Goal: Transaction & Acquisition: Purchase product/service

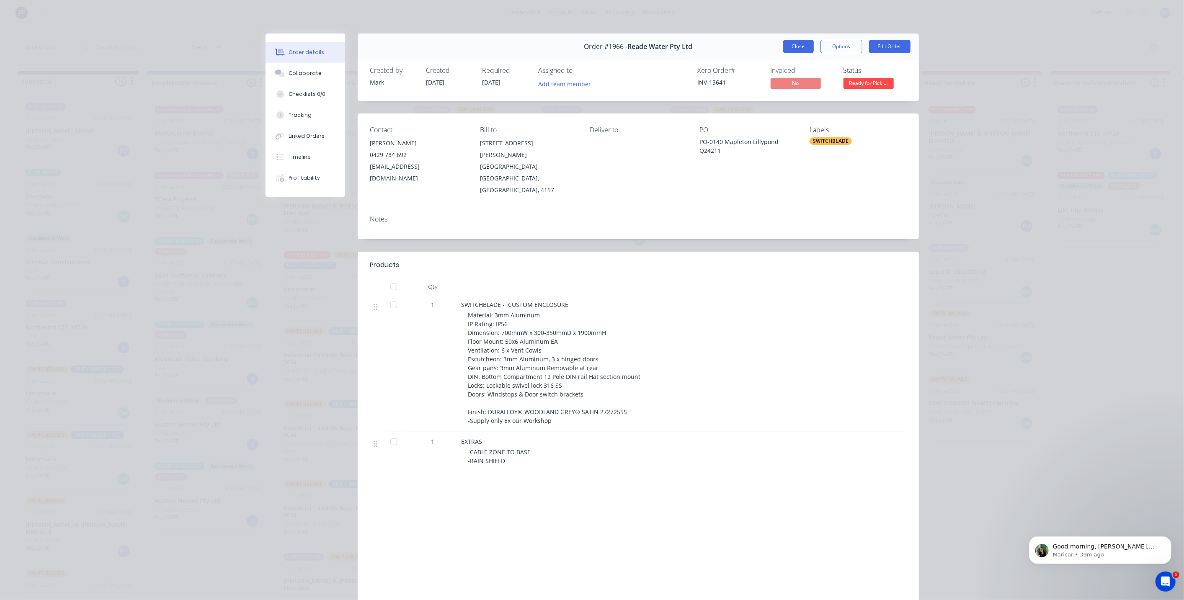
click at [791, 47] on button "Close" at bounding box center [798, 46] width 31 height 13
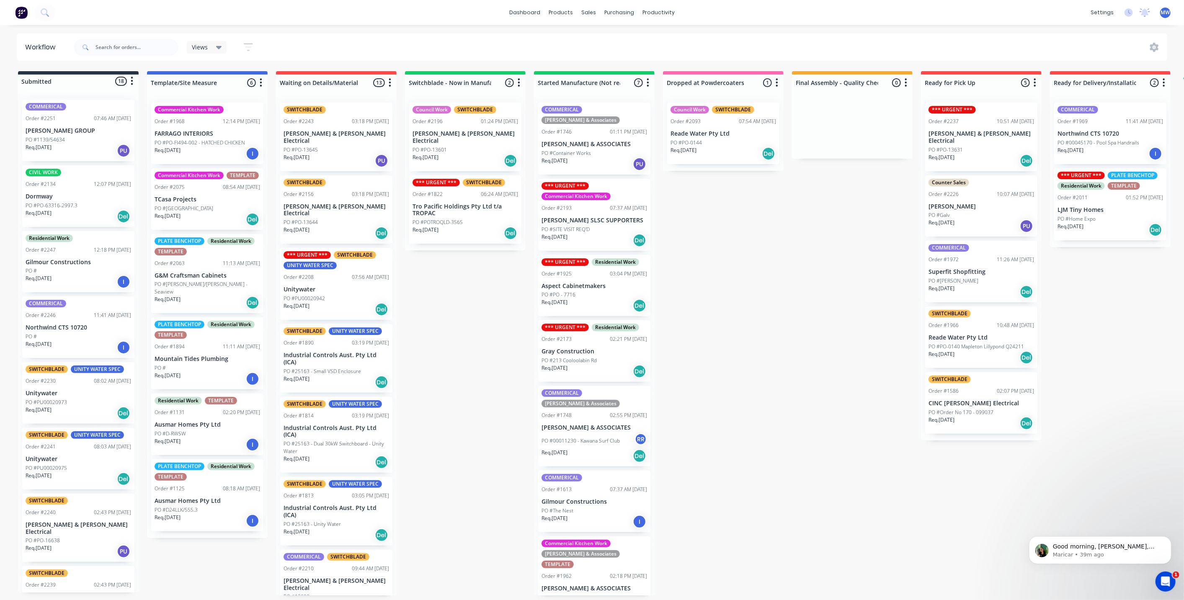
click at [738, 296] on div "Submitted 18 Status colour #273444 hex #273444 Save Cancel Summaries Total orde…" at bounding box center [692, 333] width 1397 height 524
click at [470, 324] on div "Submitted 18 Status colour #273444 hex #273444 Save Cancel Summaries Total orde…" at bounding box center [692, 333] width 1397 height 524
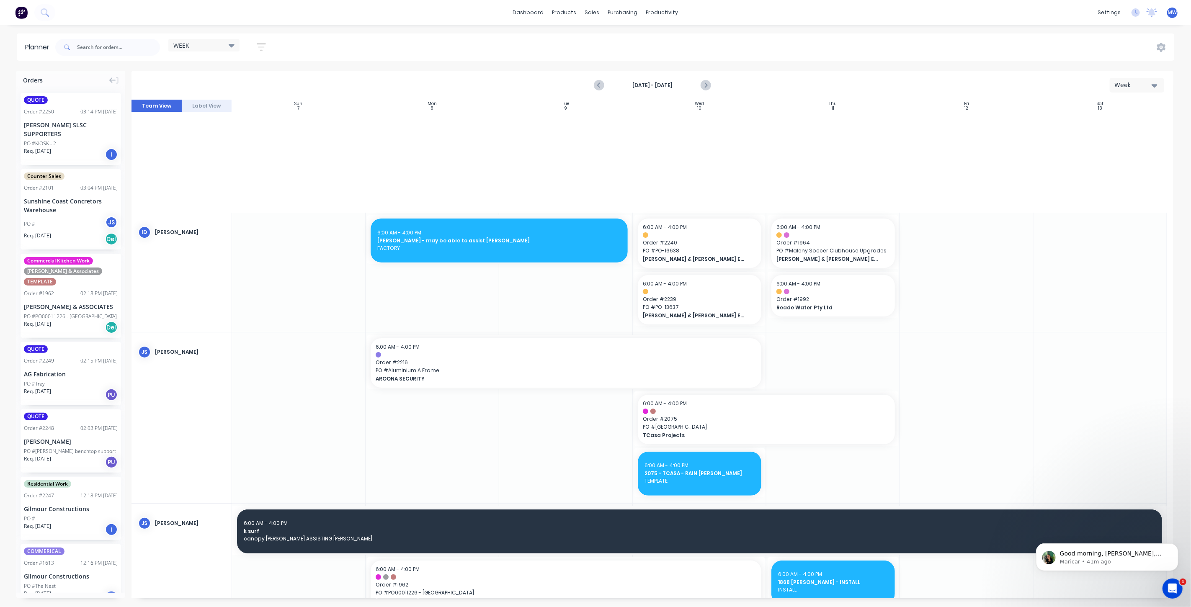
scroll to position [512, 0]
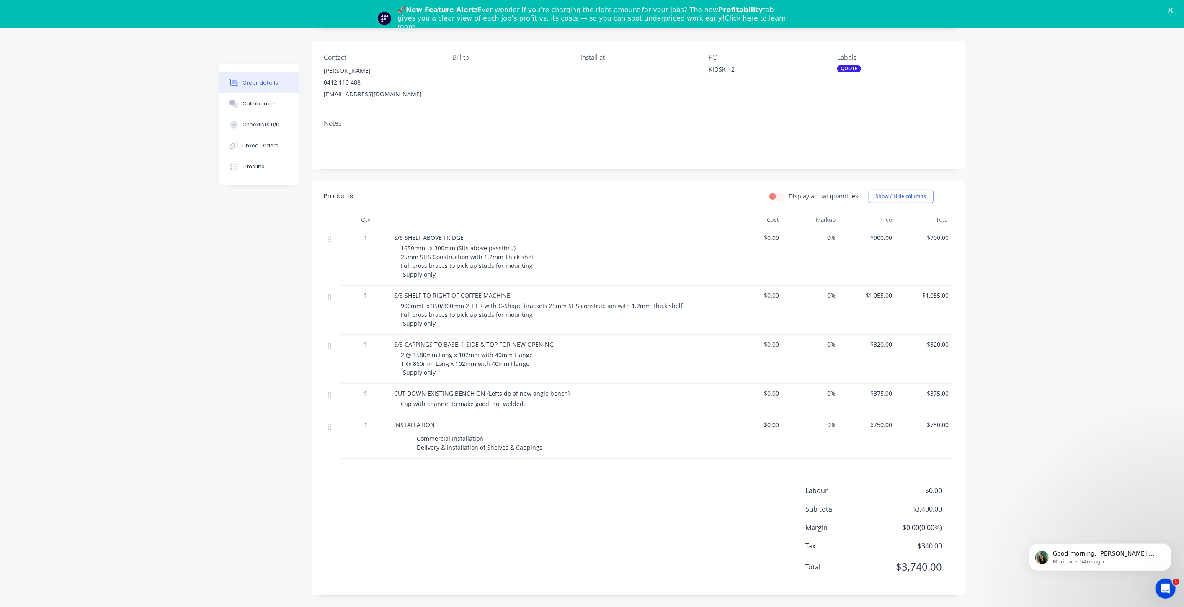
scroll to position [80, 0]
drag, startPoint x: 1097, startPoint y: 103, endPoint x: 1098, endPoint y: 91, distance: 11.3
click at [1097, 98] on div "Order details Collaborate Checklists 0/0 Linked Orders Timeline Order details C…" at bounding box center [592, 278] width 1184 height 660
click at [1173, 9] on icon "Close" at bounding box center [1170, 10] width 5 height 5
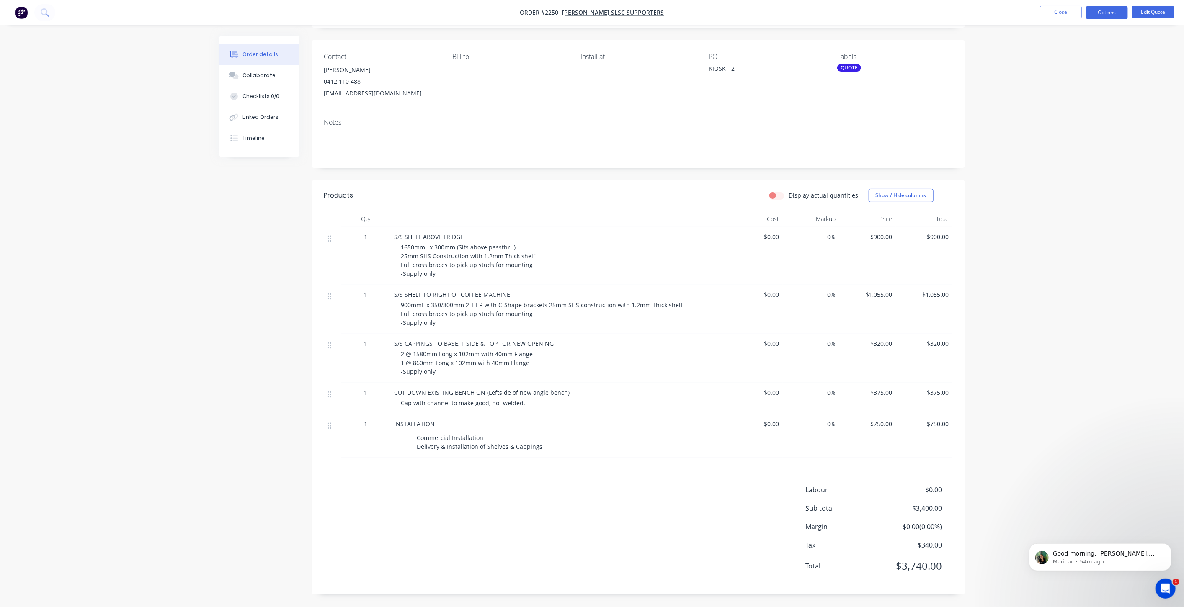
scroll to position [52, 0]
click at [51, 203] on div "Order details Collaborate Checklists 0/0 Linked Orders Timeline Order details C…" at bounding box center [592, 278] width 1184 height 660
click at [1072, 13] on button "Close" at bounding box center [1061, 12] width 42 height 13
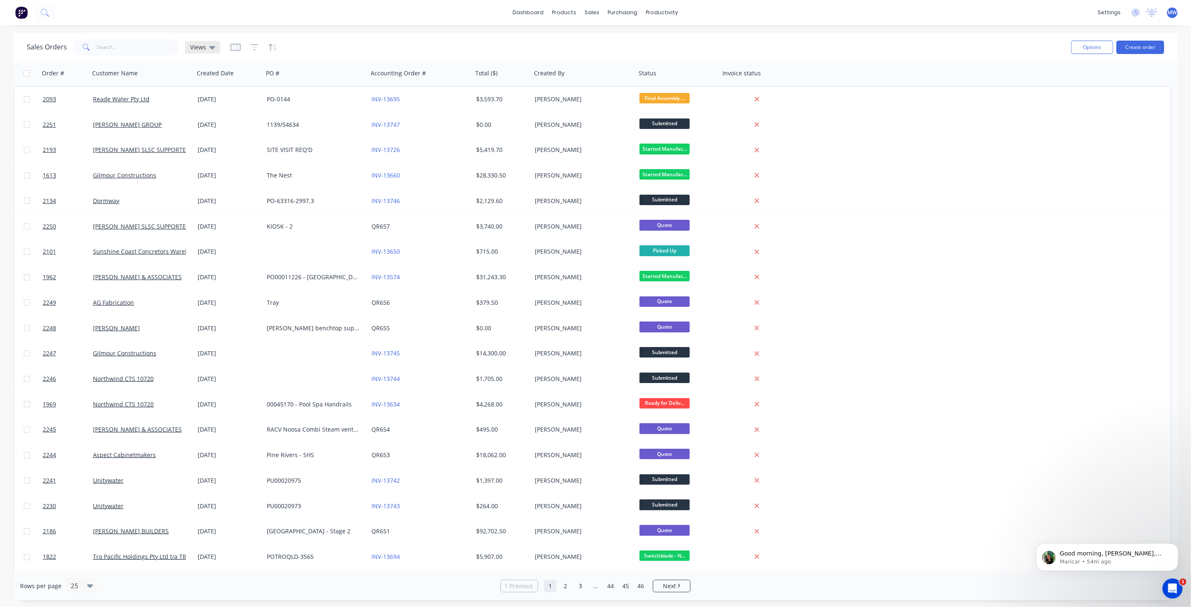
click at [197, 51] on div "Views" at bounding box center [202, 47] width 35 height 13
click at [217, 137] on button "DRAFT QUOTES" at bounding box center [236, 135] width 96 height 10
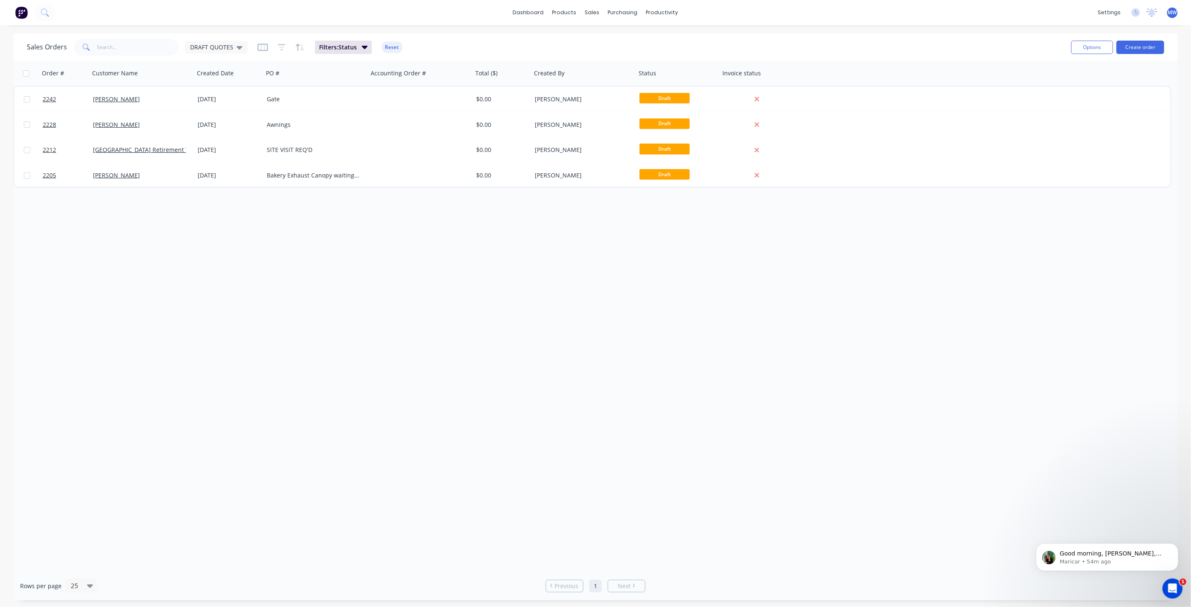
click at [208, 246] on div "Order # Customer Name Created Date PO # Accounting Order # Total ($) Created By…" at bounding box center [595, 316] width 1164 height 511
click at [228, 230] on div "Order # Customer Name Created Date PO # Accounting Order # Total ($) Created By…" at bounding box center [595, 316] width 1164 height 511
click at [190, 15] on div "dashboard products sales purchasing productivity dashboard products Product Cat…" at bounding box center [595, 12] width 1191 height 25
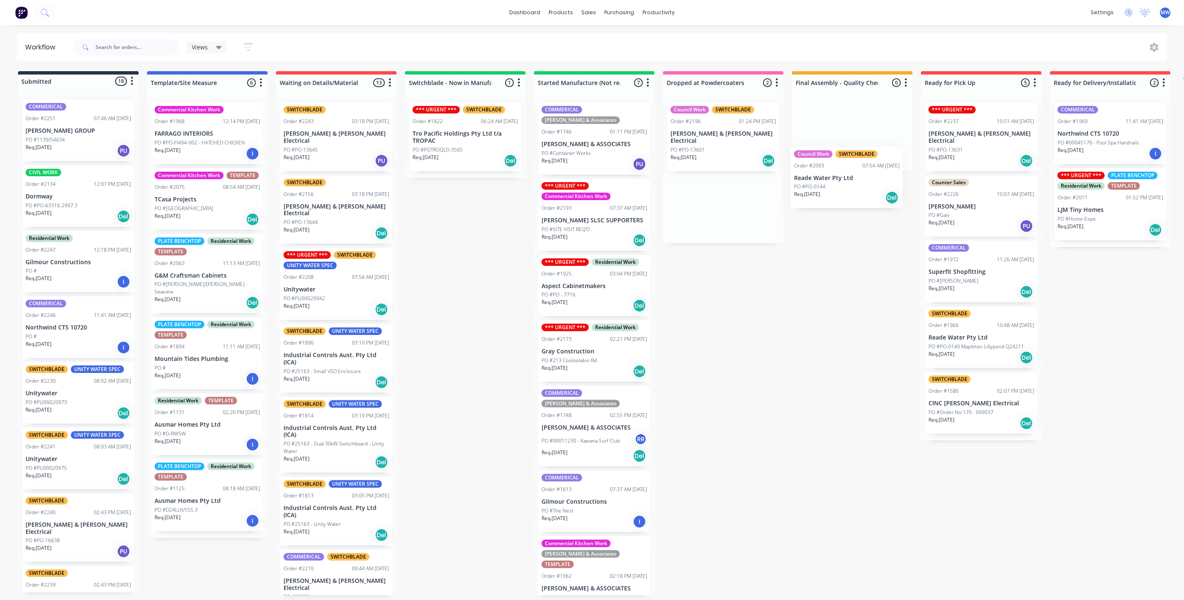
drag, startPoint x: 719, startPoint y: 213, endPoint x: 849, endPoint y: 190, distance: 131.4
click at [849, 190] on div "Submitted 18 Status colour #273444 hex #273444 Save Cancel Summaries Total orde…" at bounding box center [692, 333] width 1397 height 524
click at [444, 248] on div "Submitted 18 Status colour #273444 hex #273444 Save Cancel Summaries Total orde…" at bounding box center [692, 333] width 1397 height 524
click at [468, 247] on div "Submitted 18 Status colour #273444 hex #273444 Save Cancel Summaries Total orde…" at bounding box center [692, 333] width 1397 height 524
click at [782, 319] on div "Submitted 18 Status colour #273444 hex #273444 Save Cancel Summaries Total orde…" at bounding box center [692, 333] width 1397 height 524
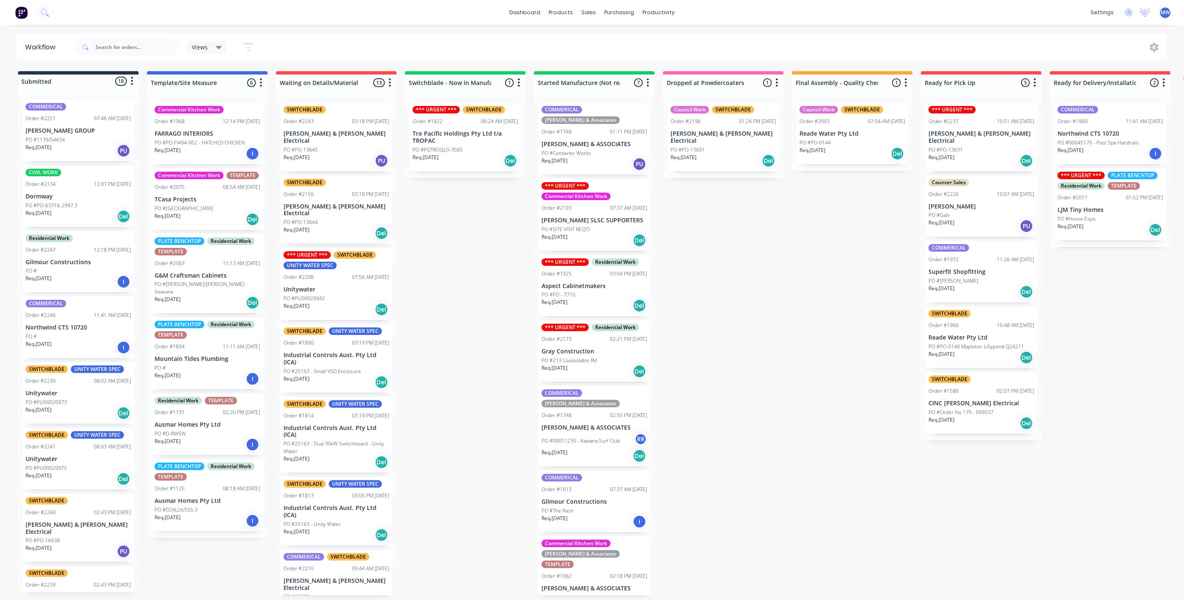
scroll to position [2, 0]
click at [749, 325] on div "Submitted 18 Status colour #273444 hex #273444 Save Cancel Summaries Total orde…" at bounding box center [692, 333] width 1397 height 524
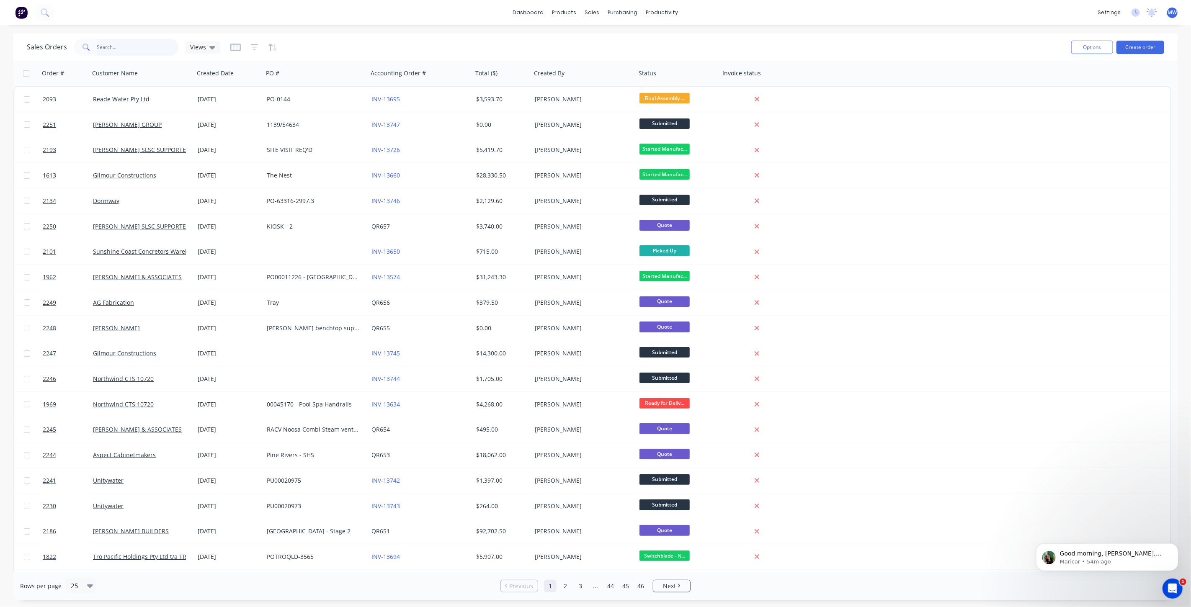
click at [122, 46] on input "text" at bounding box center [138, 47] width 82 height 17
click at [449, 28] on div "dashboard products sales purchasing productivity dashboard products Product Cat…" at bounding box center [595, 303] width 1191 height 607
click at [579, 42] on div "Sales Orders Views" at bounding box center [546, 47] width 1038 height 21
click at [402, 38] on div "Sales Orders Views" at bounding box center [546, 47] width 1038 height 21
click at [128, 44] on input "text" at bounding box center [138, 47] width 82 height 17
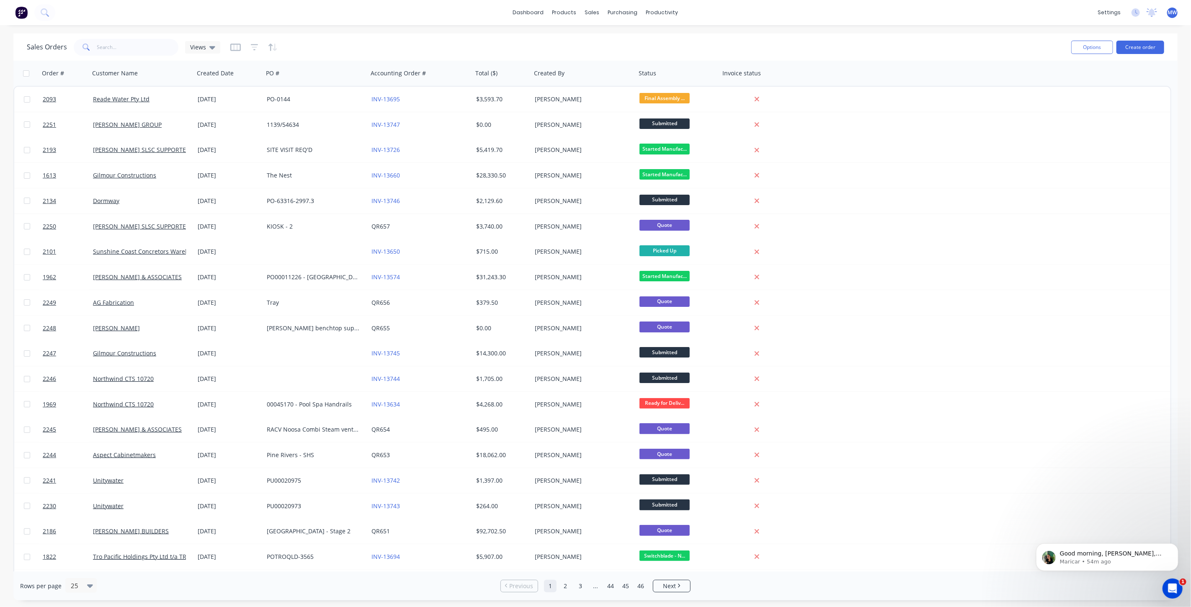
click at [446, 22] on div "dashboard products sales purchasing productivity dashboard products Product Cat…" at bounding box center [595, 12] width 1191 height 25
click at [1144, 51] on button "Create order" at bounding box center [1141, 47] width 48 height 13
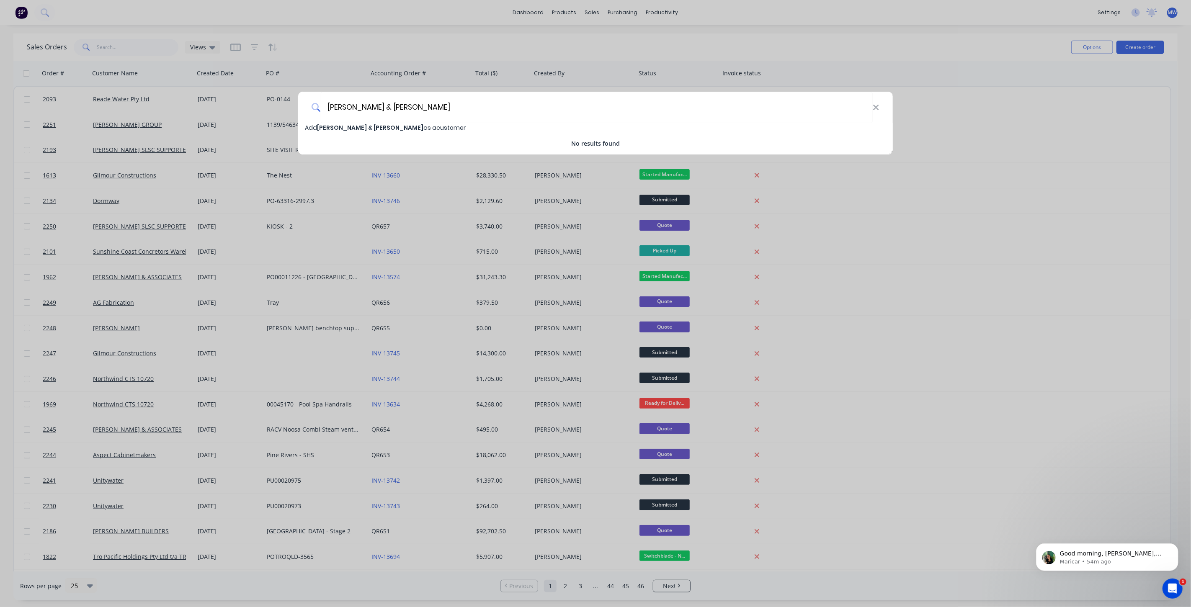
type input "Darryl & Robyn Williams"
click at [362, 129] on span "Darryl & Robyn Williams" at bounding box center [370, 128] width 106 height 8
select select "AU"
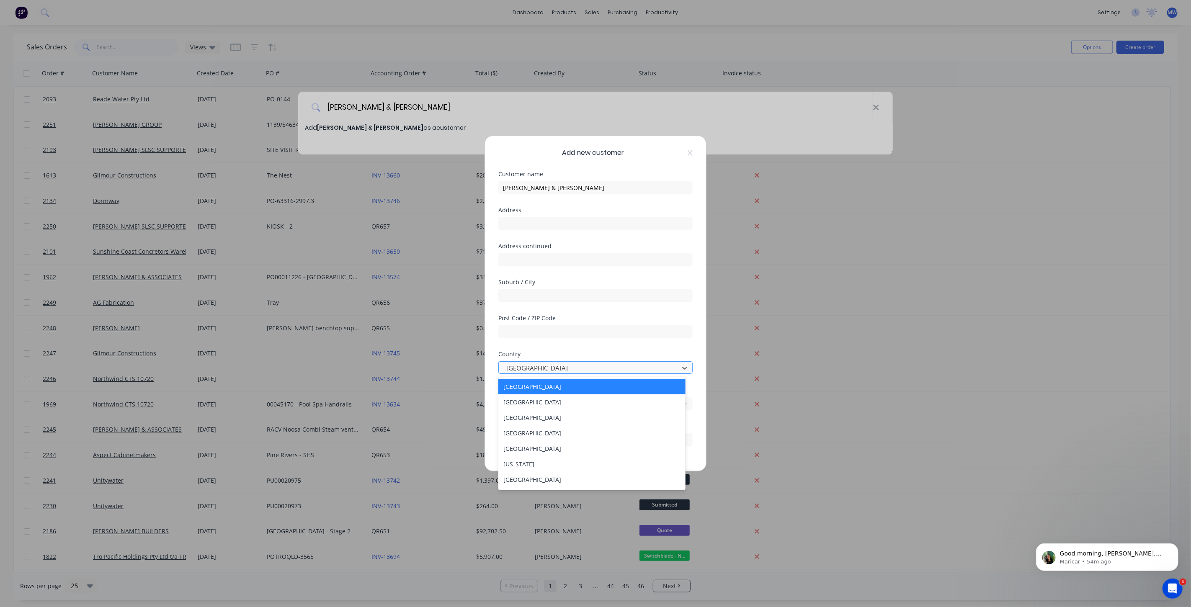
click at [563, 371] on div at bounding box center [590, 368] width 169 height 10
click at [563, 386] on div "Australia" at bounding box center [591, 386] width 187 height 15
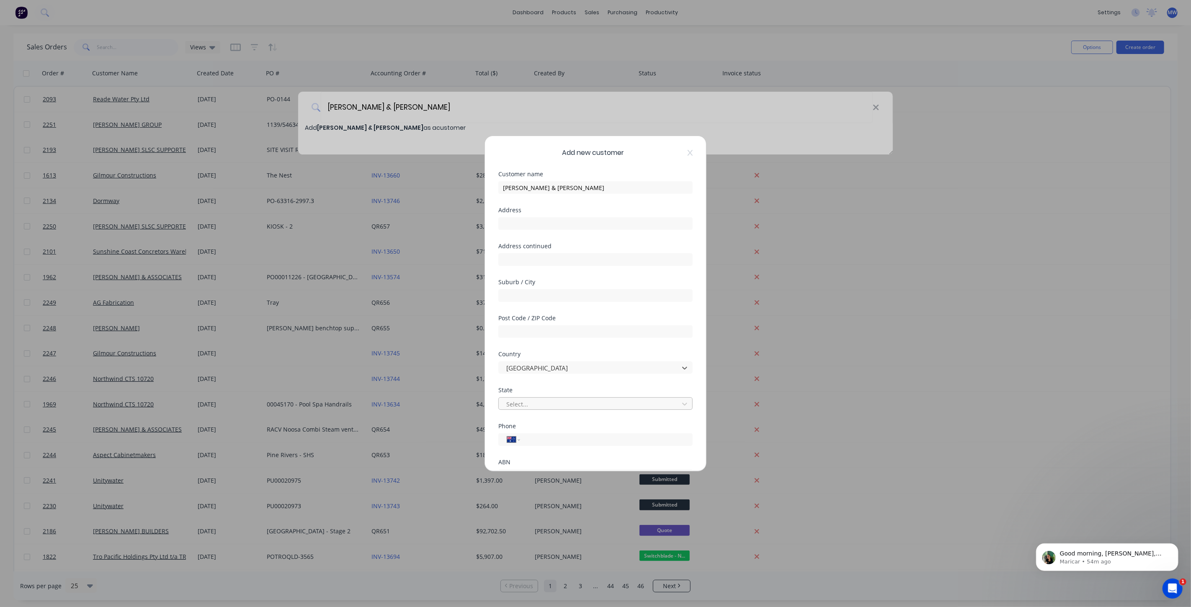
click at [564, 402] on div at bounding box center [590, 404] width 169 height 10
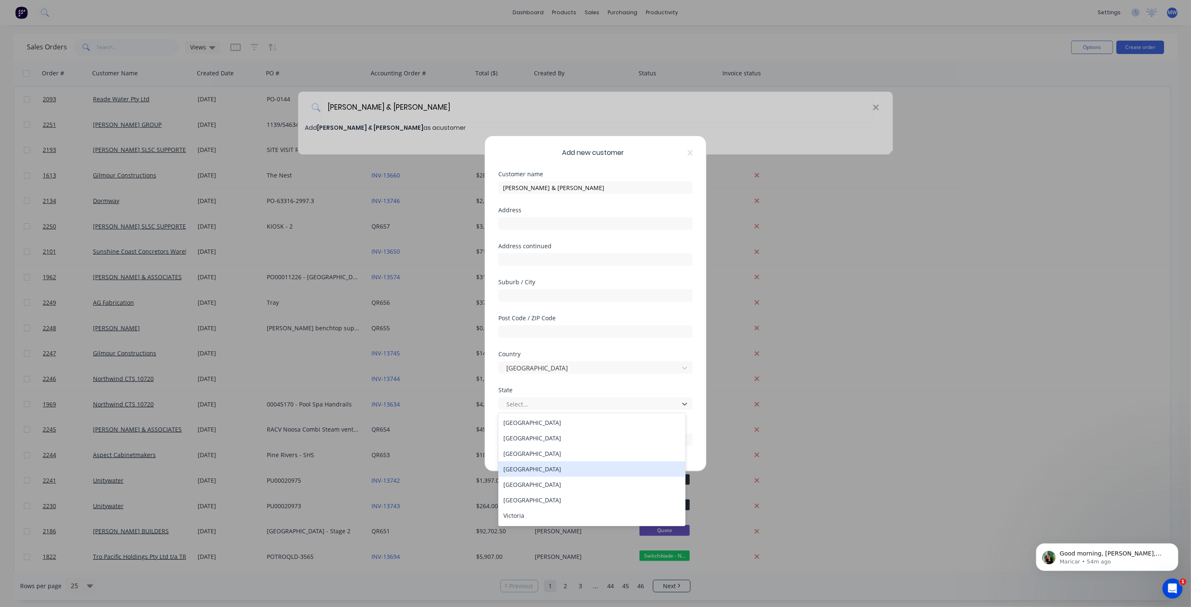
click at [563, 473] on div "Queensland" at bounding box center [591, 469] width 187 height 15
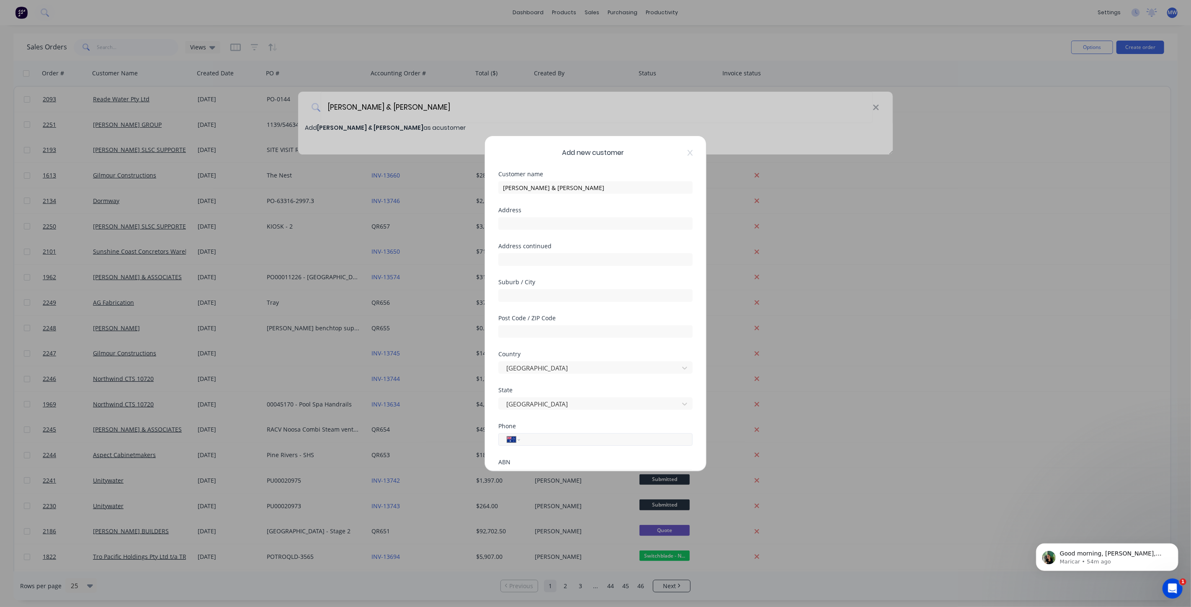
click at [550, 441] on input "tel" at bounding box center [605, 440] width 158 height 10
type input "0477 444 490"
click at [500, 430] on div at bounding box center [501, 429] width 17 height 17
click at [568, 458] on button "Save" at bounding box center [569, 453] width 46 height 13
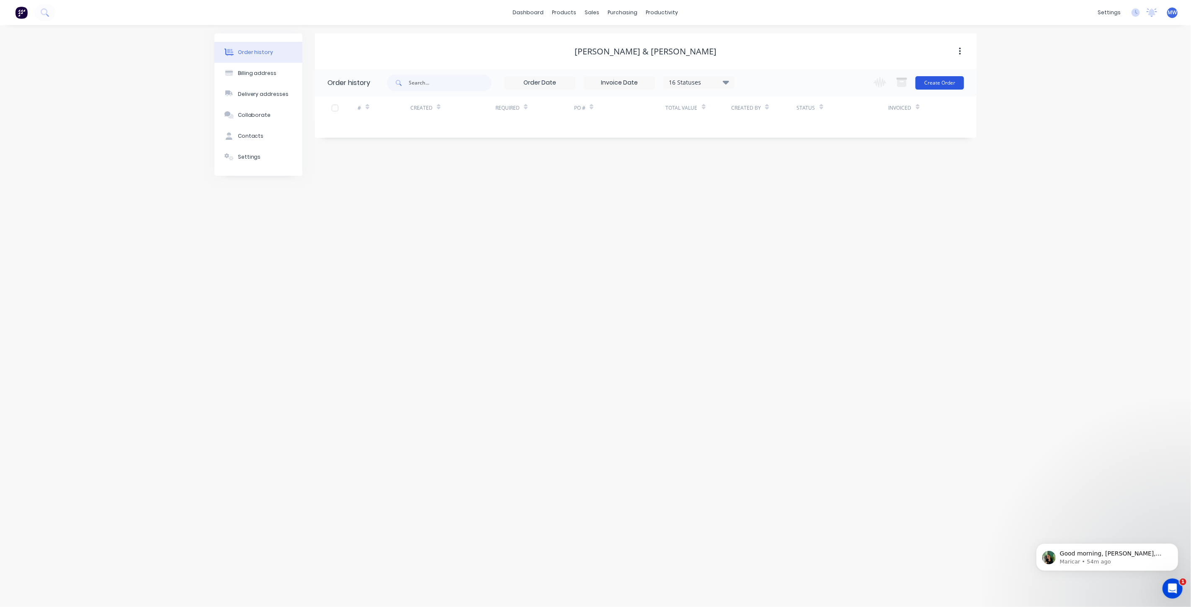
click at [942, 81] on button "Create Order" at bounding box center [940, 82] width 49 height 13
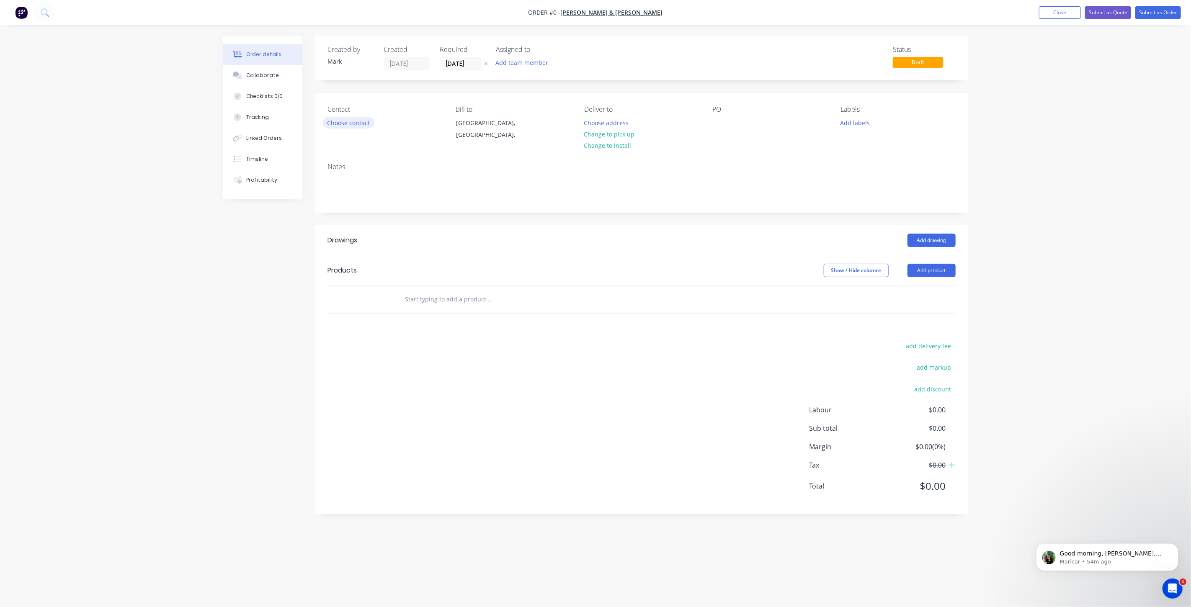
click at [355, 123] on button "Choose contact" at bounding box center [349, 122] width 52 height 11
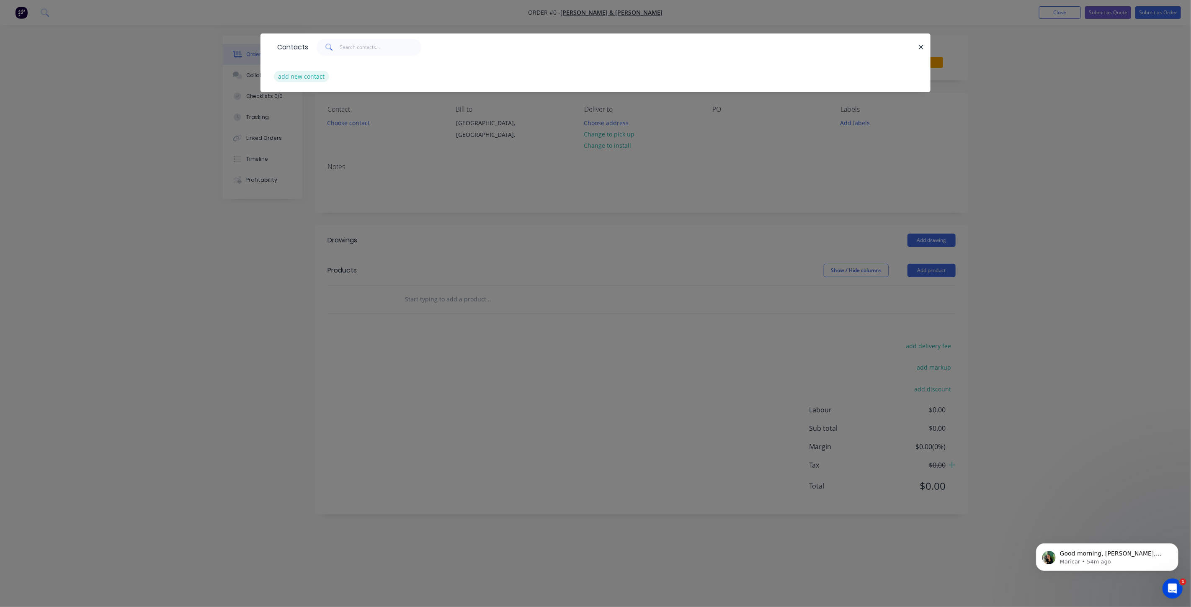
click at [312, 77] on button "add new contact" at bounding box center [301, 76] width 55 height 11
select select "AU"
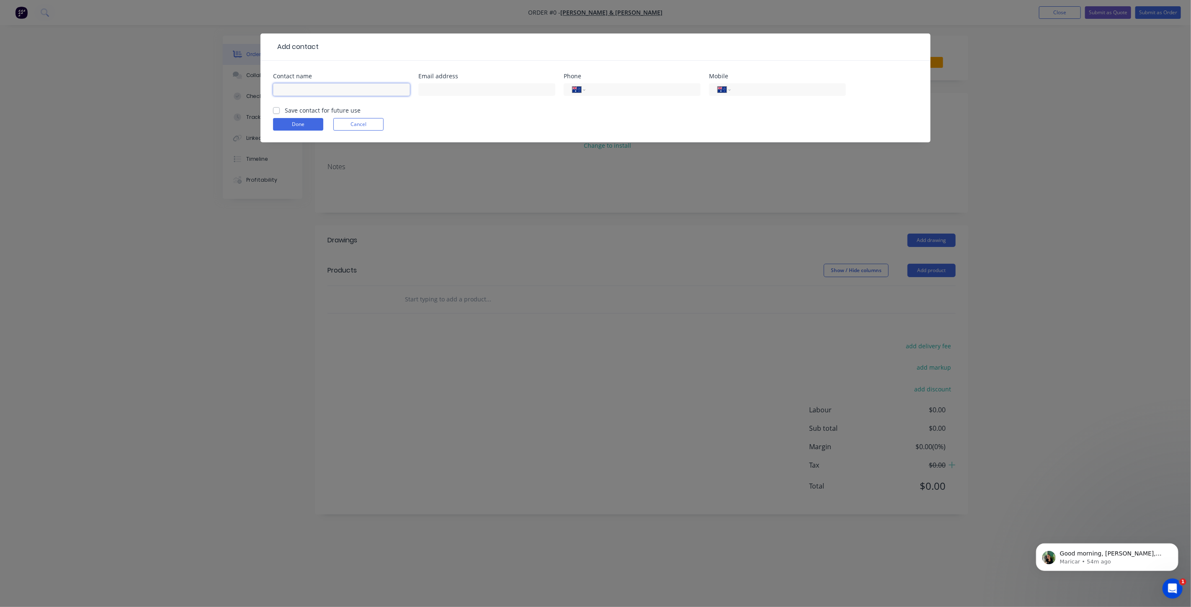
click at [316, 92] on input "text" at bounding box center [341, 89] width 137 height 13
type input "[PERSON_NAME] & [PERSON_NAME]"
click at [430, 93] on input "text" at bounding box center [486, 89] width 137 height 13
type input "robsrex@hotmail.com"
click at [781, 90] on input "tel" at bounding box center [787, 90] width 101 height 10
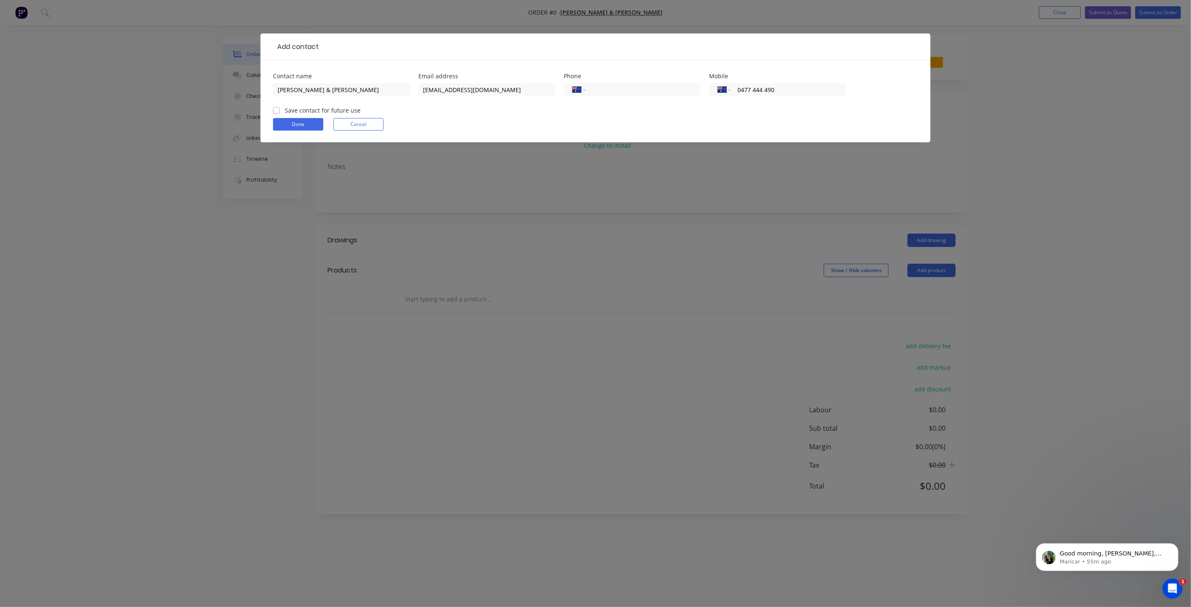
type input "0477 444 490"
click at [285, 111] on label "Save contact for future use" at bounding box center [323, 110] width 76 height 9
click at [278, 111] on input "Save contact for future use" at bounding box center [276, 110] width 7 height 8
checkbox input "true"
click at [294, 123] on button "Done" at bounding box center [298, 124] width 50 height 13
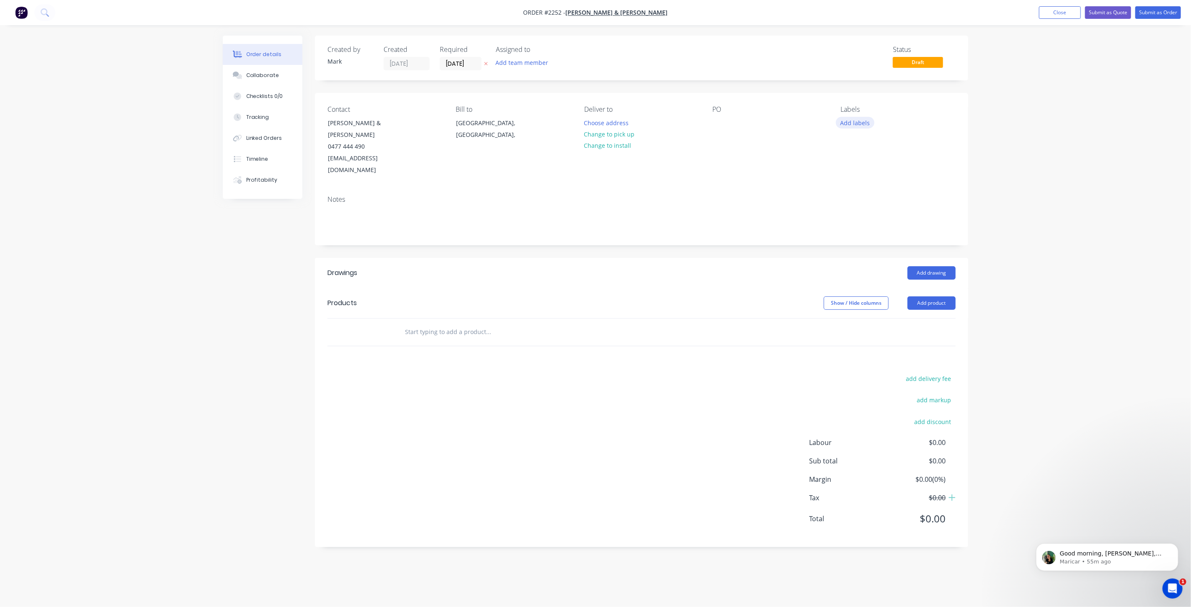
click at [854, 124] on button "Add labels" at bounding box center [855, 122] width 39 height 11
click at [854, 183] on div at bounding box center [856, 186] width 17 height 17
click at [416, 324] on input "text" at bounding box center [489, 332] width 168 height 17
type input "S/S Threshold"
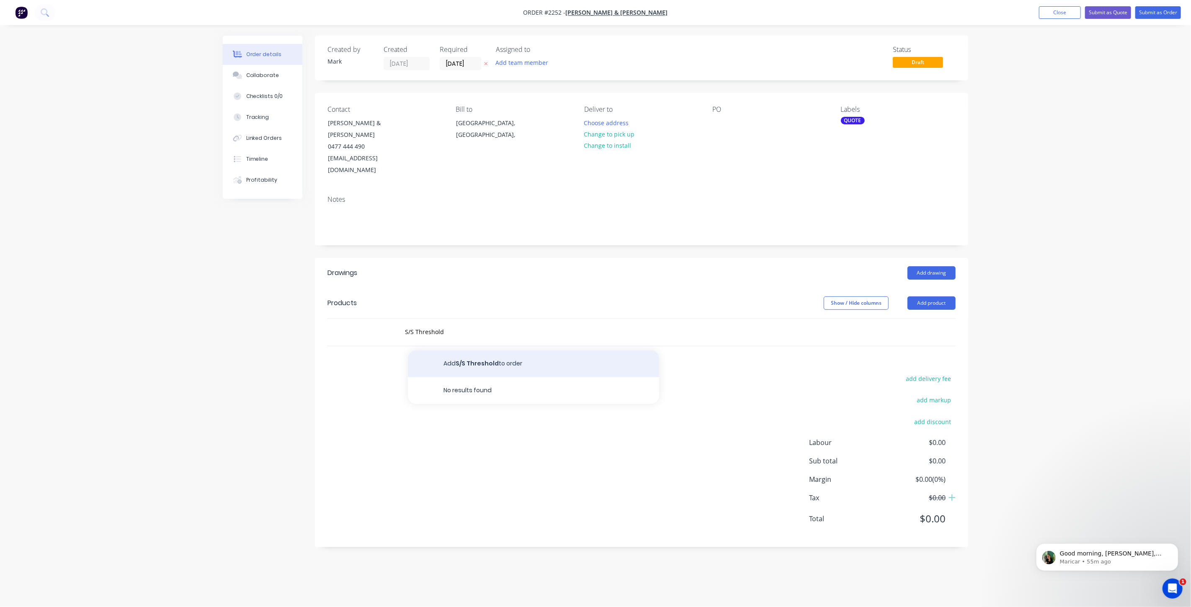
click at [483, 351] on button "Add S/S Threshold to order" at bounding box center [533, 364] width 251 height 27
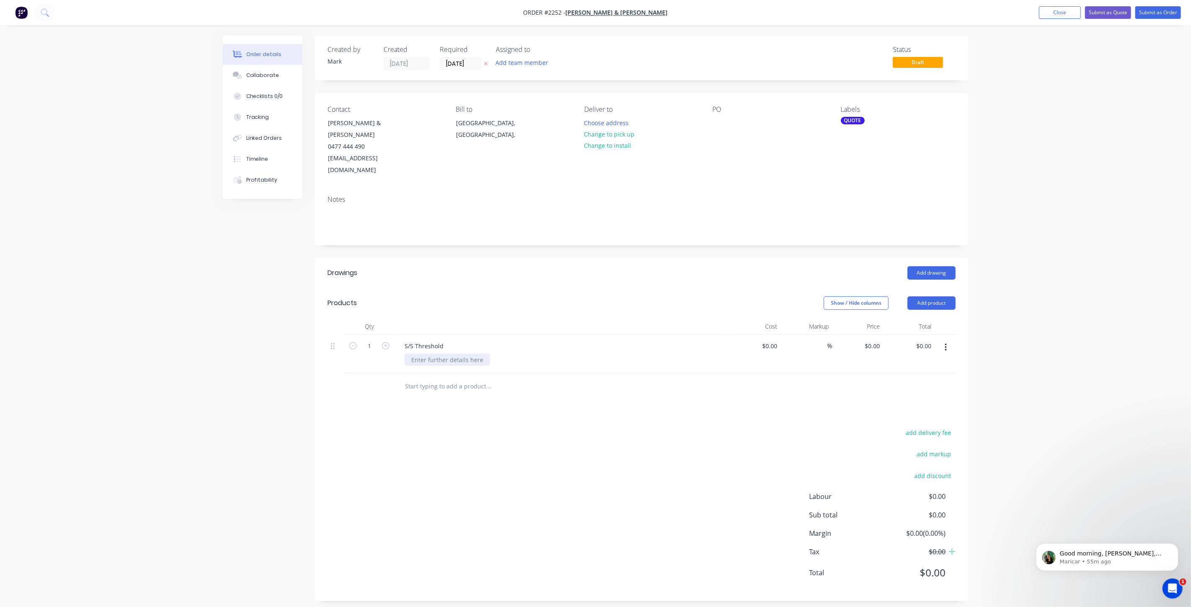
click at [438, 354] on div at bounding box center [447, 360] width 85 height 12
click at [416, 340] on div "S/S Threshold" at bounding box center [424, 346] width 52 height 12
click at [440, 354] on div at bounding box center [447, 360] width 85 height 12
click at [441, 354] on div at bounding box center [447, 360] width 85 height 12
click at [447, 335] on div "S/S DOOR Threshold 304 Grade 1.2mm Thick" at bounding box center [562, 354] width 335 height 38
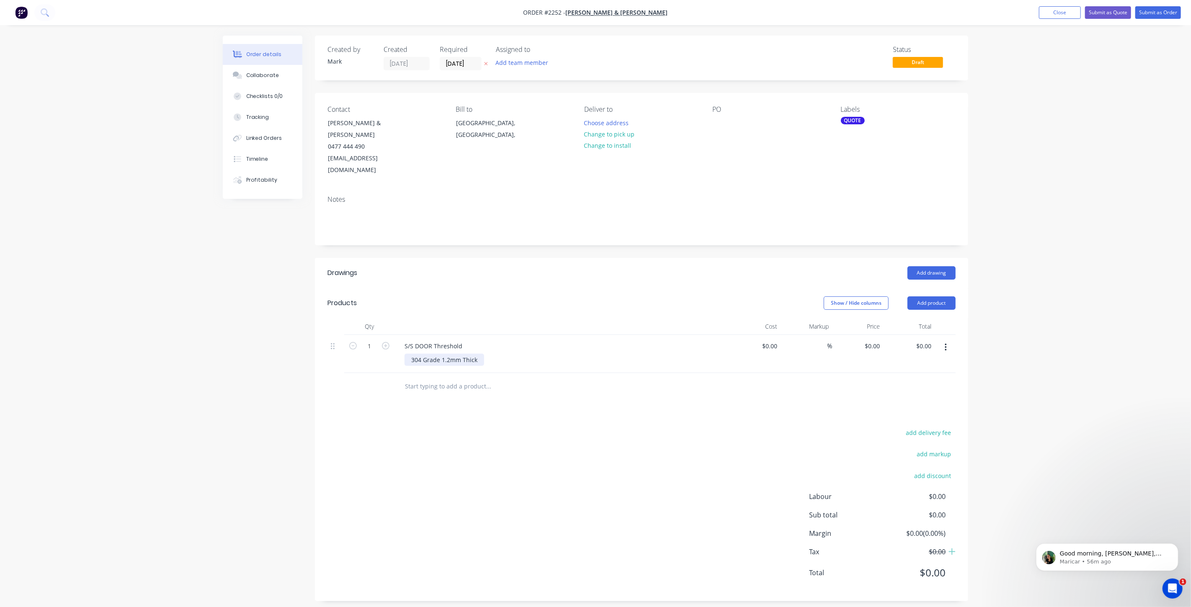
click at [449, 354] on div "304 Grade 1.2mm Thick" at bounding box center [445, 360] width 80 height 12
click at [480, 354] on div "304 Grade 1.5mm Thick" at bounding box center [445, 360] width 80 height 12
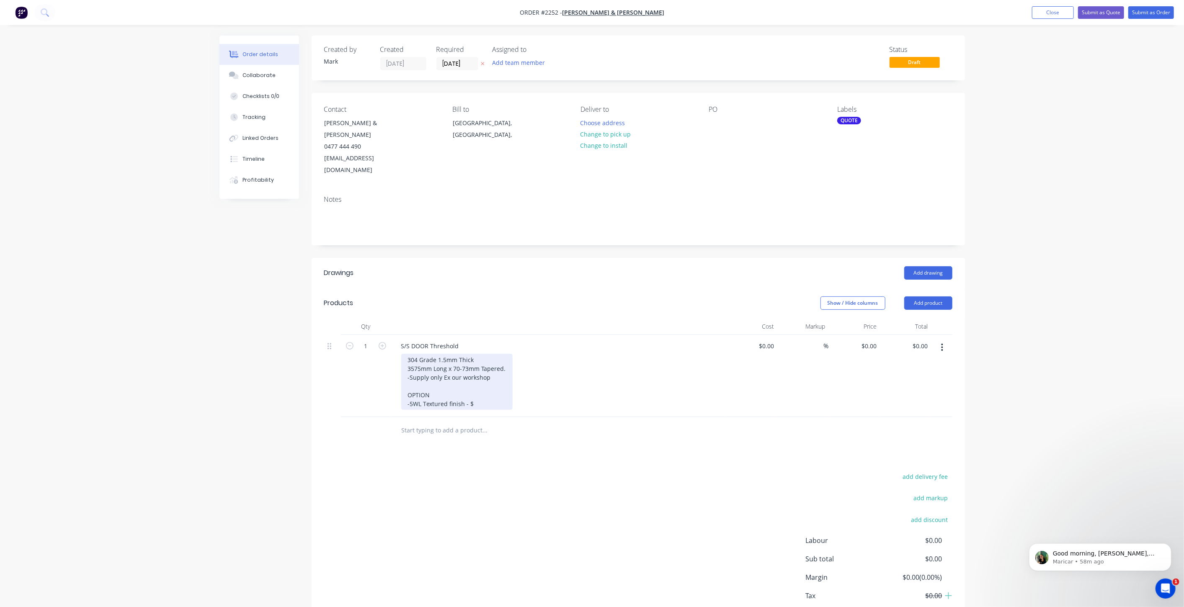
click at [507, 354] on div "304 Grade 1.5mm Thick 3575mm Long x 70-73mm Tapered. -Supply only Ex our worksh…" at bounding box center [456, 382] width 111 height 56
click at [232, 400] on div "Created by Mark Created 01/09/25 Required 01/09/25 Assigned to Add team member …" at bounding box center [592, 347] width 746 height 622
click at [1051, 225] on div "Order details Collaborate Checklists 0/0 Tracking Linked Orders Timeline Profit…" at bounding box center [592, 329] width 1184 height 658
click at [476, 375] on div "304 Grade 1.5mm Thick 3575mm Long x 70-73mm Tapered. (2 Parts) -Supply only Ex …" at bounding box center [469, 382] width 136 height 56
drag, startPoint x: 485, startPoint y: 378, endPoint x: 402, endPoint y: 368, distance: 83.1
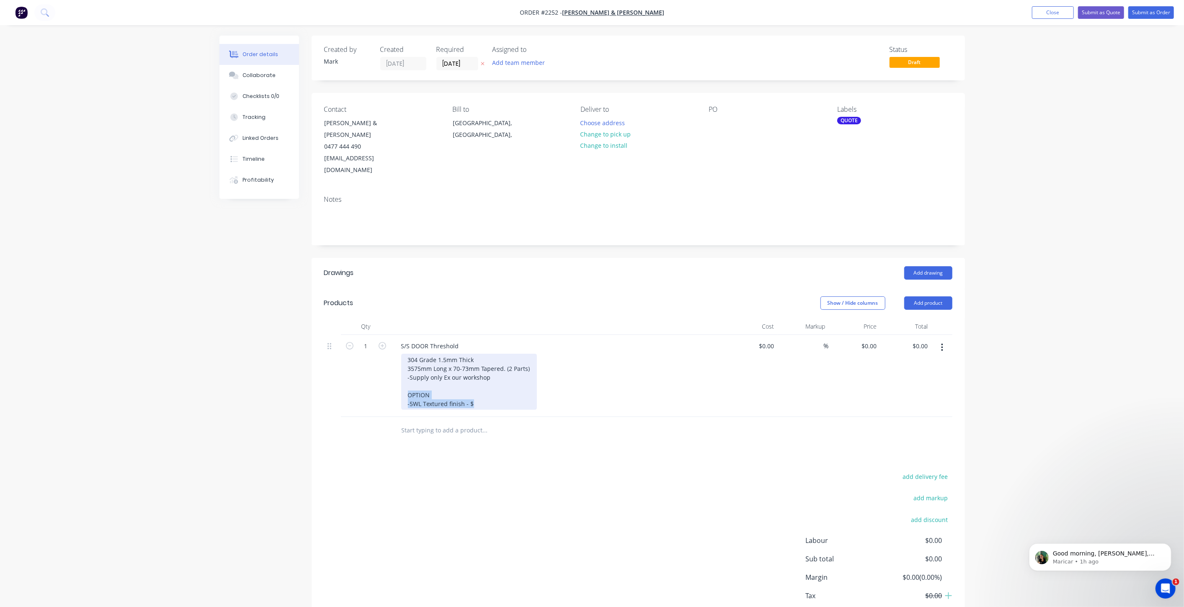
click at [402, 368] on div "304 Grade 1.5mm Thick 3575mm Long x 70-73mm Tapered. (2 Parts) -Supply only Ex …" at bounding box center [469, 382] width 136 height 56
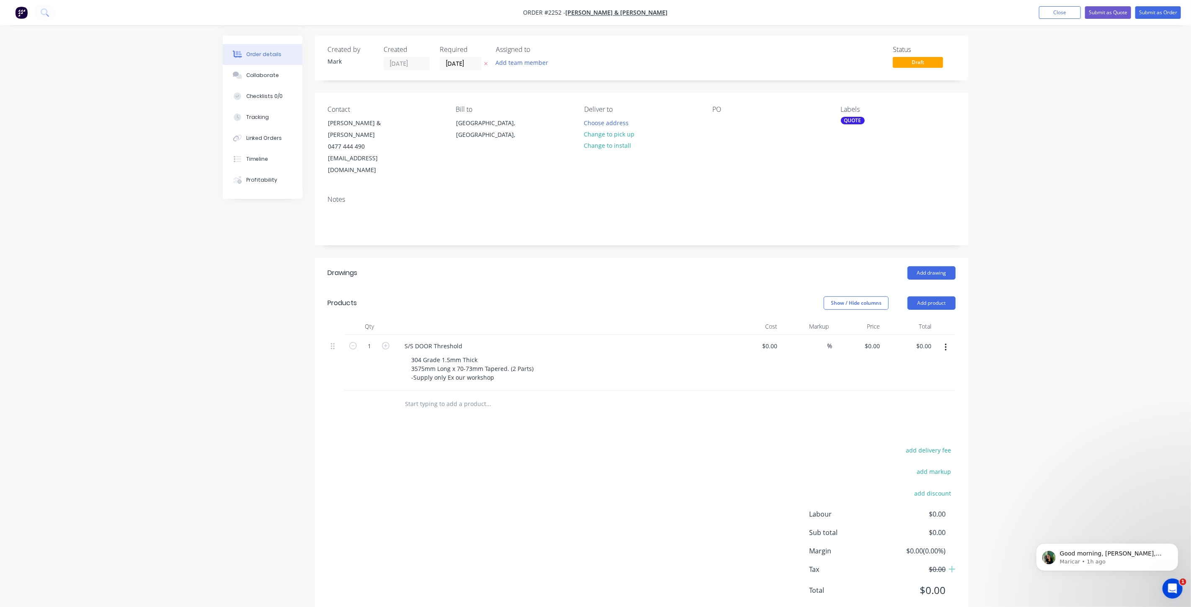
click at [1042, 178] on div "Order details Collaborate Checklists 0/0 Tracking Linked Orders Timeline Profit…" at bounding box center [595, 316] width 1191 height 632
click at [876, 340] on input "0" at bounding box center [874, 346] width 19 height 12
type input "$350.00"
drag, startPoint x: 1040, startPoint y: 345, endPoint x: 1038, endPoint y: 341, distance: 4.7
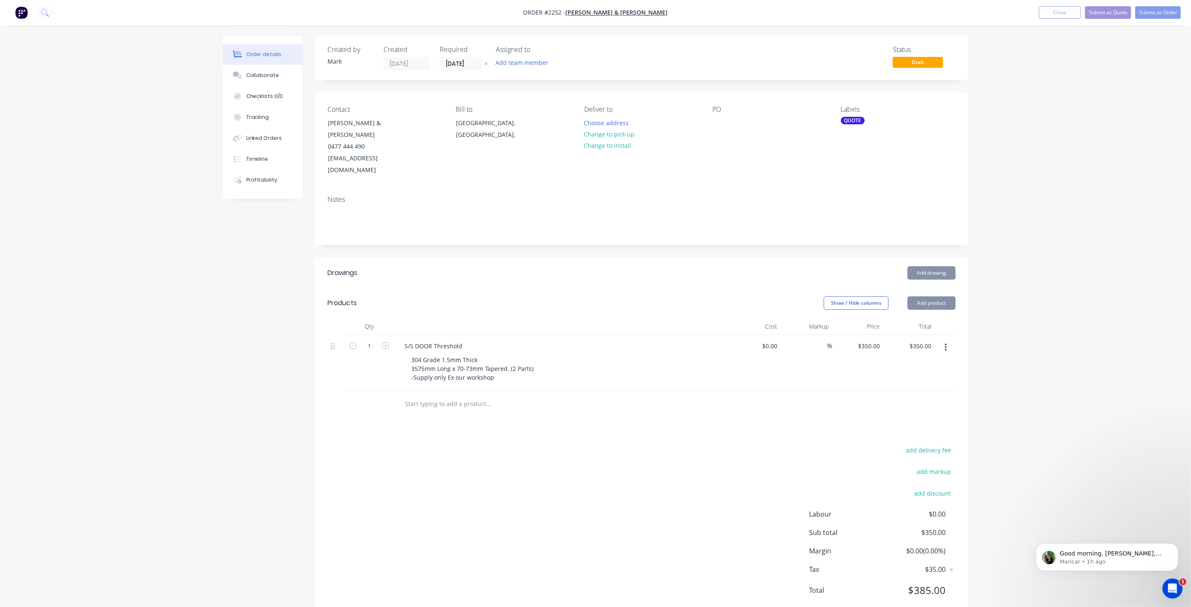
click at [1038, 343] on div "Order details Collaborate Checklists 0/0 Tracking Linked Orders Timeline Profit…" at bounding box center [595, 316] width 1191 height 632
click at [1037, 168] on div "Order details Collaborate Checklists 0/0 Tracking Linked Orders Timeline Profit…" at bounding box center [595, 316] width 1191 height 632
click at [876, 340] on input "350" at bounding box center [877, 346] width 14 height 12
type input "$325.00"
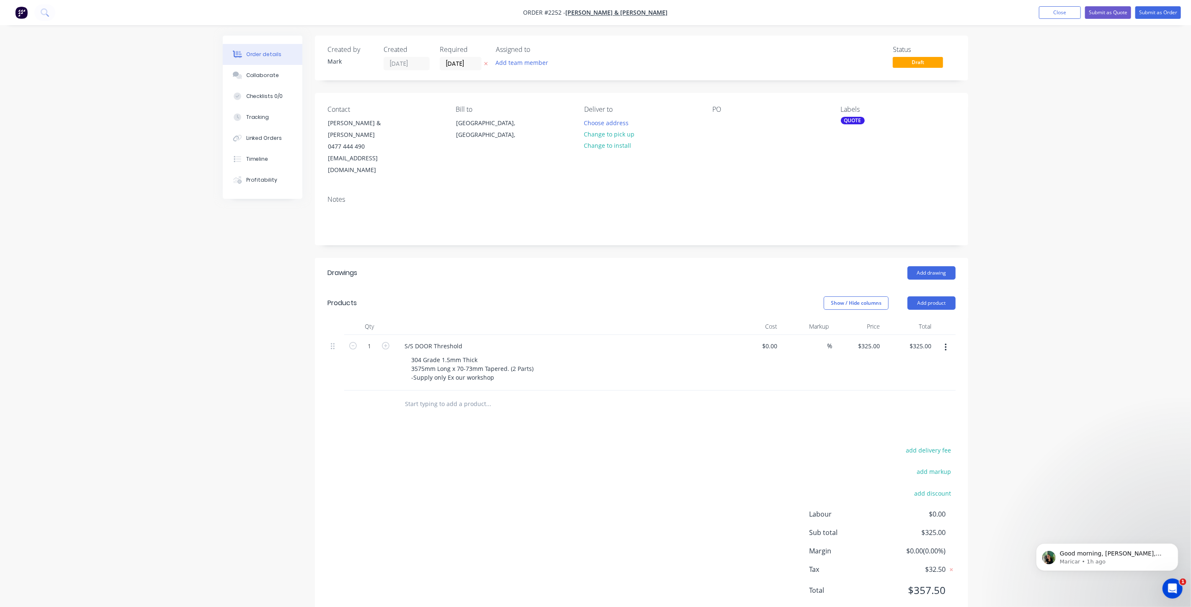
click at [1131, 368] on div "Order details Collaborate Checklists 0/0 Tracking Linked Orders Timeline Profit…" at bounding box center [595, 316] width 1191 height 632
click at [1043, 125] on div "Order details Collaborate Checklists 0/0 Tracking Linked Orders Timeline Profit…" at bounding box center [595, 316] width 1191 height 632
click at [1120, 13] on button "Submit as Quote" at bounding box center [1108, 12] width 46 height 13
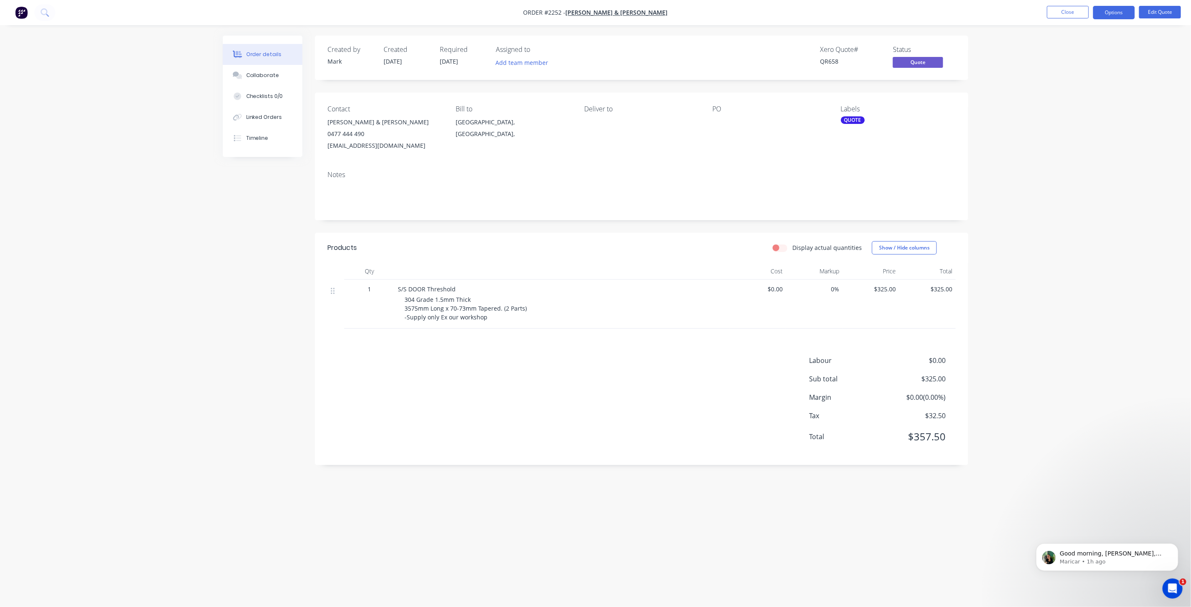
drag, startPoint x: 1151, startPoint y: 73, endPoint x: 1102, endPoint y: 32, distance: 63.9
click at [1150, 72] on div "Order details Collaborate Checklists 0/0 Linked Orders Timeline Order details C…" at bounding box center [595, 303] width 1191 height 607
click at [1073, 13] on button "Close" at bounding box center [1068, 12] width 42 height 13
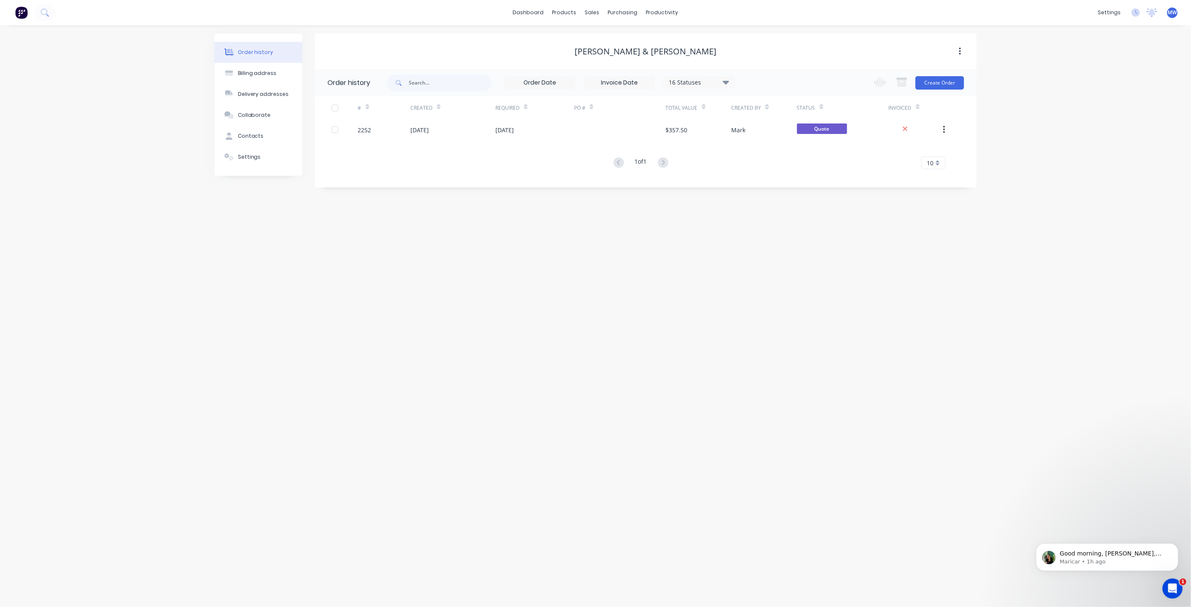
click at [1037, 147] on div "Order history Billing address Delivery addresses Collaborate Contacts Settings …" at bounding box center [595, 316] width 1191 height 582
drag, startPoint x: 589, startPoint y: 6, endPoint x: 593, endPoint y: 11, distance: 6.5
click at [589, 6] on div "sales" at bounding box center [592, 12] width 23 height 13
click at [619, 40] on div "Sales Orders" at bounding box center [624, 40] width 34 height 8
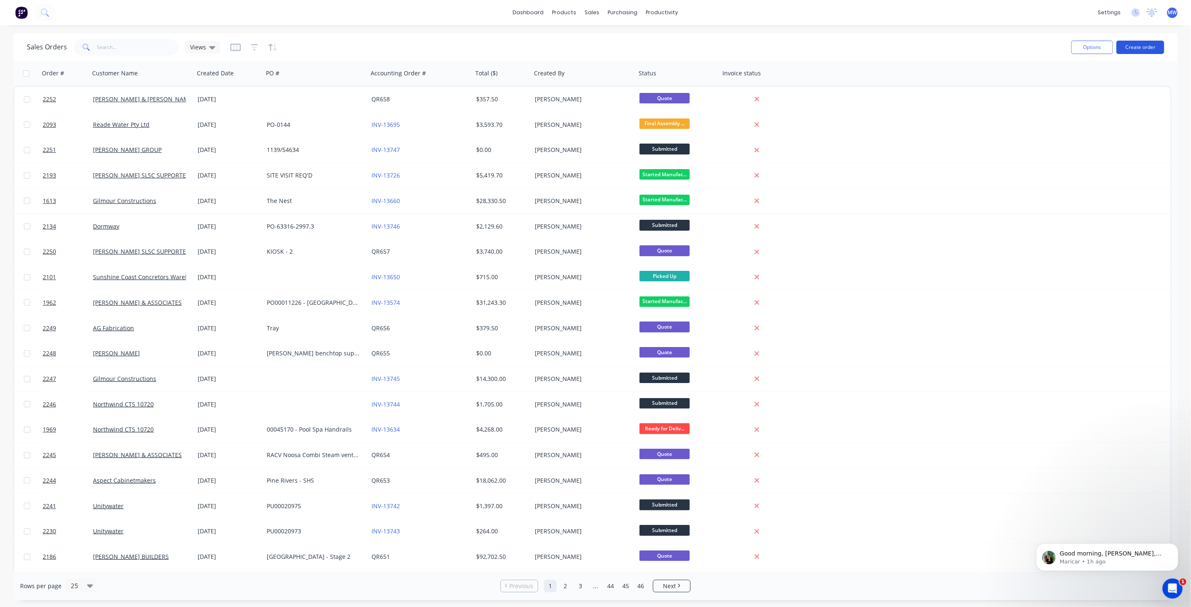
click at [1139, 46] on button "Create order" at bounding box center [1141, 47] width 48 height 13
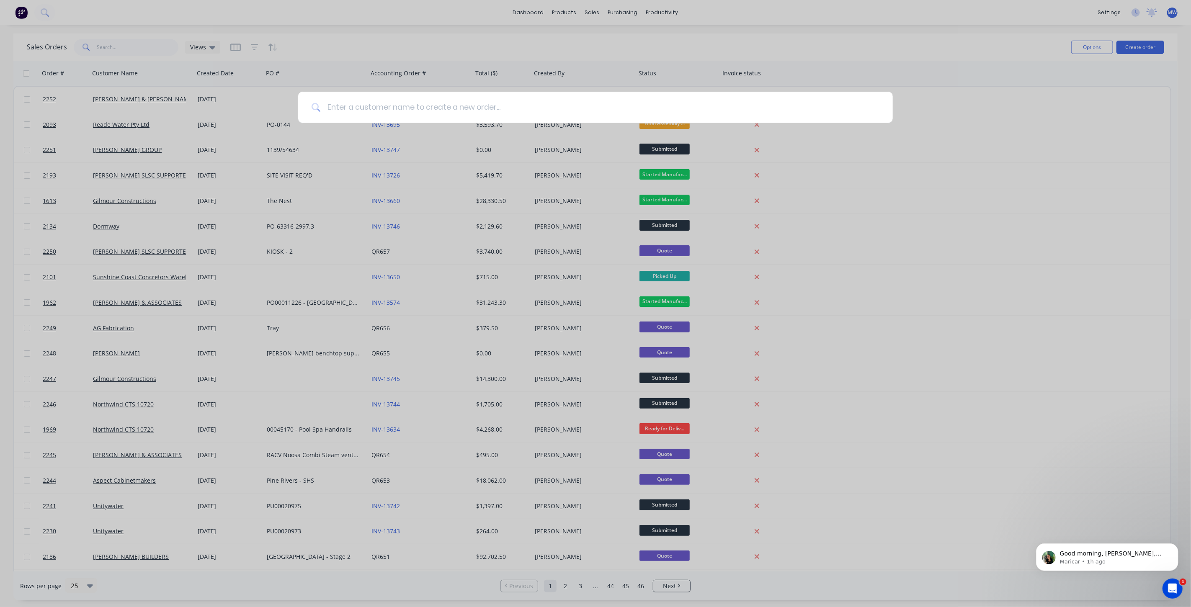
click at [372, 99] on input at bounding box center [600, 107] width 559 height 31
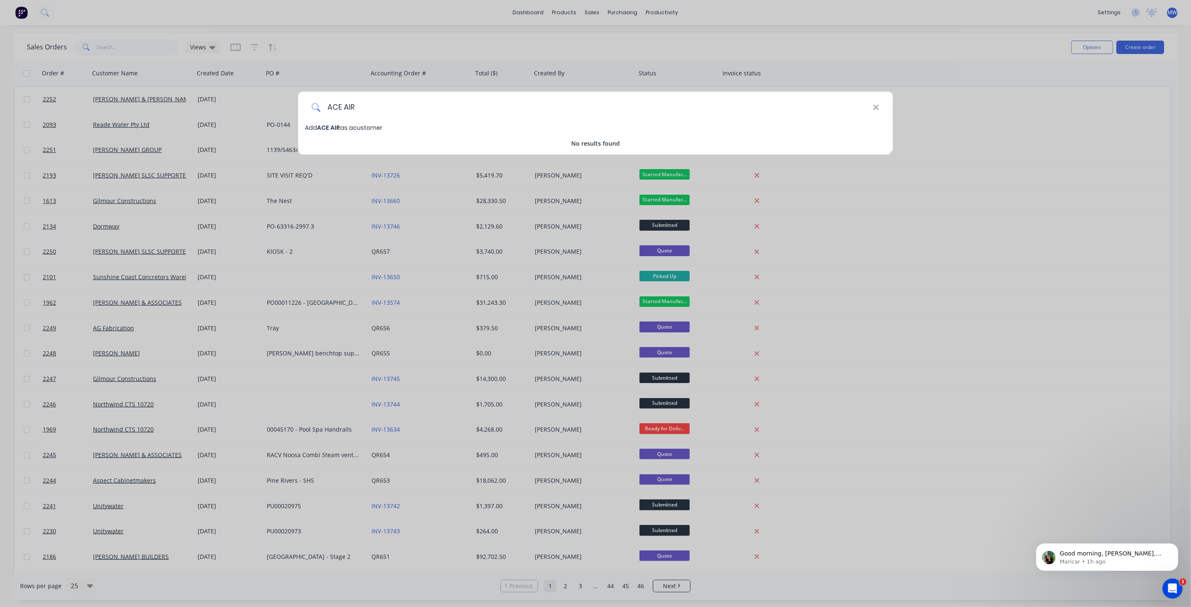
type input "ACE AIR"
click at [351, 127] on span "Add ACE AIR as a customer" at bounding box center [343, 128] width 77 height 8
select select "AU"
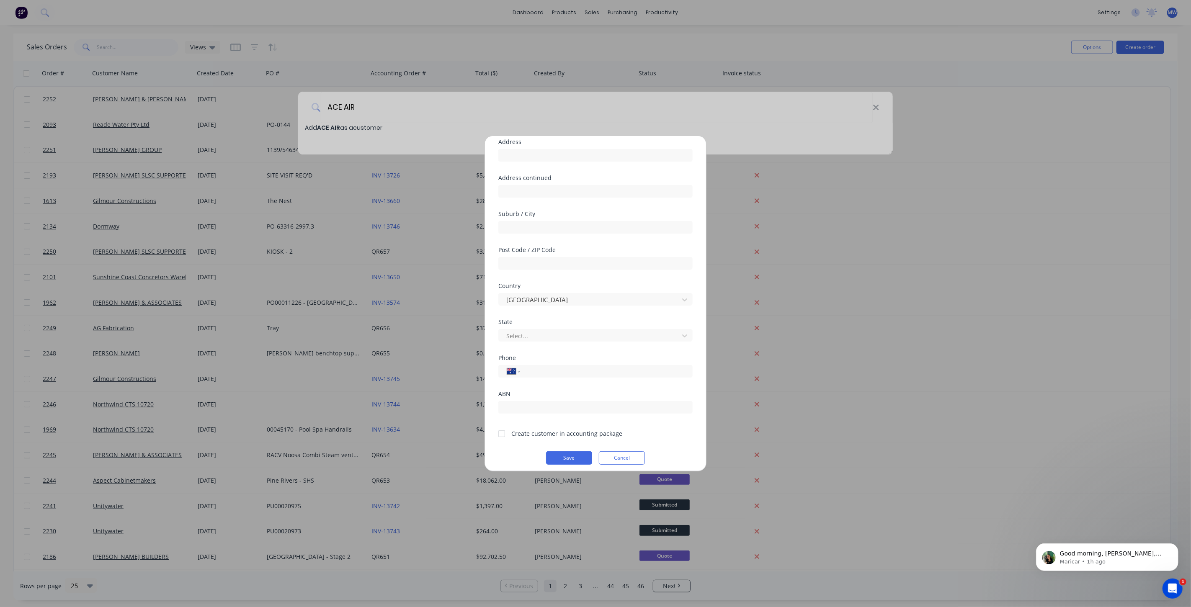
scroll to position [73, 0]
click at [571, 367] on input "tel" at bounding box center [605, 367] width 158 height 10
type input "0412 266 204"
click at [502, 428] on div at bounding box center [501, 429] width 17 height 17
click at [571, 451] on button "Save" at bounding box center [569, 453] width 46 height 13
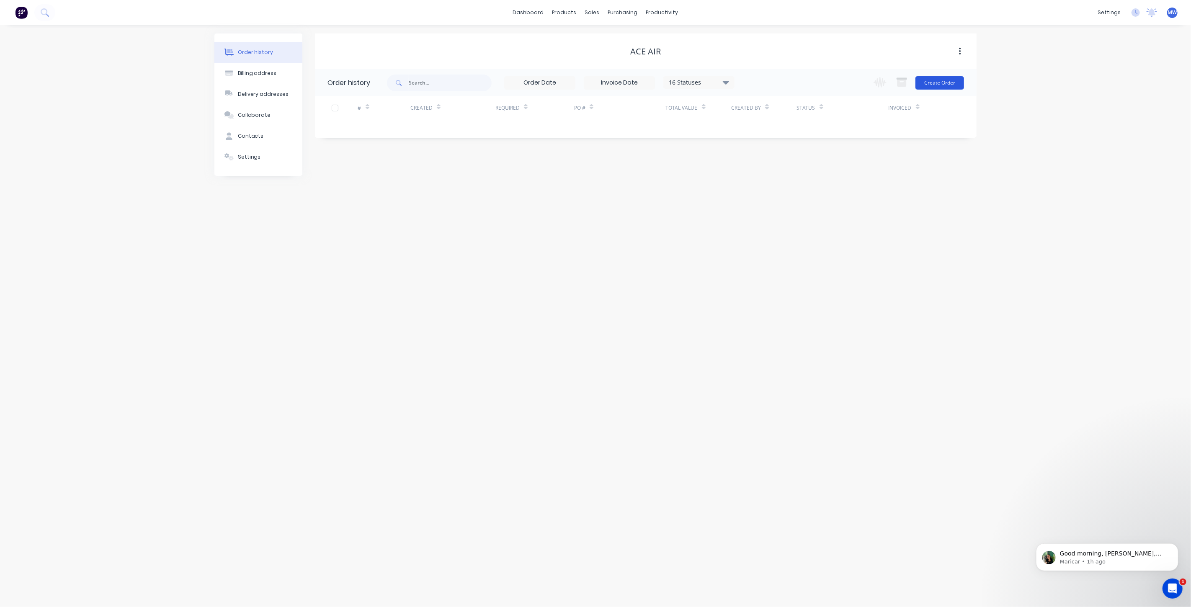
click at [947, 83] on button "Create Order" at bounding box center [940, 82] width 49 height 13
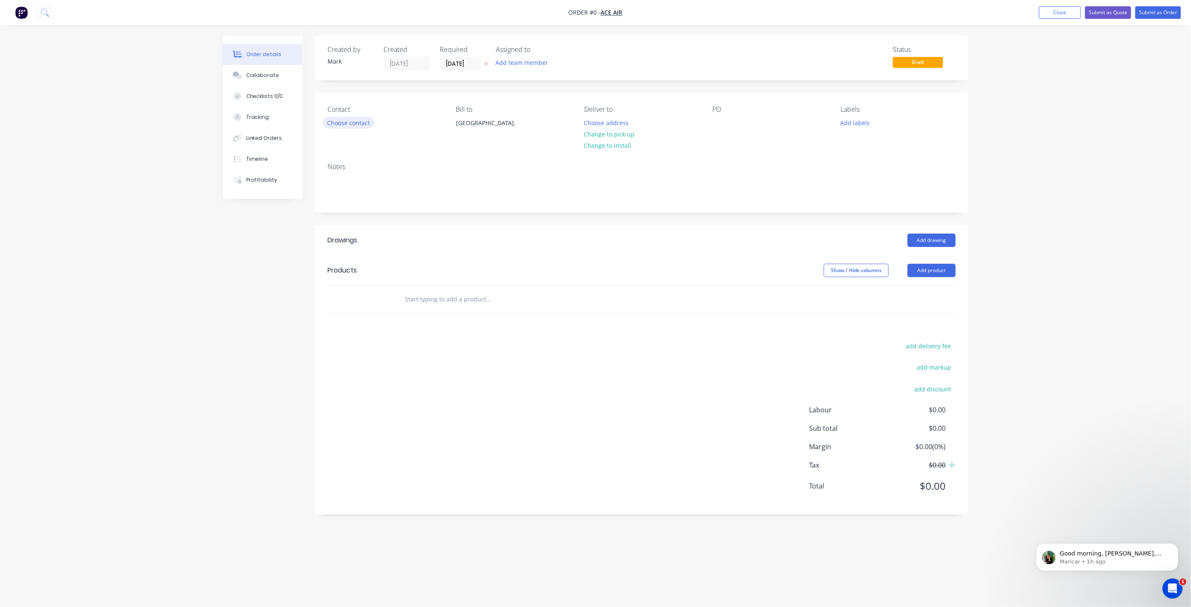
click at [363, 125] on button "Choose contact" at bounding box center [349, 122] width 52 height 11
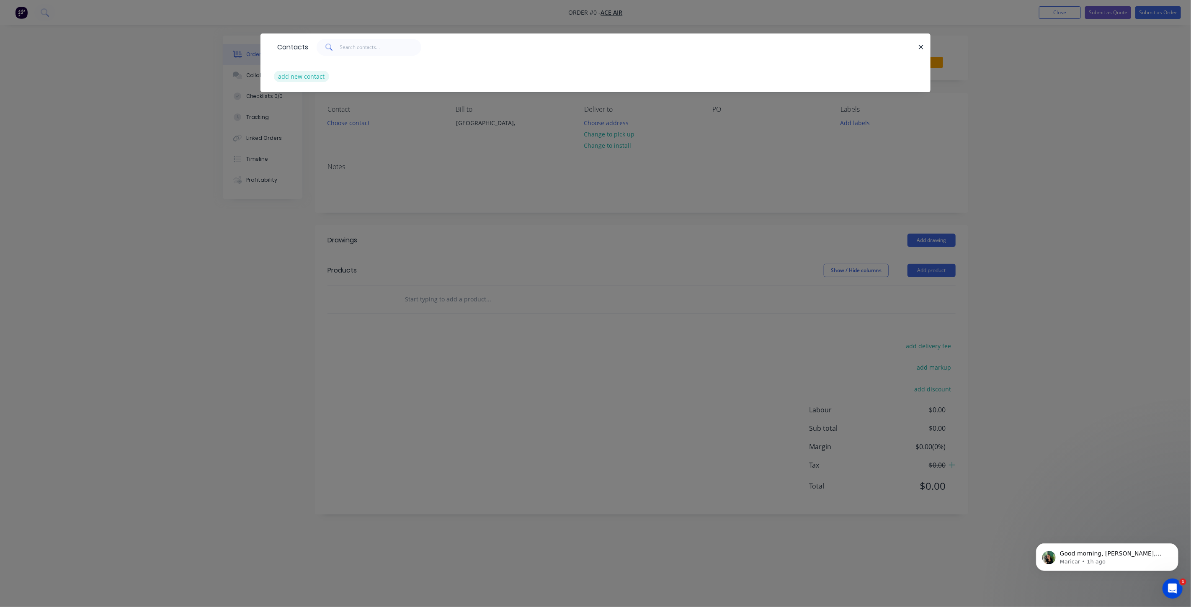
click at [324, 76] on button "add new contact" at bounding box center [301, 76] width 55 height 11
select select "AU"
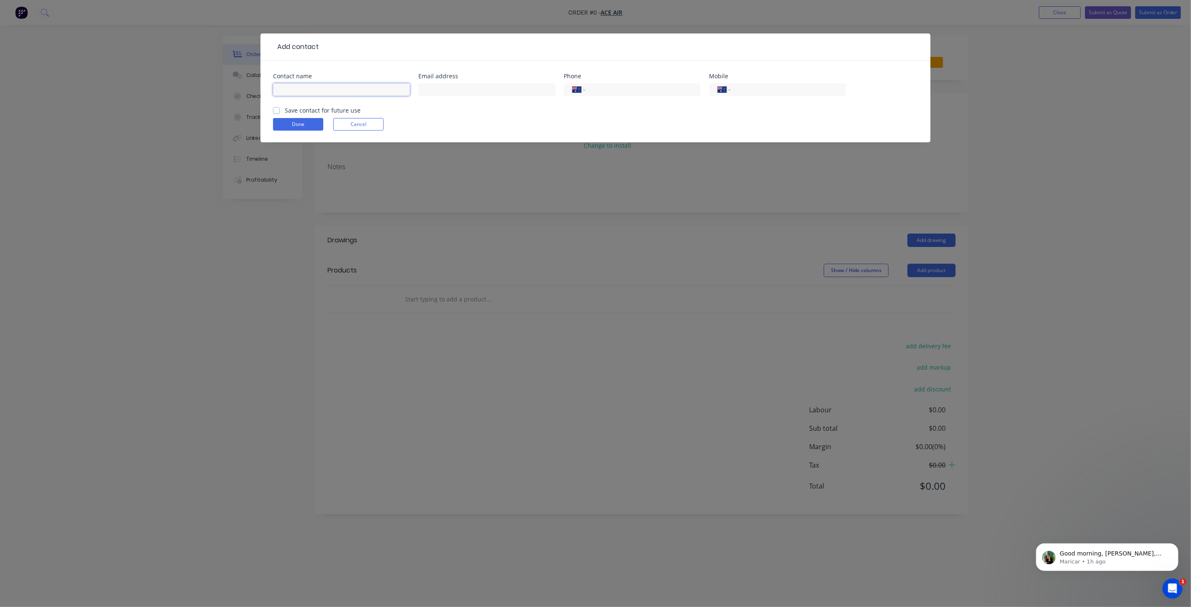
click at [319, 86] on input "text" at bounding box center [341, 89] width 137 height 13
type input "Jerry"
click at [471, 89] on input "text" at bounding box center [486, 89] width 137 height 13
type input "admin@aceair.au"
click at [773, 86] on input "tel" at bounding box center [787, 90] width 101 height 10
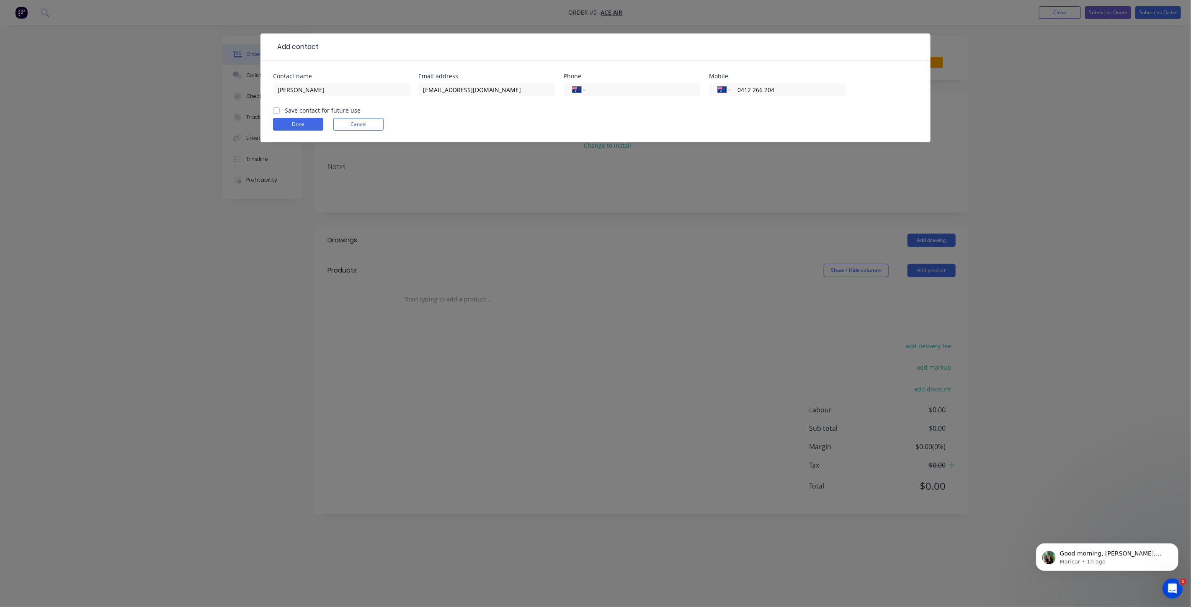
type input "0412 266 204"
drag, startPoint x: 276, startPoint y: 112, endPoint x: 278, endPoint y: 118, distance: 5.6
click at [285, 112] on label "Save contact for future use" at bounding box center [323, 110] width 76 height 9
click at [276, 112] on input "Save contact for future use" at bounding box center [276, 110] width 7 height 8
checkbox input "true"
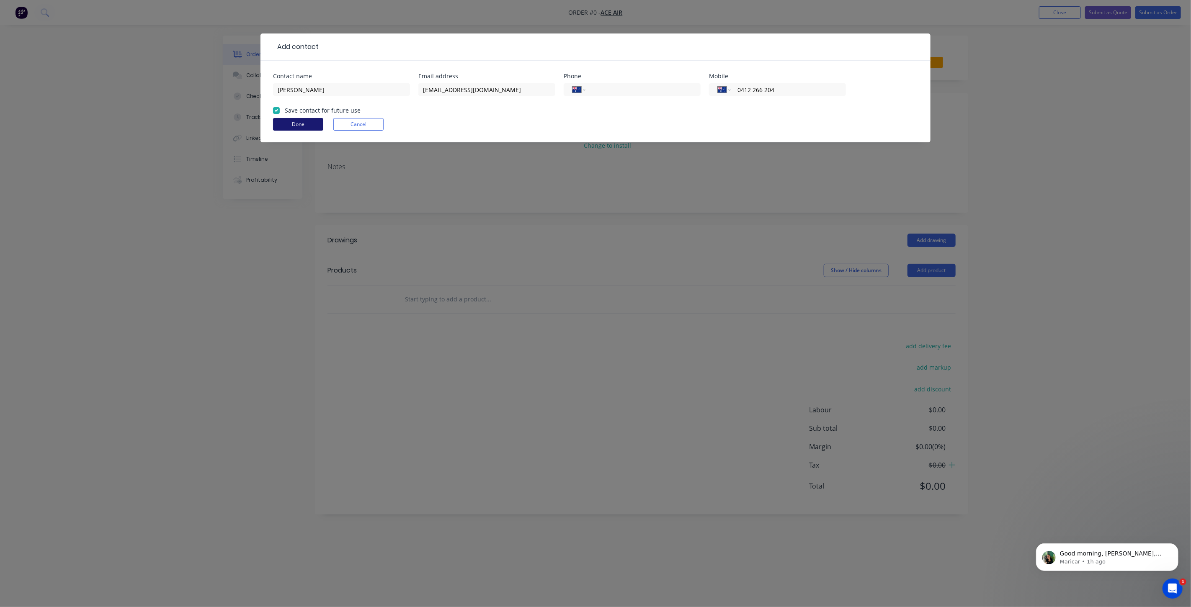
click at [279, 119] on button "Done" at bounding box center [298, 124] width 50 height 13
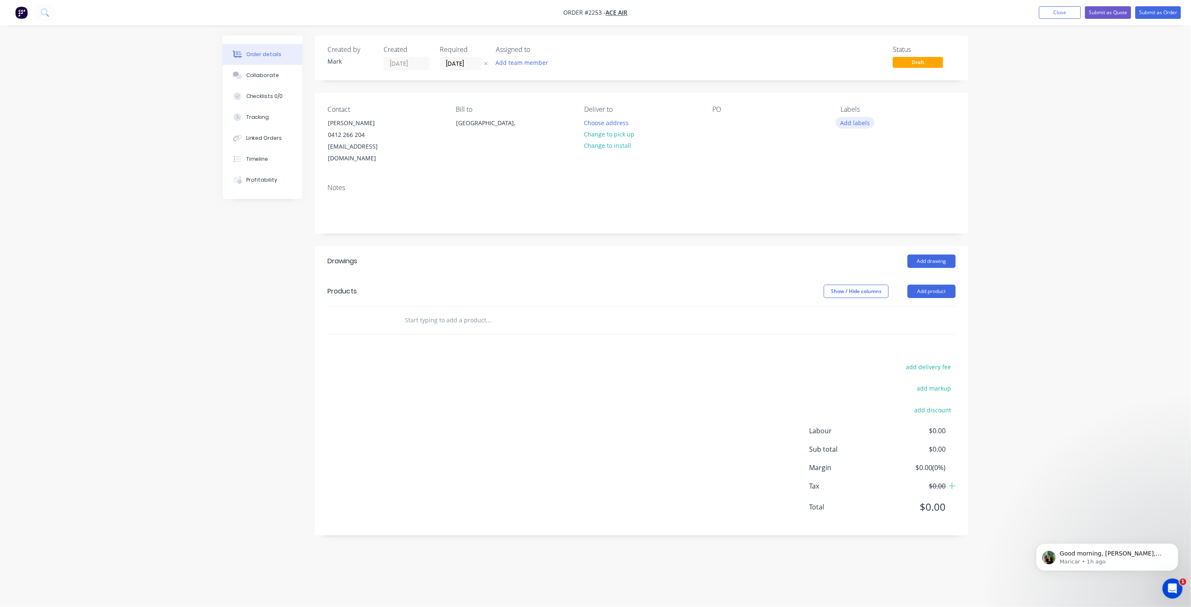
click at [864, 122] on button "Add labels" at bounding box center [855, 122] width 39 height 11
click at [855, 187] on div at bounding box center [856, 186] width 17 height 17
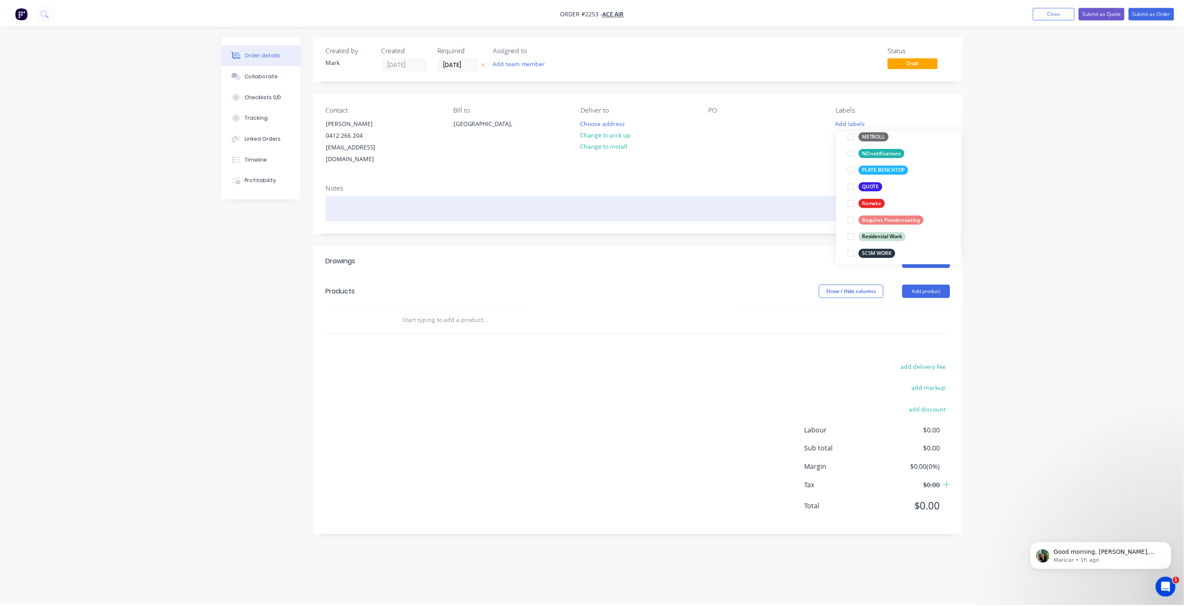
scroll to position [11, 0]
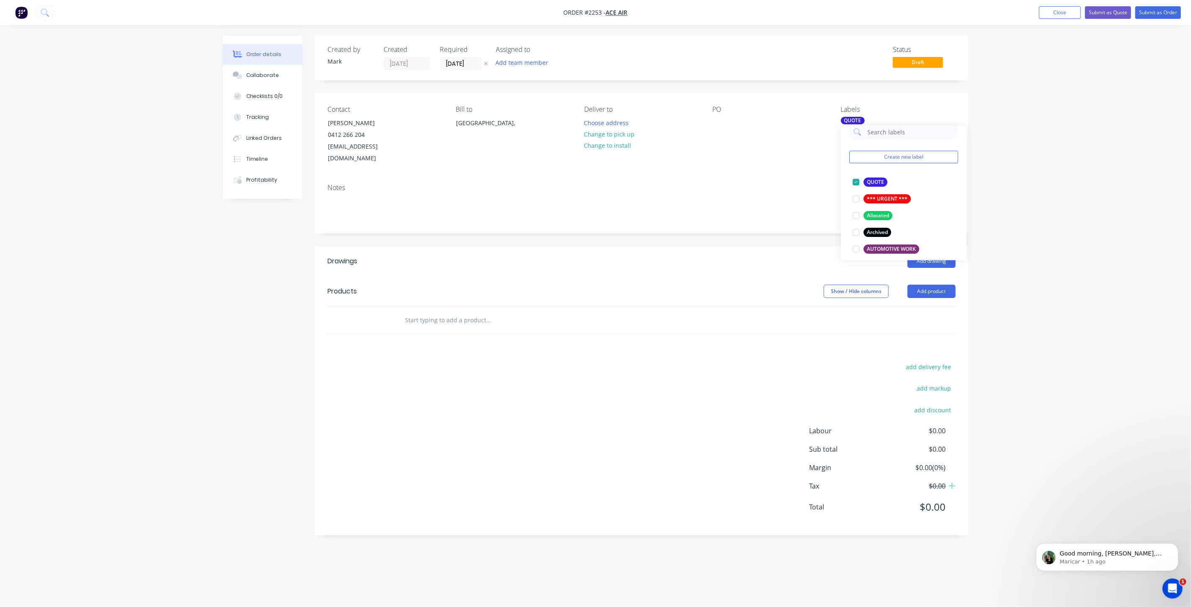
click at [439, 312] on input "text" at bounding box center [489, 320] width 168 height 17
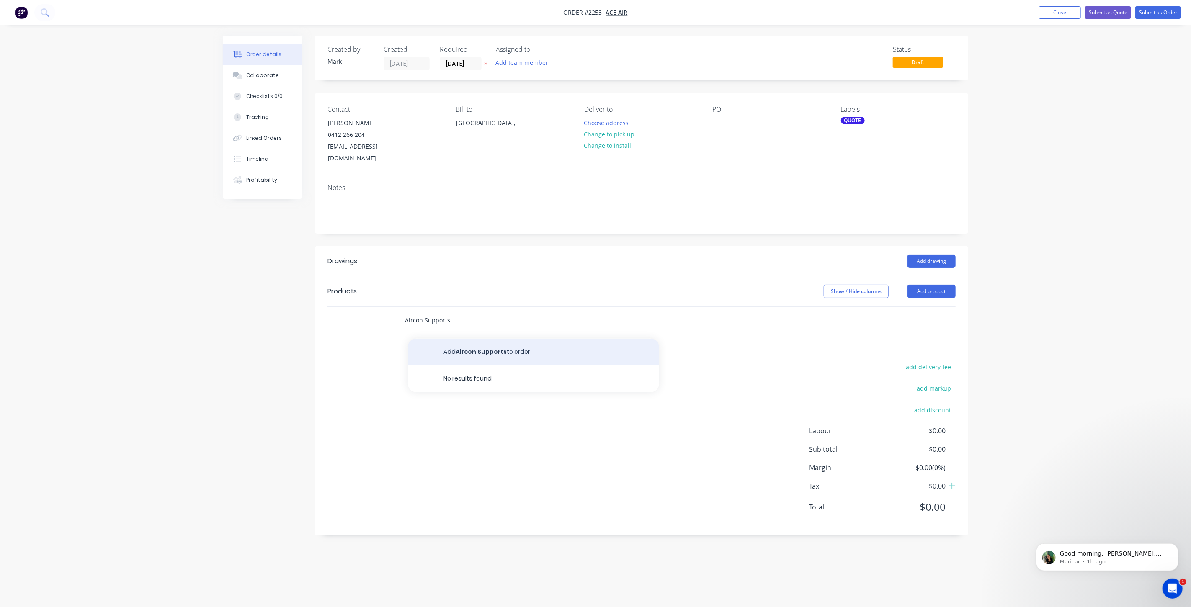
type input "Aircon Supports"
click at [463, 339] on button "Add Aircon Supports to order" at bounding box center [533, 352] width 251 height 27
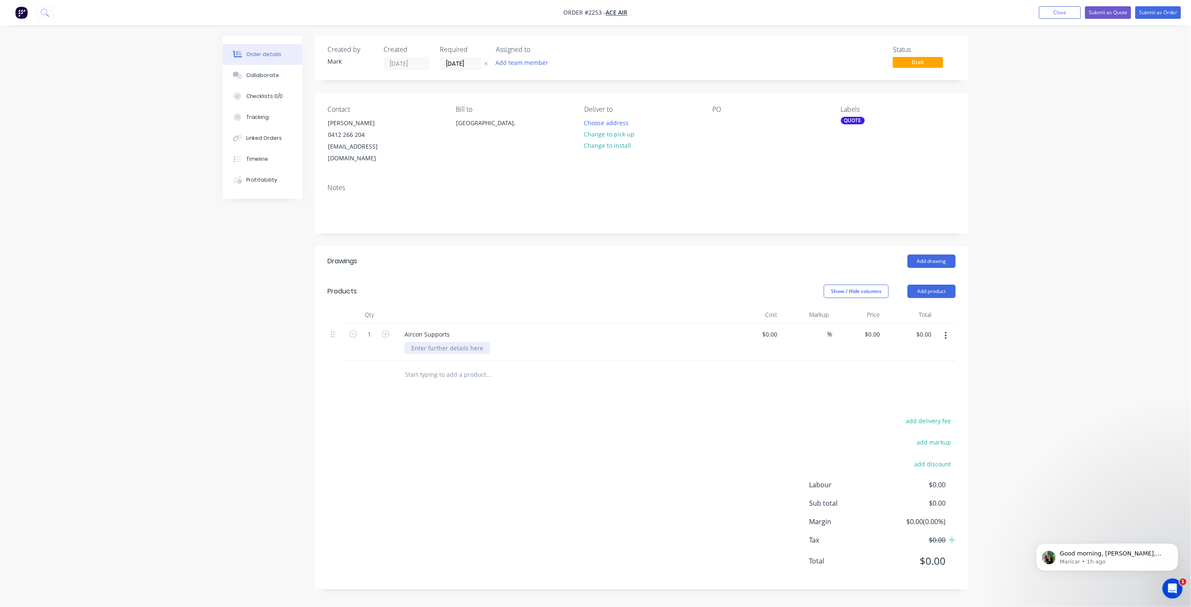
click at [446, 342] on div at bounding box center [447, 348] width 85 height 12
click at [1175, 254] on div "Order details Collaborate Checklists 0/0 Tracking Linked Orders Timeline Profit…" at bounding box center [595, 310] width 1191 height 620
click at [1131, 271] on div "Order details Collaborate Checklists 0/0 Tracking Linked Orders Timeline Profit…" at bounding box center [595, 305] width 1191 height 611
click at [1095, 281] on div "Order details Collaborate Checklists 0/0 Tracking Linked Orders Timeline Profit…" at bounding box center [595, 305] width 1191 height 611
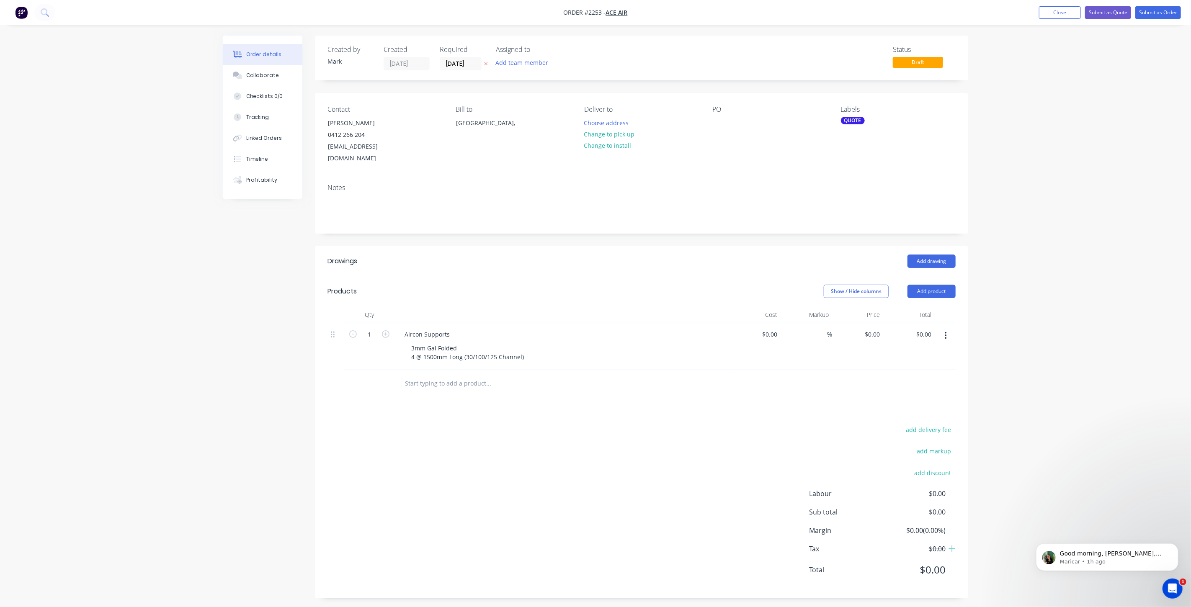
click at [101, 343] on div "Order details Collaborate Checklists 0/0 Tracking Linked Orders Timeline Profit…" at bounding box center [595, 305] width 1191 height 611
click at [153, 331] on div "Order details Collaborate Checklists 0/0 Tracking Linked Orders Timeline Profit…" at bounding box center [595, 305] width 1191 height 611
click at [450, 375] on input "text" at bounding box center [489, 383] width 168 height 17
drag, startPoint x: 449, startPoint y: 373, endPoint x: 361, endPoint y: 369, distance: 87.2
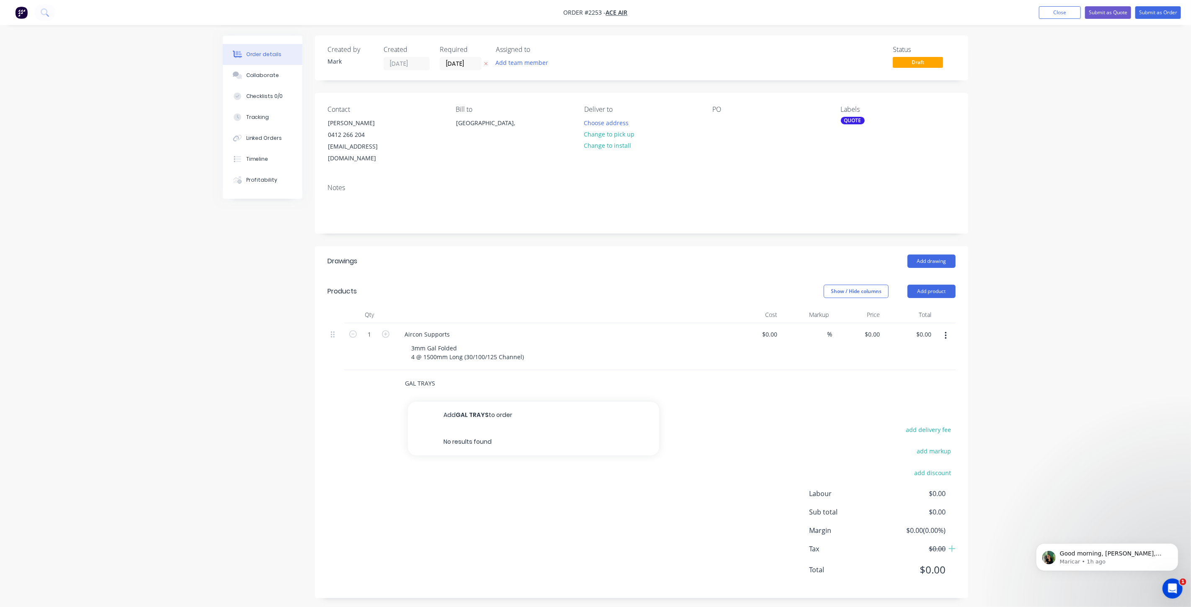
click at [361, 370] on div "GAL TRAYS Add GAL TRAYS to order No results found" at bounding box center [642, 383] width 628 height 27
click at [404, 375] on div "Trays Add Trays to order No results found" at bounding box center [523, 383] width 251 height 17
click at [405, 375] on input "Trays" at bounding box center [489, 383] width 168 height 17
type input "Aircon Trays"
click at [489, 410] on button "Add Aircon Trays to order" at bounding box center [533, 415] width 251 height 27
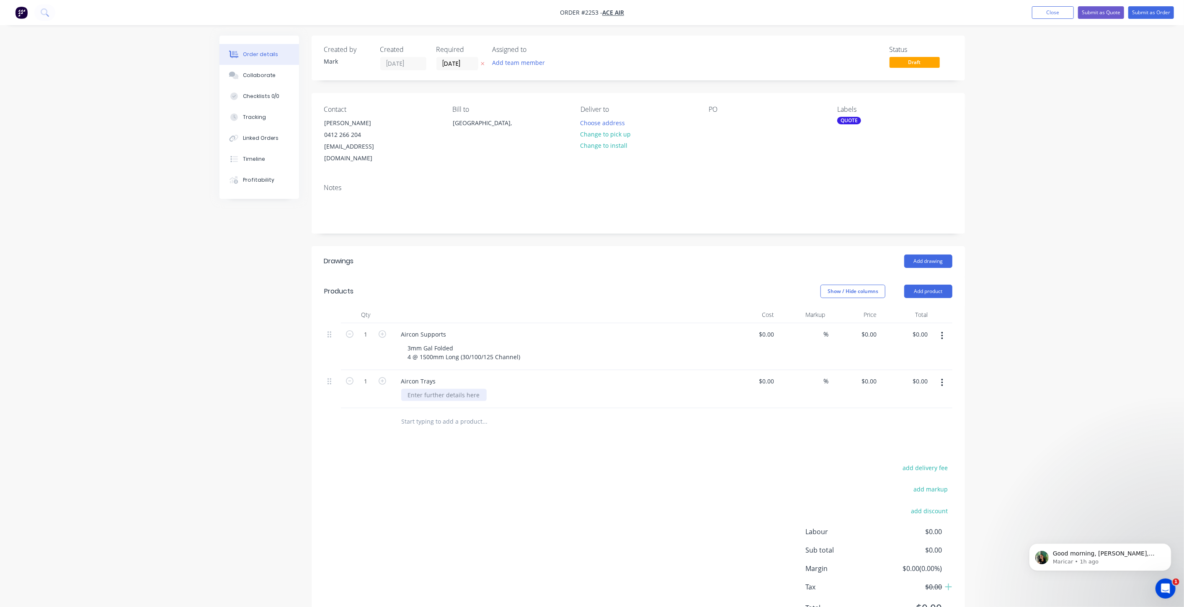
click at [433, 389] on div at bounding box center [443, 395] width 85 height 12
click at [161, 344] on div "Order details Collaborate Checklists 0/0 Tracking Linked Orders Timeline Profit…" at bounding box center [592, 324] width 1184 height 649
click at [511, 389] on div "1.6mm Gal Folded & Corners welded" at bounding box center [459, 395] width 116 height 12
click at [482, 405] on div "1.6mm Gal Folded & Corners welded 3 @ 900mm x 400mm 1 @ 1200mm x 650mm" at bounding box center [459, 404] width 116 height 30
click at [482, 401] on div "1.6mm Gal Folded & Corners welded 3 @ 900mm x 400mm 1 @ 1200mm x 650mm" at bounding box center [459, 404] width 116 height 30
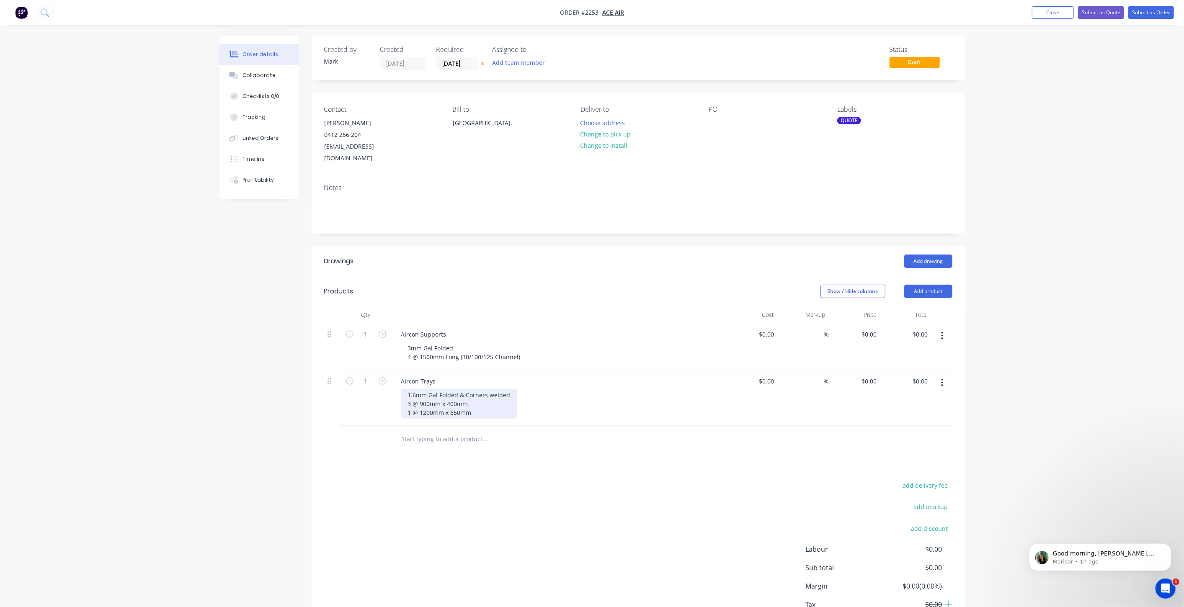
click at [475, 389] on div "1.6mm Gal Folded & Corners welded 3 @ 900mm x 400mm 1 @ 1200mm x 650mm" at bounding box center [459, 404] width 116 height 30
click at [478, 396] on div "1.6mm Gal Folded & Corners welded 3 @ 900mm x 400mm 1 @ 1200mm x 650mm" at bounding box center [459, 404] width 116 height 30
click at [524, 343] on div "3mm Gal Folded 4 @ 1500mm Long (30/100/125 Channel)" at bounding box center [464, 352] width 126 height 21
click at [1067, 276] on div "Order details Collaborate Checklists 0/0 Tracking Linked Orders Timeline Profit…" at bounding box center [592, 342] width 1184 height 684
click at [874, 328] on input "0" at bounding box center [875, 334] width 10 height 12
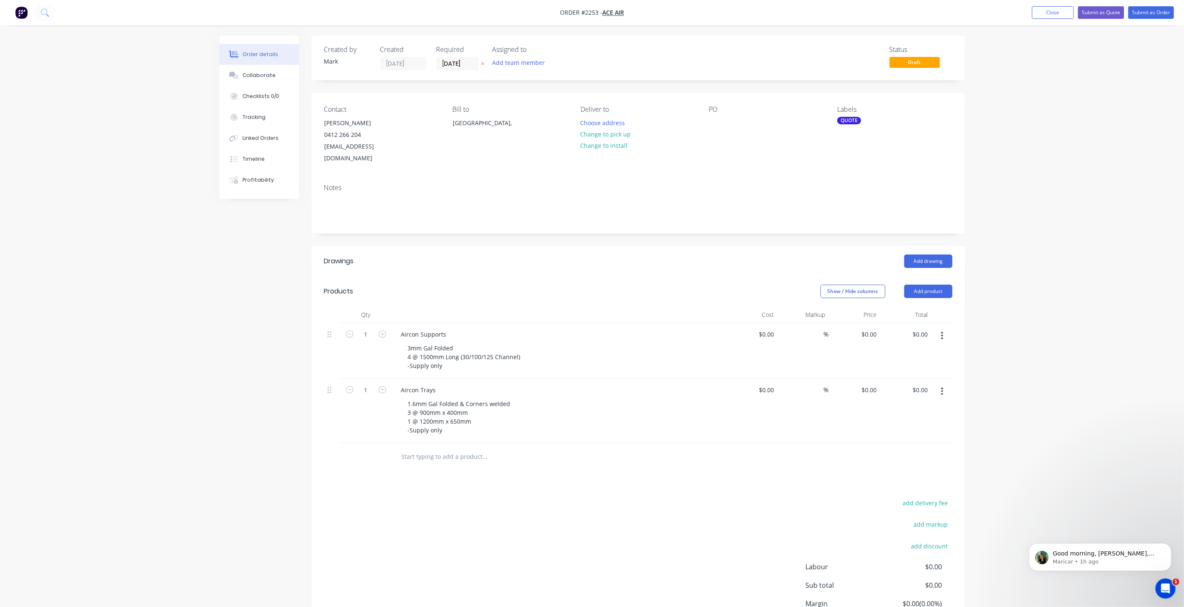
click at [147, 204] on div "Order details Collaborate Checklists 0/0 Tracking Linked Orders Timeline Profit…" at bounding box center [592, 342] width 1184 height 684
drag, startPoint x: 865, startPoint y: 316, endPoint x: 868, endPoint y: 320, distance: 4.5
click at [865, 323] on div "0 $0.00" at bounding box center [855, 351] width 52 height 56
type input "$690.00"
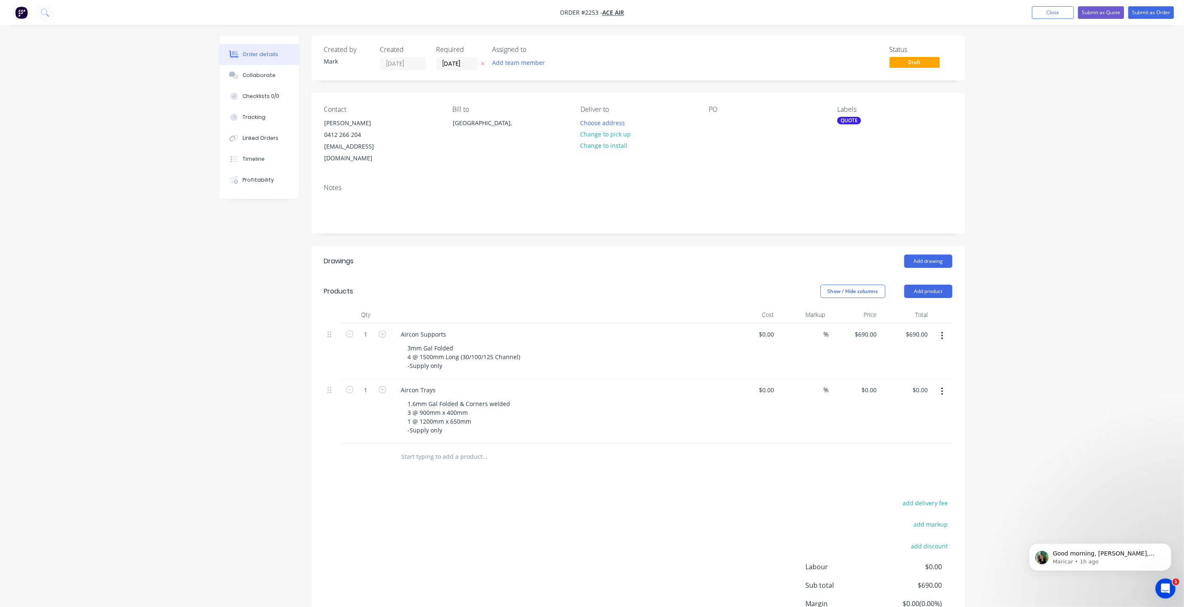
click at [1145, 334] on div "Order details Collaborate Checklists 0/0 Tracking Linked Orders Timeline Profit…" at bounding box center [592, 342] width 1184 height 684
click at [1086, 368] on div "Order details Collaborate Checklists 0/0 Tracking Linked Orders Timeline Profit…" at bounding box center [592, 342] width 1184 height 684
click at [467, 358] on div "3mm Gal Folded 4 @ 1500mm Long (30/100/125 Channel) -Supply only" at bounding box center [464, 357] width 126 height 30
drag, startPoint x: 522, startPoint y: 344, endPoint x: 521, endPoint y: 356, distance: 12.2
click at [522, 343] on div "3mm Gal Folded 4 @ 1500mm Long (30/100/125 Channel) -Supply only" at bounding box center [464, 357] width 126 height 30
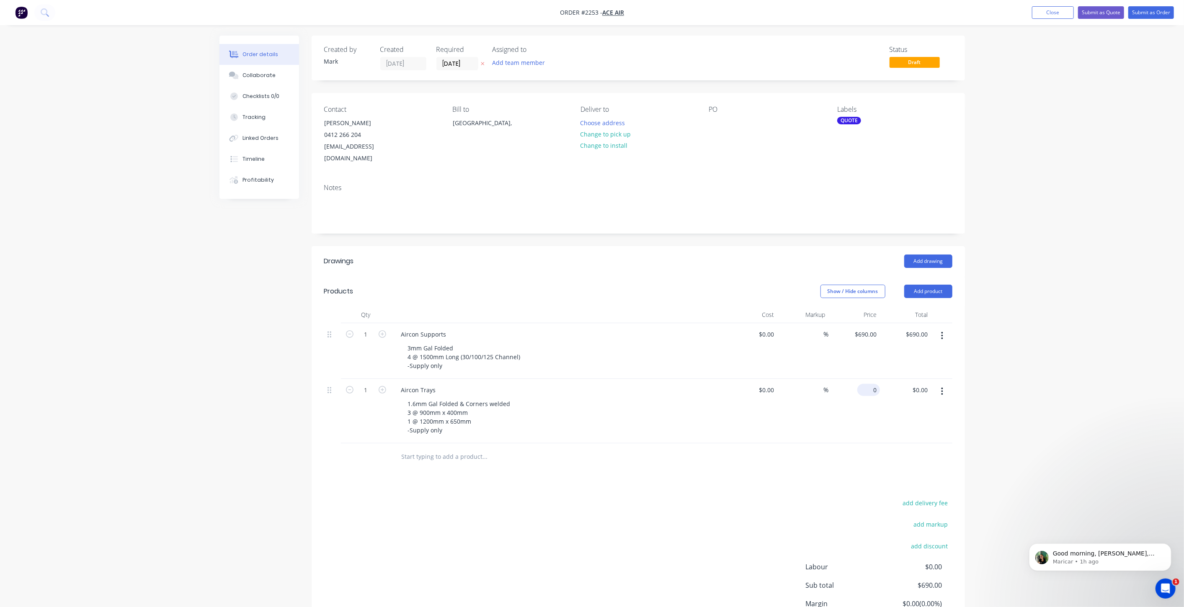
click at [872, 384] on input "0" at bounding box center [870, 390] width 19 height 12
type input "1"
type input "$570.00"
click at [1092, 385] on div "Order details Collaborate Checklists 0/0 Tracking Linked Orders Timeline Profit…" at bounding box center [592, 342] width 1184 height 684
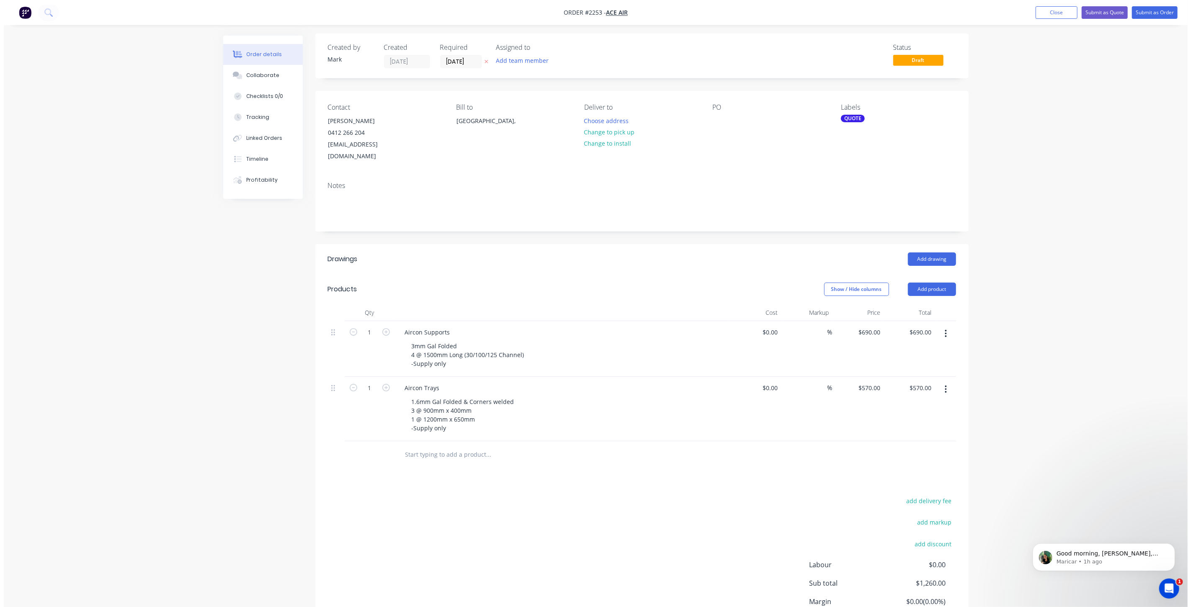
scroll to position [0, 0]
click at [1057, 139] on div "Order details Collaborate Checklists 0/0 Tracking Linked Orders Timeline Profit…" at bounding box center [592, 342] width 1184 height 684
click at [1100, 11] on button "Submit as Quote" at bounding box center [1101, 12] width 46 height 13
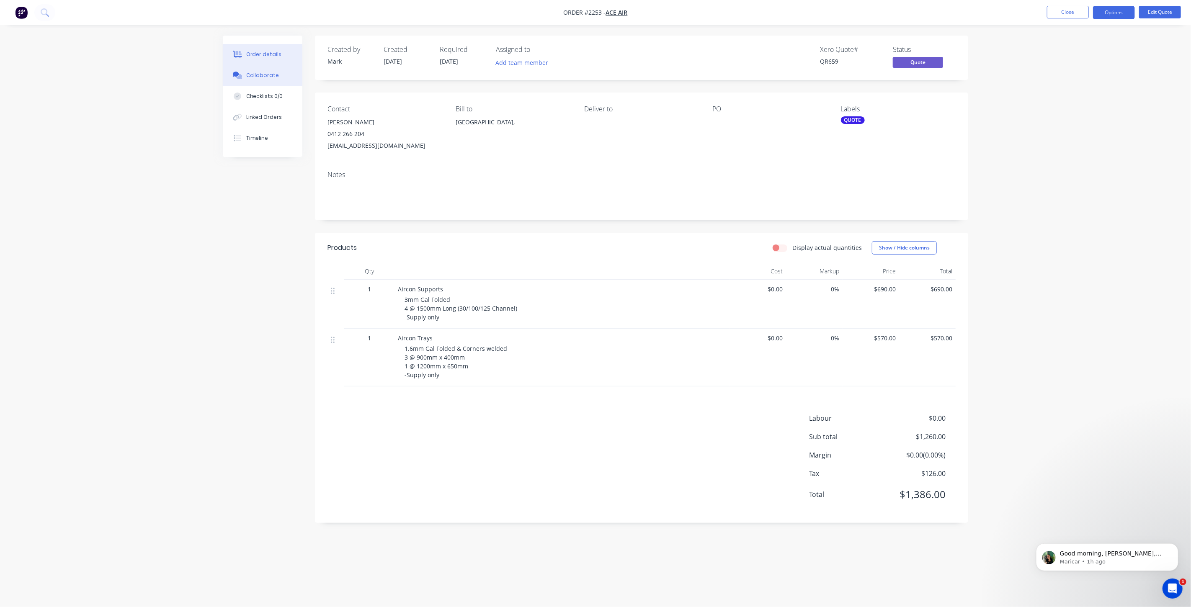
click at [266, 80] on button "Collaborate" at bounding box center [263, 75] width 80 height 21
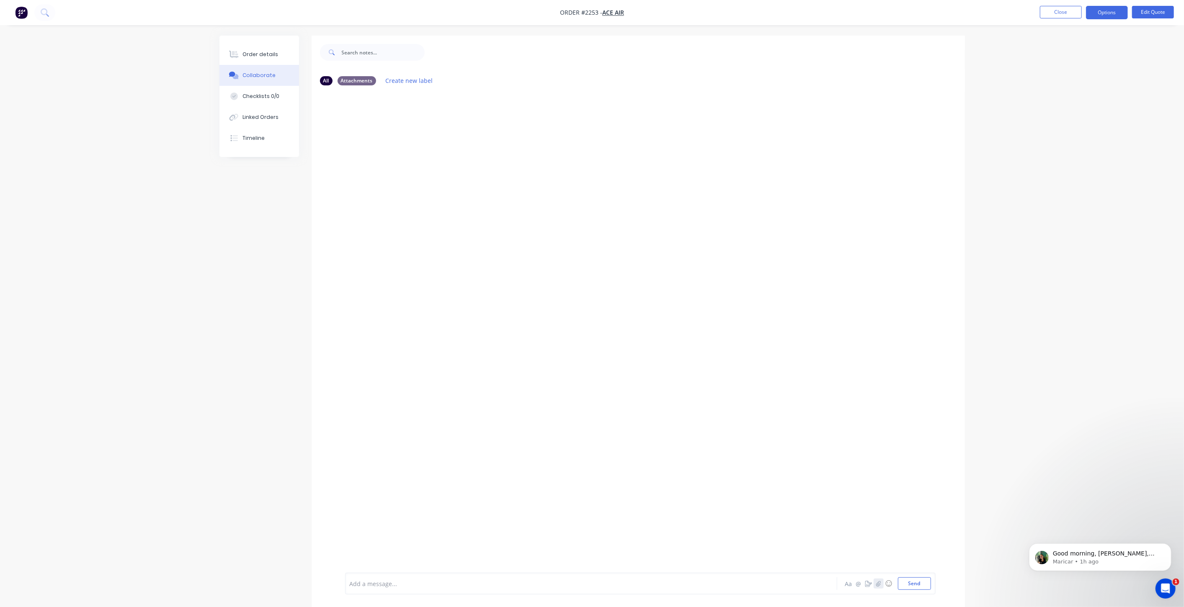
click at [883, 585] on button "button" at bounding box center [879, 584] width 10 height 10
click at [909, 582] on button "Send" at bounding box center [914, 584] width 33 height 13
click at [261, 51] on div "Order details" at bounding box center [261, 55] width 36 height 8
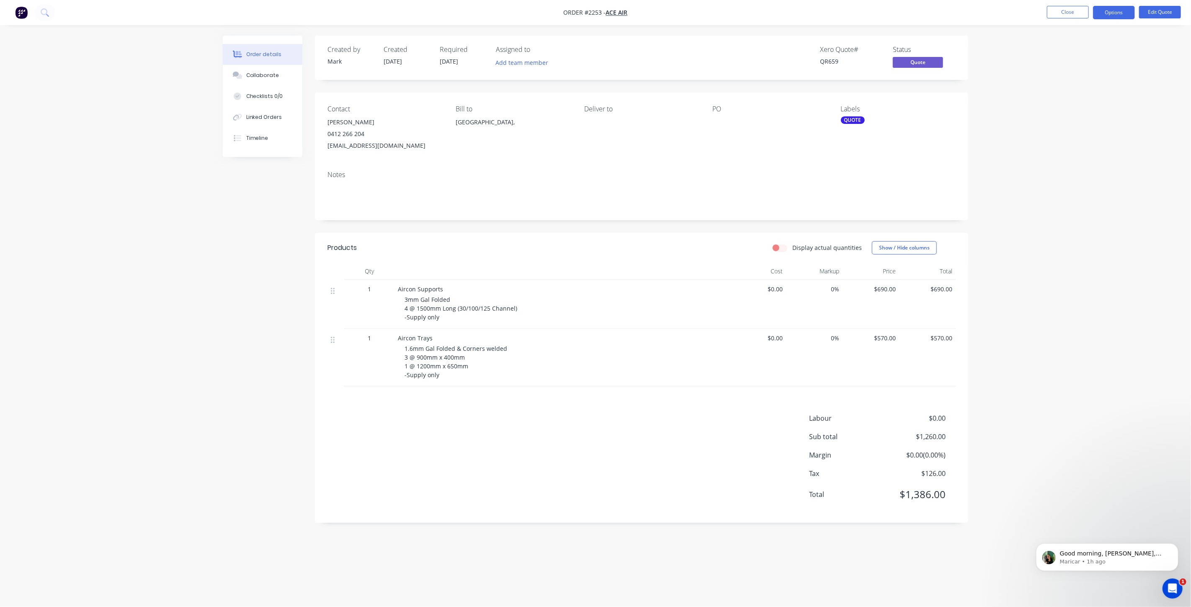
drag, startPoint x: 1052, startPoint y: 169, endPoint x: 1043, endPoint y: 168, distance: 8.4
click at [1051, 169] on div "Order details Collaborate Checklists 0/0 Linked Orders Timeline Order details C…" at bounding box center [595, 303] width 1191 height 607
click at [1087, 90] on div "Order details Collaborate Checklists 0/0 Linked Orders Timeline Order details C…" at bounding box center [595, 303] width 1191 height 607
click at [1074, 16] on button "Close" at bounding box center [1068, 12] width 42 height 13
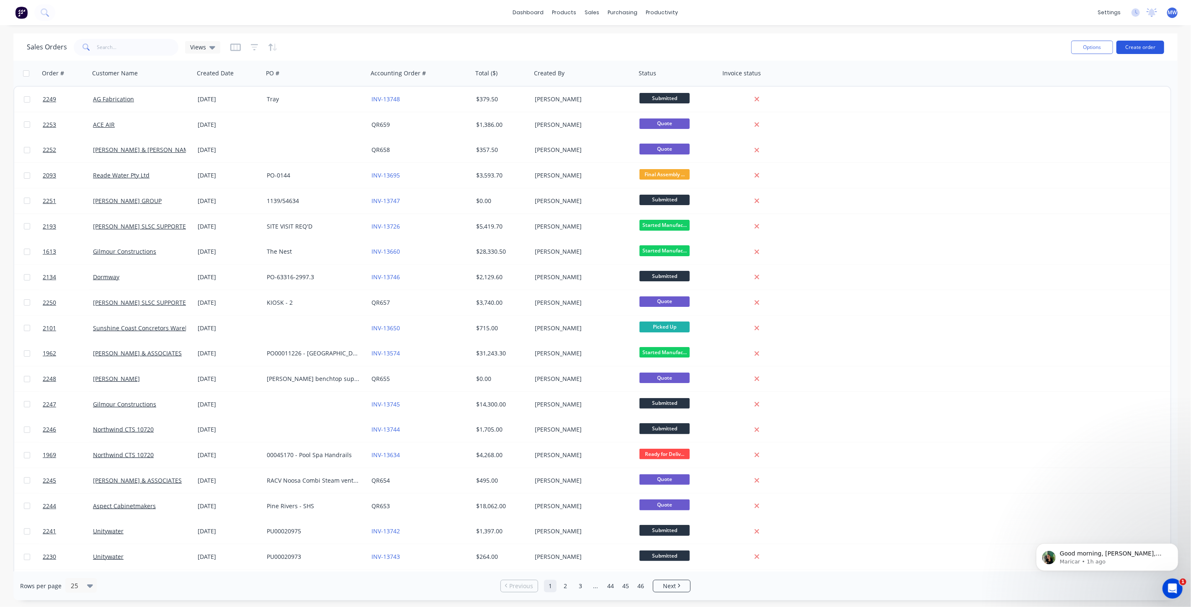
click at [1139, 48] on button "Create order" at bounding box center [1141, 47] width 48 height 13
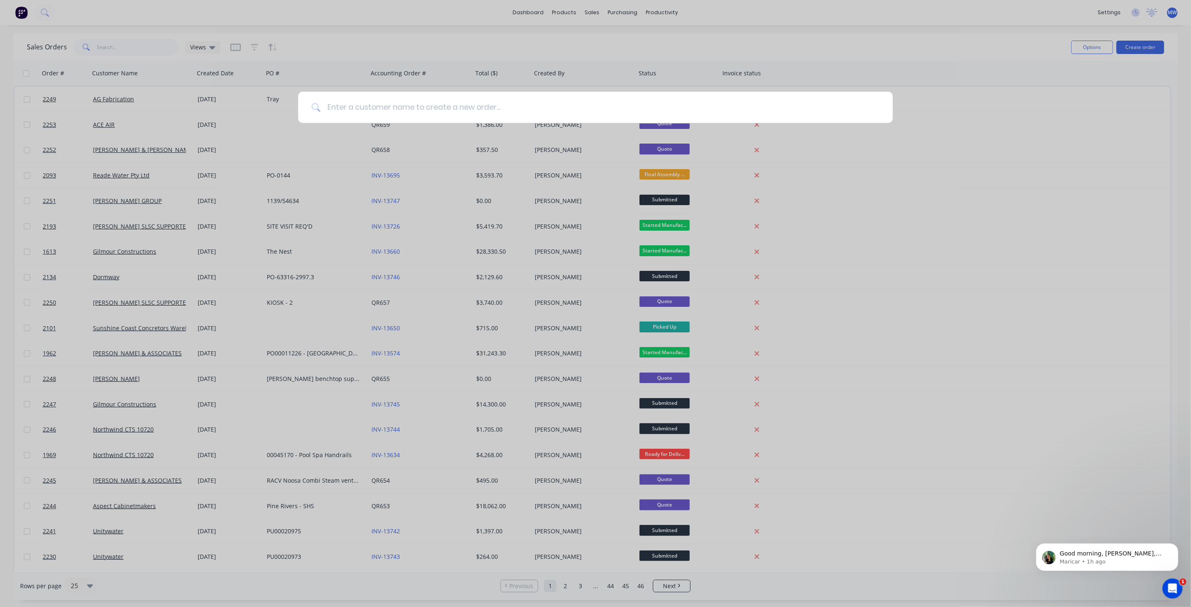
click at [434, 106] on input at bounding box center [600, 107] width 559 height 31
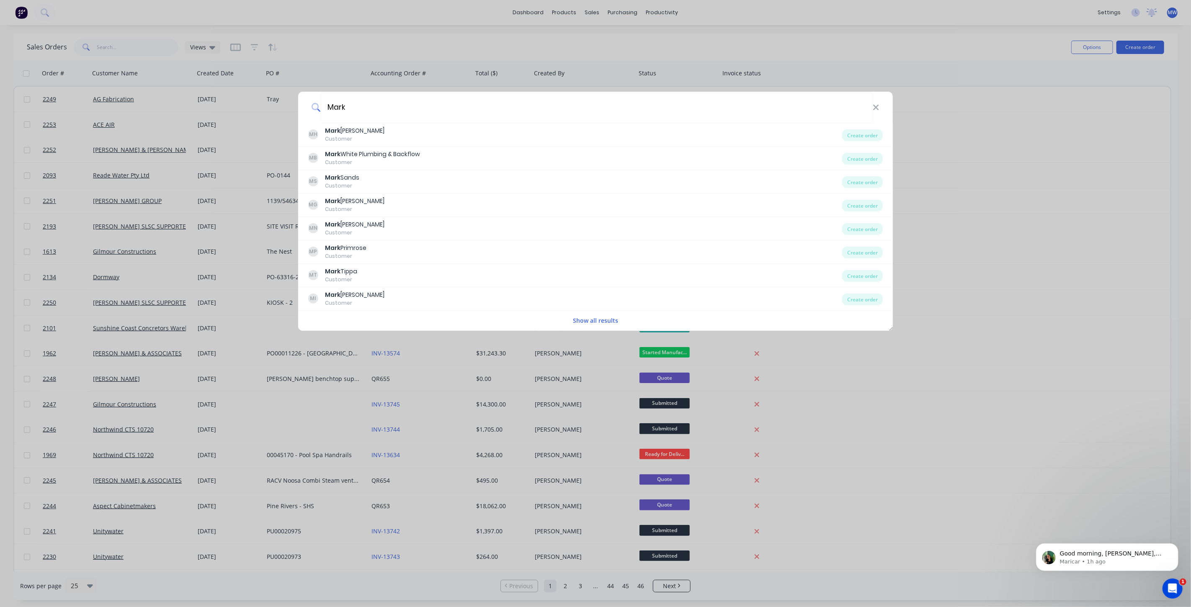
type input "Mark"
click at [499, 108] on input "Mark" at bounding box center [597, 107] width 552 height 31
click at [754, 30] on div "Mark MH Mark Van Heekeren Customer Create order MB Mark White Plumbing & Backfl…" at bounding box center [595, 303] width 1191 height 607
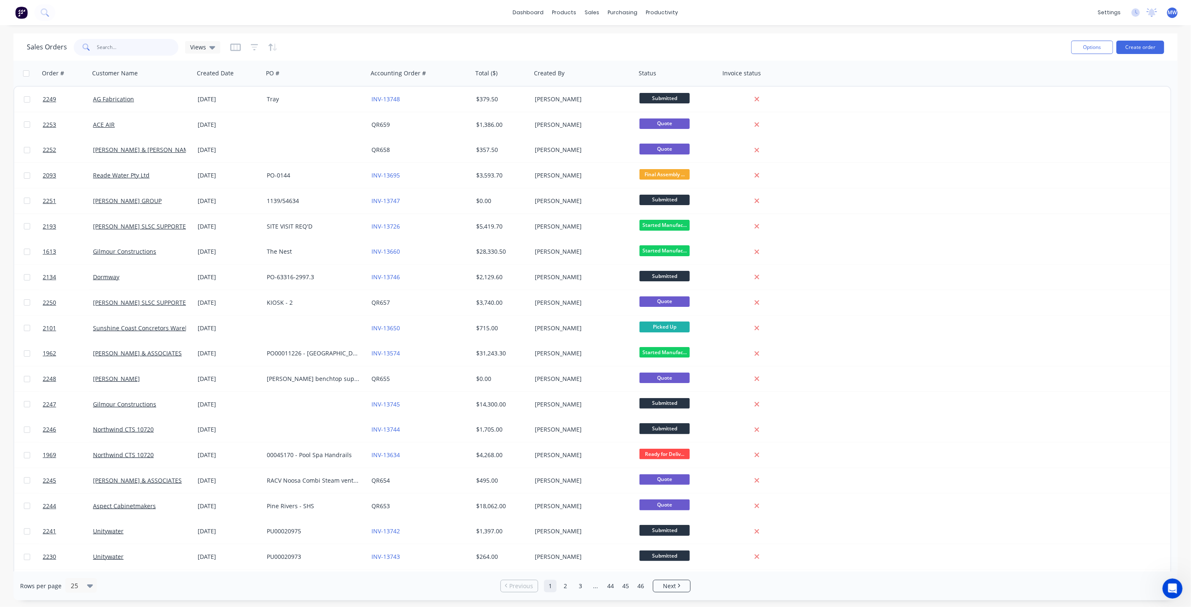
click at [118, 44] on input "text" at bounding box center [138, 47] width 82 height 17
type input "compliance"
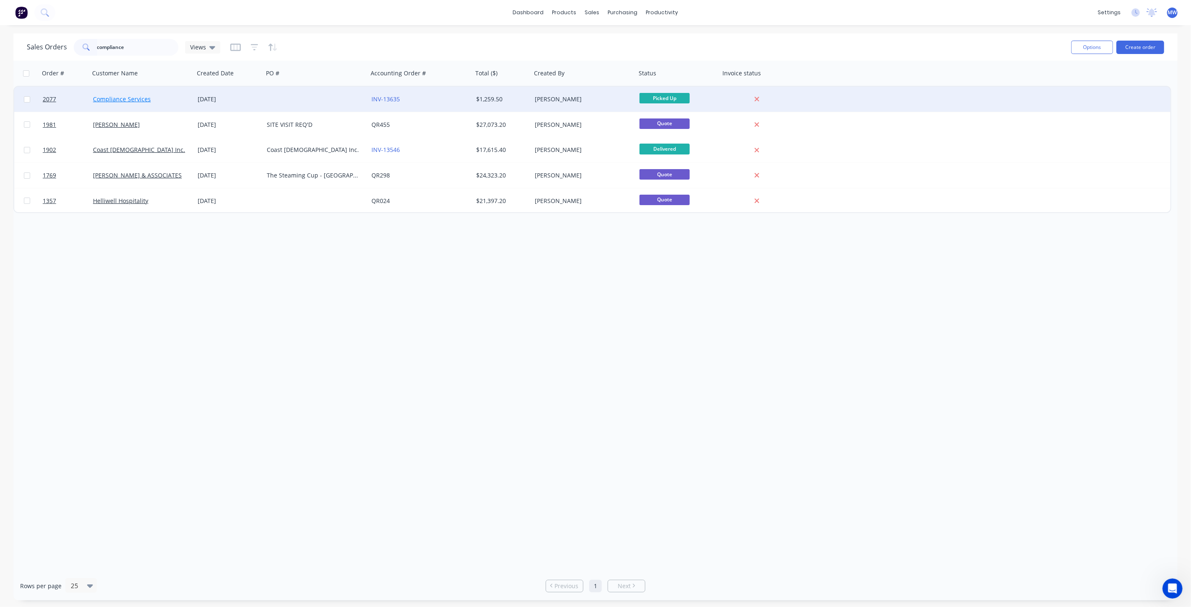
click at [121, 98] on link "Compliance Services" at bounding box center [122, 99] width 58 height 8
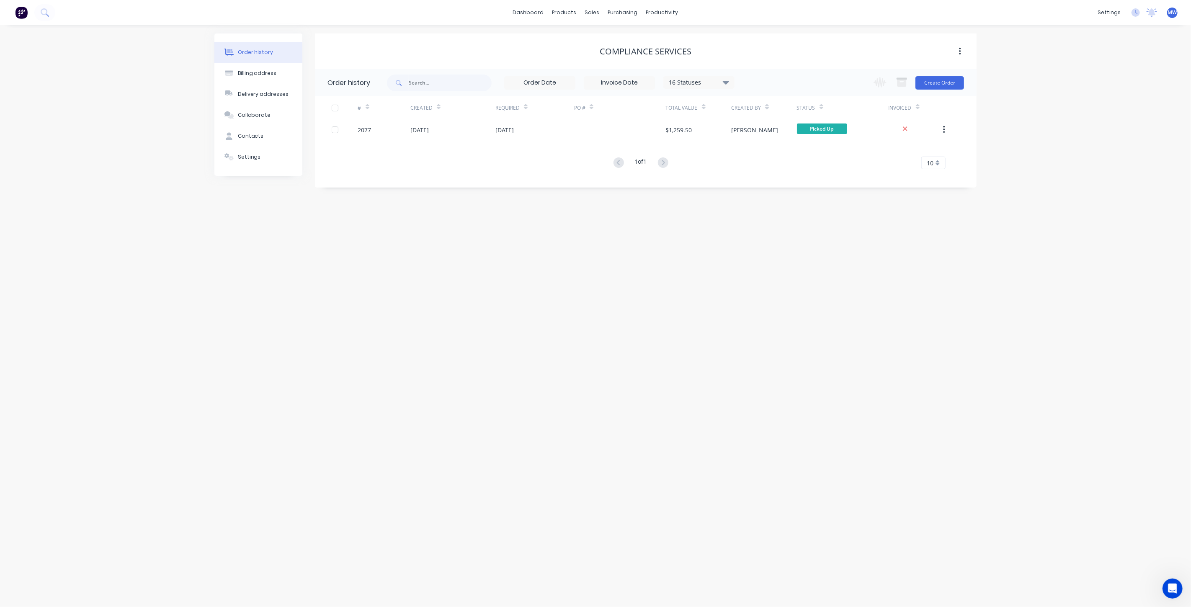
click at [119, 98] on div "Order history Billing address Delivery addresses Collaborate Contacts Settings …" at bounding box center [595, 316] width 1191 height 582
click at [258, 151] on button "Settings" at bounding box center [258, 157] width 88 height 21
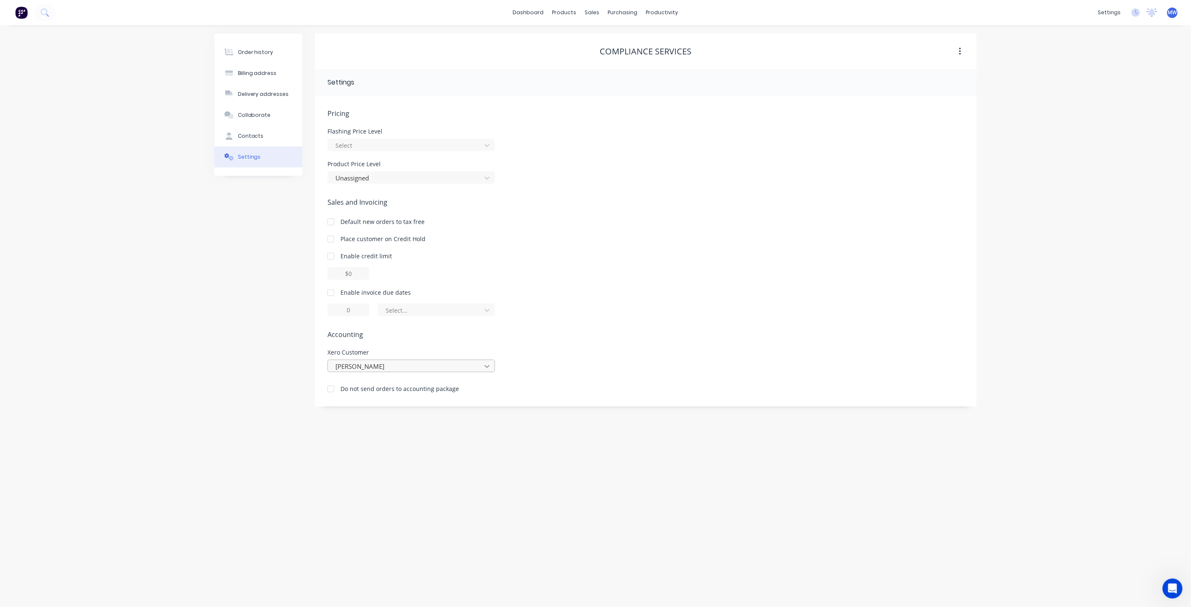
click at [488, 368] on icon at bounding box center [487, 366] width 8 height 8
click at [183, 294] on div "Order history Billing address Delivery addresses Collaborate Contacts Settings …" at bounding box center [595, 316] width 1191 height 582
drag, startPoint x: 692, startPoint y: 49, endPoint x: 601, endPoint y: 51, distance: 90.9
click at [601, 51] on div "Compliance Services" at bounding box center [646, 51] width 662 height 10
copy div "Compliance Services"
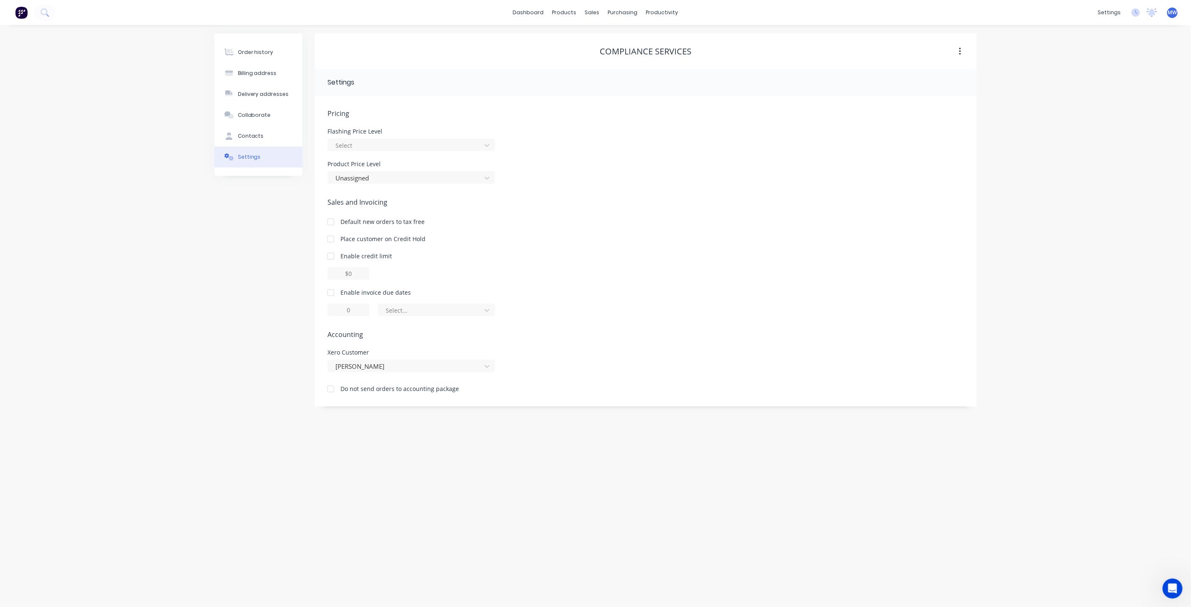
click at [161, 280] on div "Order history Billing address Delivery addresses Collaborate Contacts Settings …" at bounding box center [595, 316] width 1191 height 582
click at [480, 363] on div "Shane Gale" at bounding box center [412, 366] width 168 height 13
click at [280, 358] on div "Order history Billing address Delivery addresses Collaborate Contacts Settings" at bounding box center [258, 220] width 88 height 373
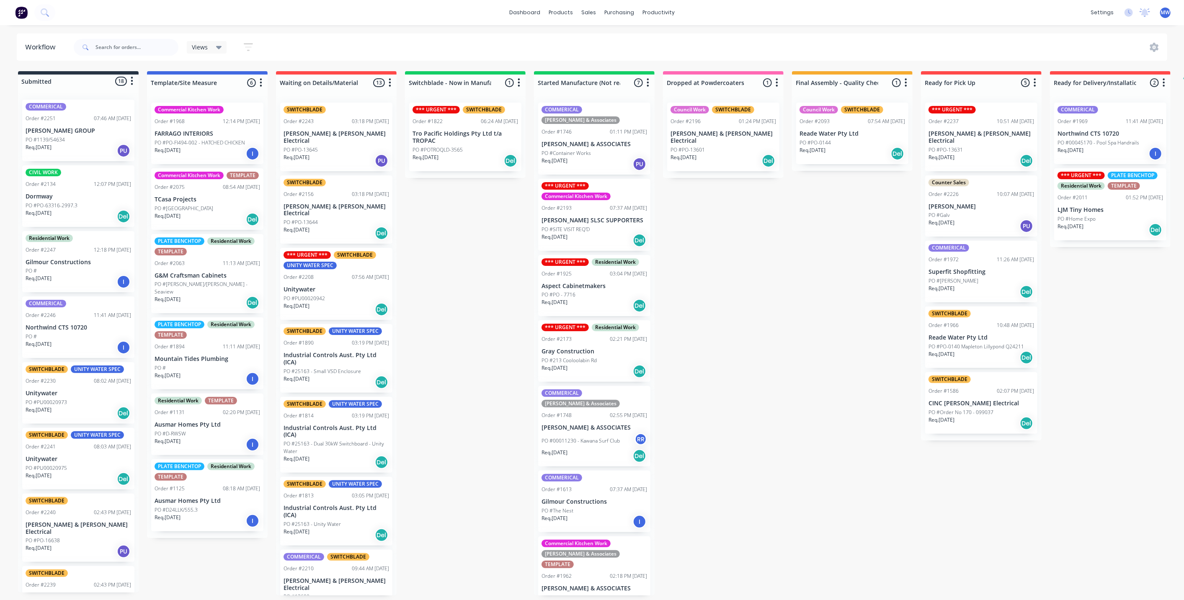
click at [483, 280] on div "Submitted 18 Status colour #273444 hex #273444 Save Cancel Summaries Total orde…" at bounding box center [692, 333] width 1397 height 524
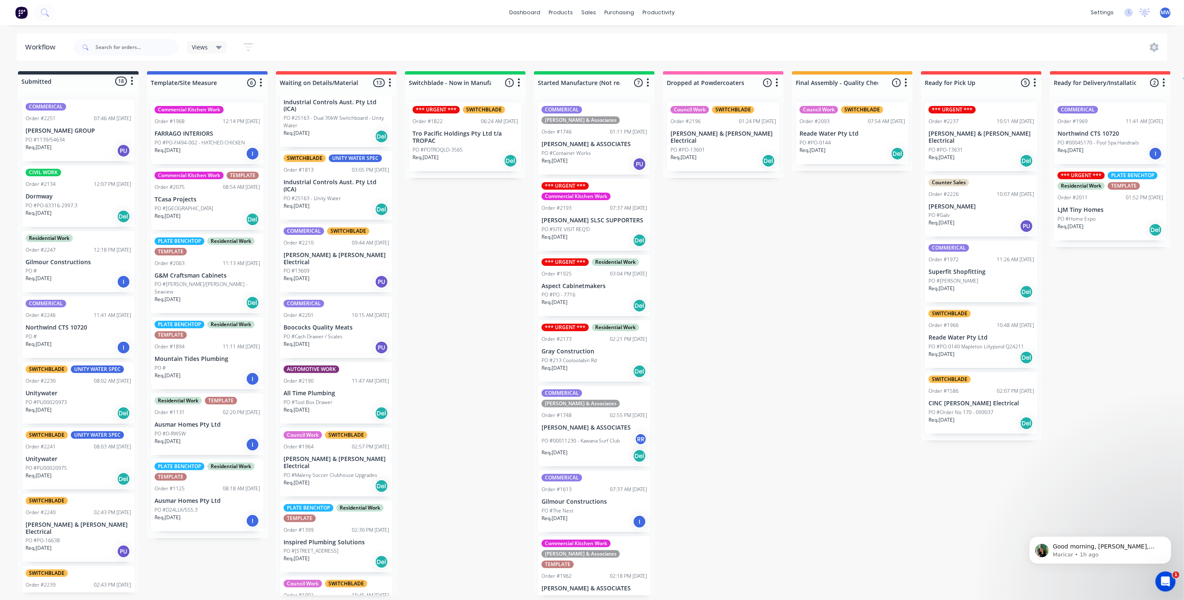
scroll to position [276, 0]
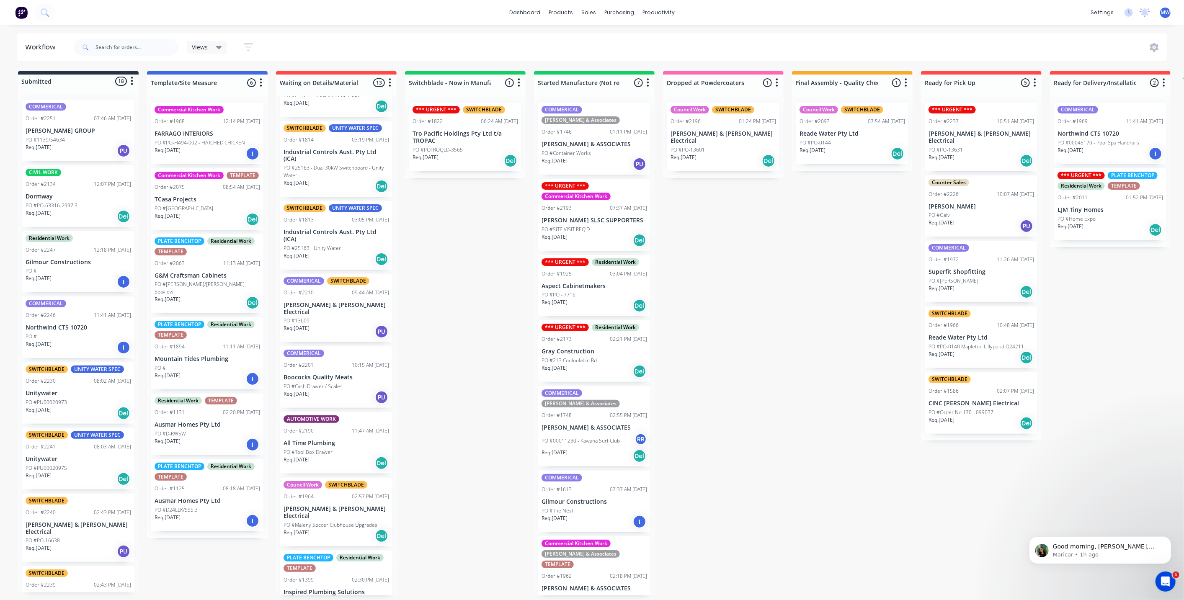
click at [439, 312] on div "Submitted 18 Status colour #273444 hex #273444 Save Cancel Summaries Total orde…" at bounding box center [692, 333] width 1397 height 524
click at [1117, 551] on p "Maricar • 2h ago" at bounding box center [1107, 555] width 108 height 8
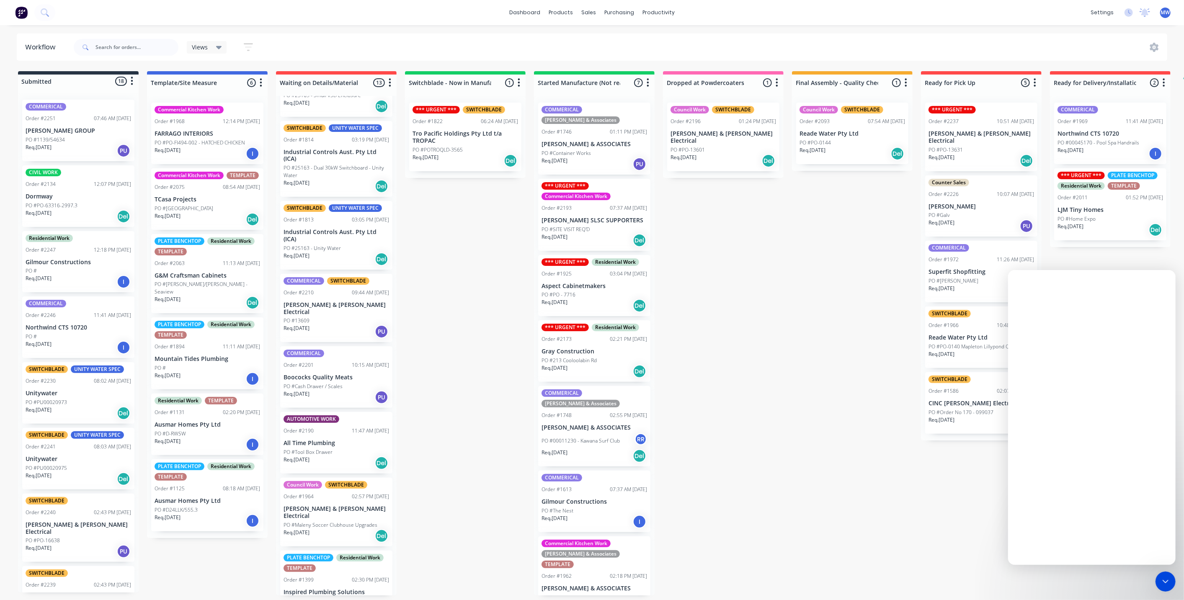
scroll to position [0, 0]
click at [1020, 281] on icon "go back" at bounding box center [1021, 281] width 3 height 4
click at [1165, 281] on icon "Close" at bounding box center [1162, 280] width 7 height 7
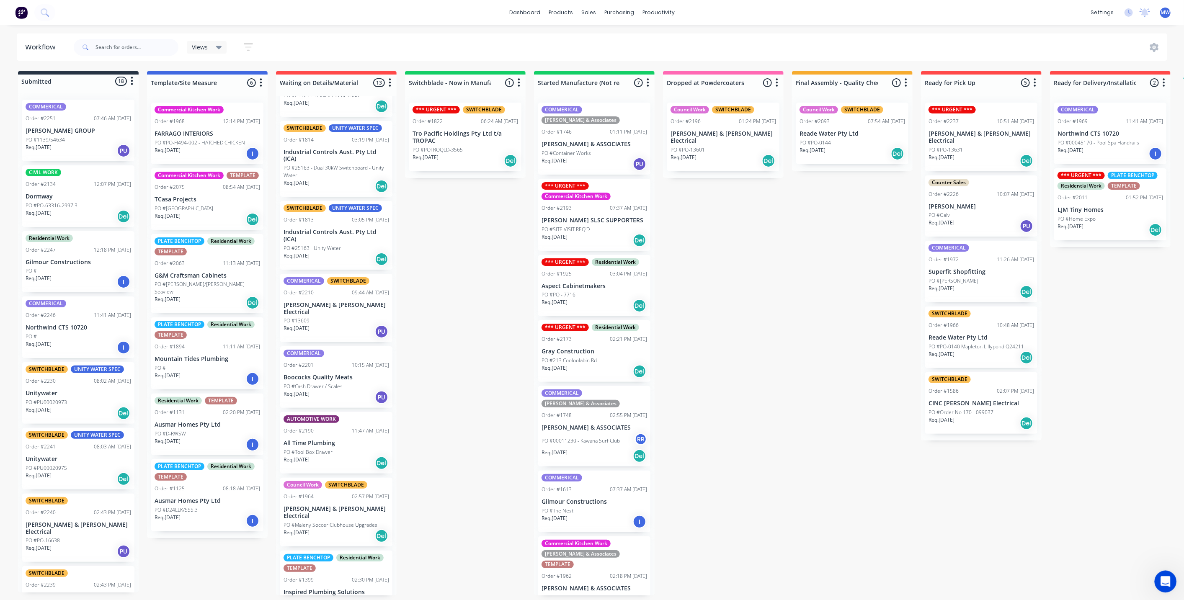
click at [1159, 583] on icon "Open Intercom Messenger" at bounding box center [1165, 581] width 14 height 14
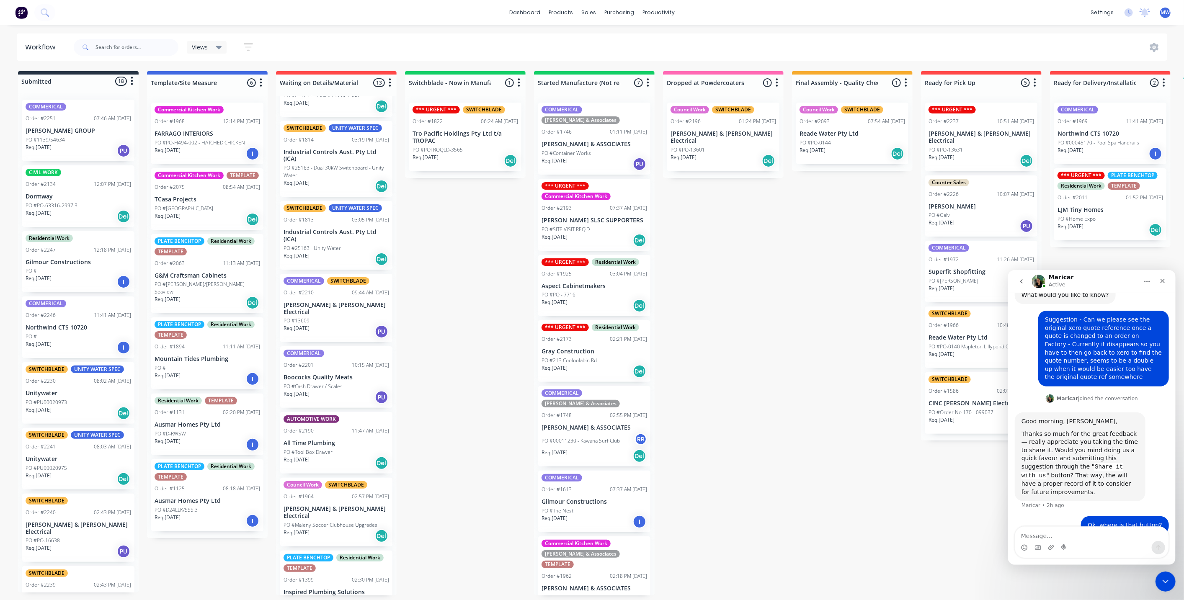
scroll to position [73, 0]
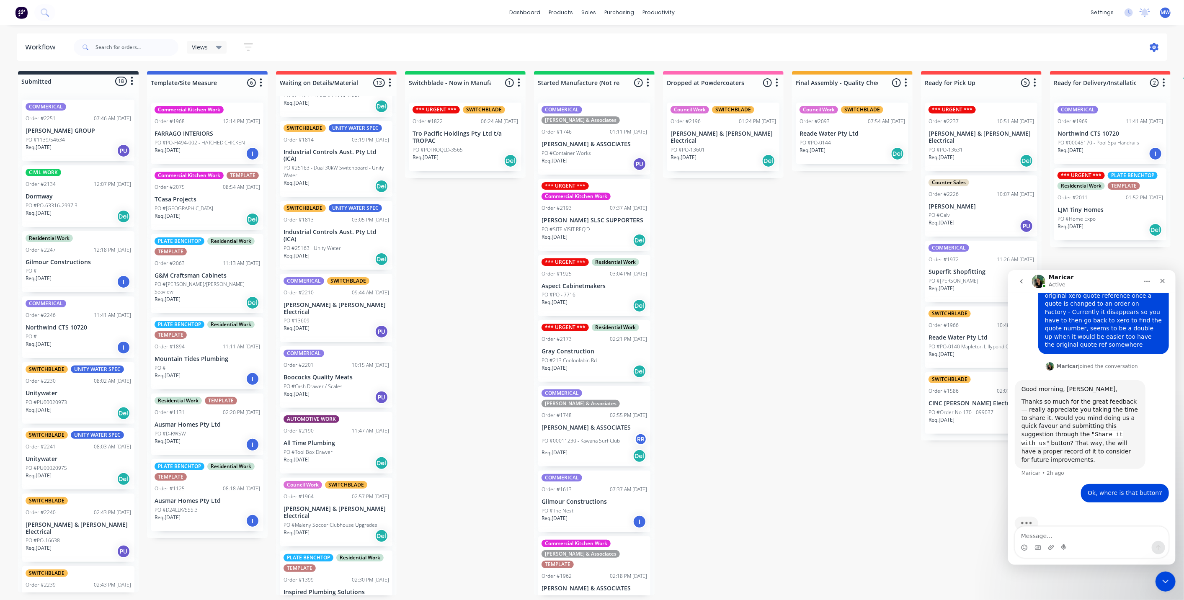
click at [1154, 45] on icon at bounding box center [1154, 47] width 9 height 9
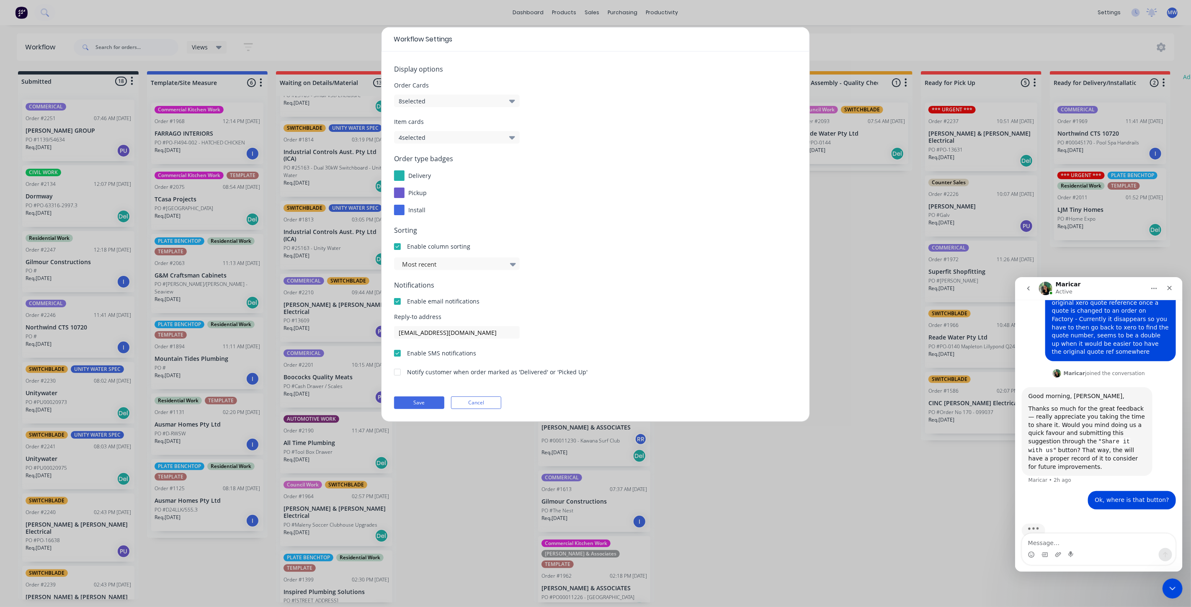
click at [859, 34] on div "Workflow Settings Display options Order Cards 8 selected Item cards 4 selected …" at bounding box center [595, 303] width 1191 height 607
click at [485, 405] on button "Cancel" at bounding box center [476, 403] width 50 height 13
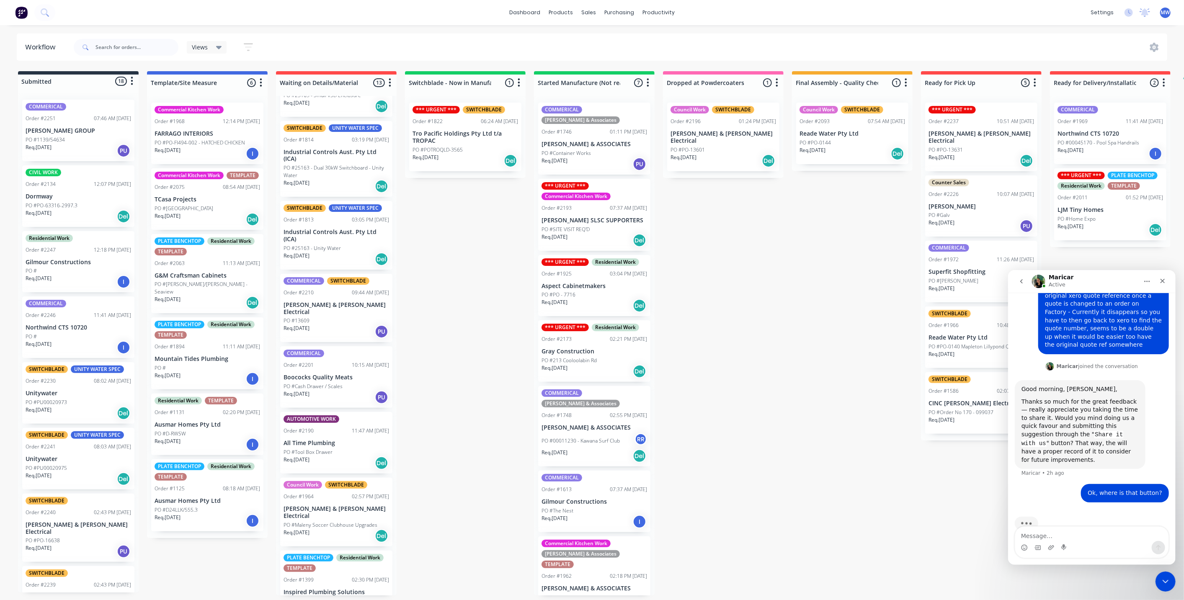
click at [771, 260] on div "Submitted 18 Status colour #273444 hex #273444 Save Cancel Summaries Total orde…" at bounding box center [692, 333] width 1397 height 524
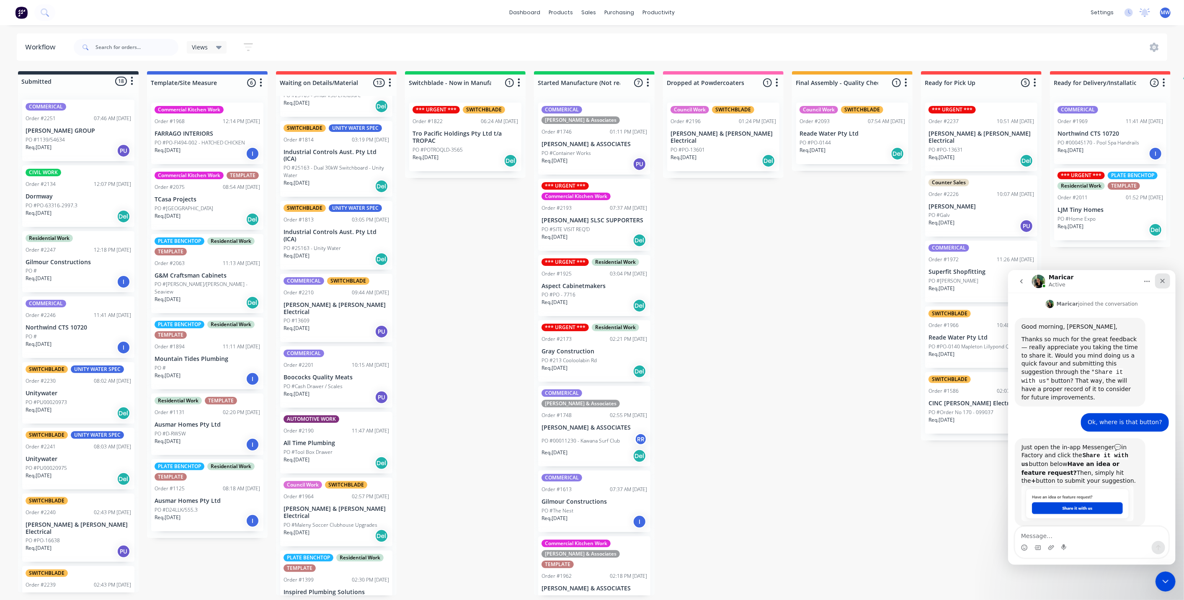
click at [1163, 282] on icon "Close" at bounding box center [1162, 280] width 7 height 7
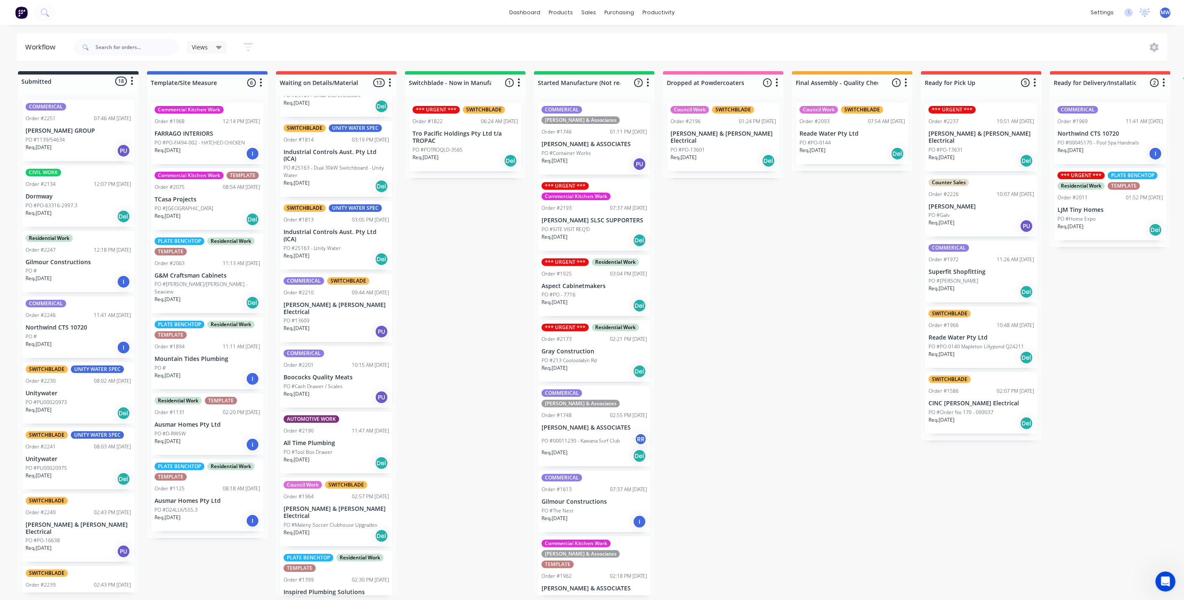
click at [1096, 429] on div "Submitted 18 Status colour #273444 hex #273444 Save Cancel Summaries Total orde…" at bounding box center [692, 333] width 1397 height 524
click at [1165, 581] on icon "Open Intercom Messenger" at bounding box center [1165, 581] width 14 height 14
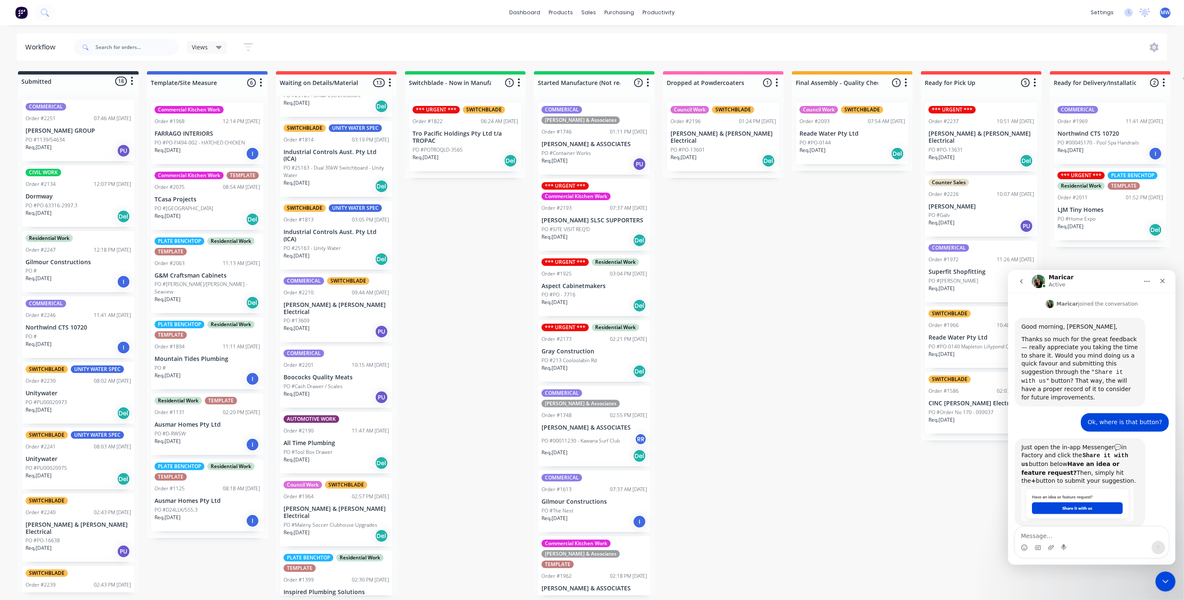
click at [1022, 276] on button "go back" at bounding box center [1021, 281] width 16 height 16
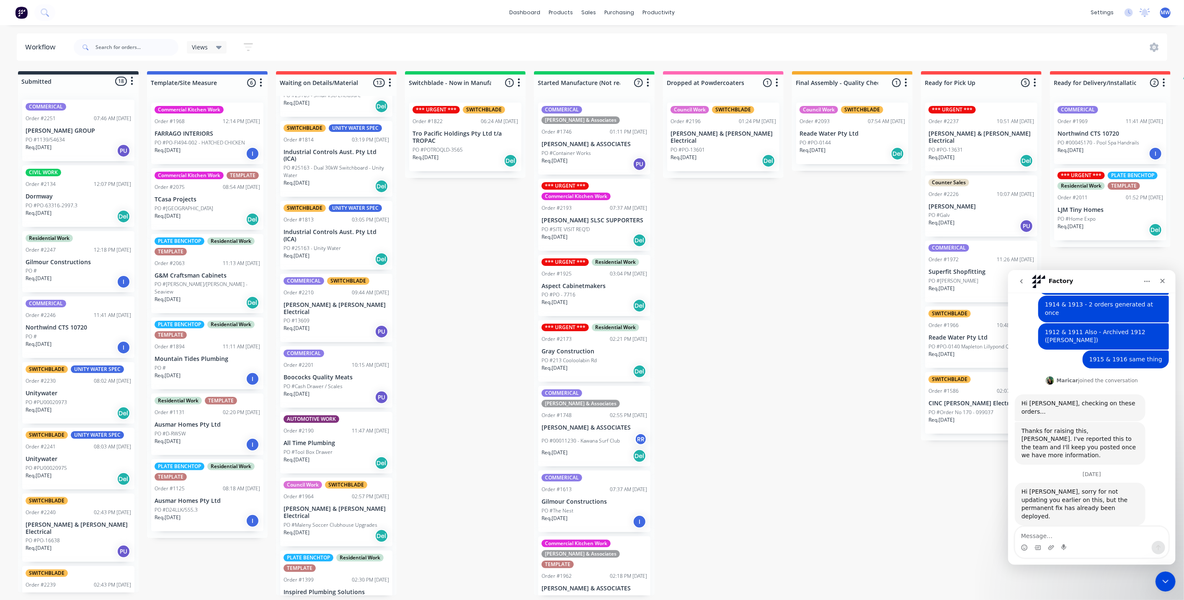
click at [1022, 281] on icon "go back" at bounding box center [1021, 281] width 7 height 7
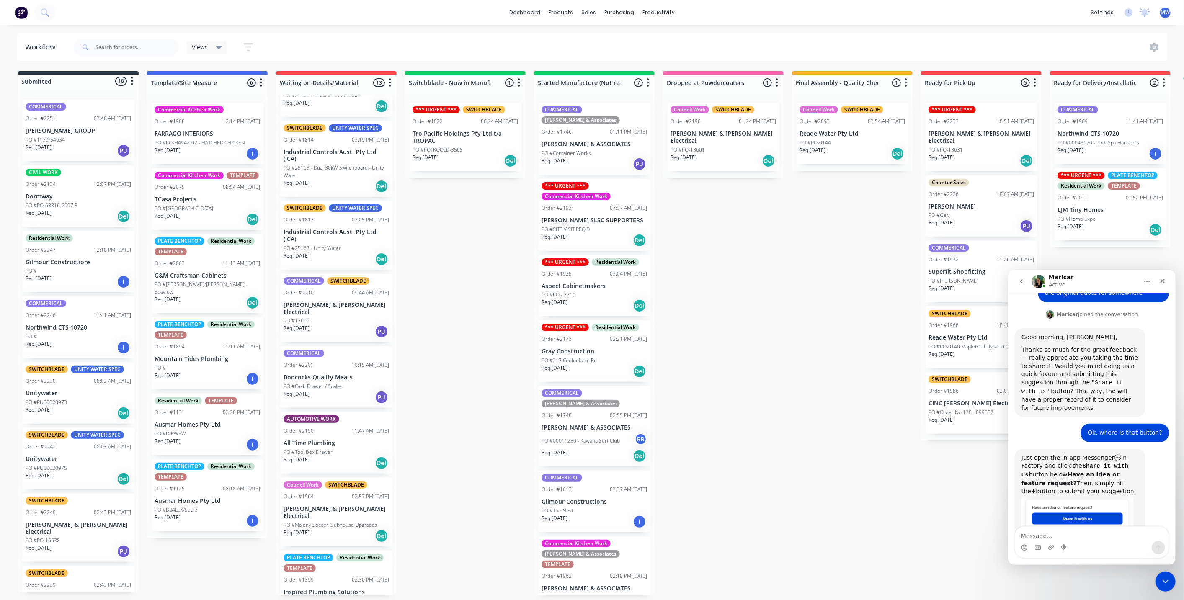
scroll to position [135, 0]
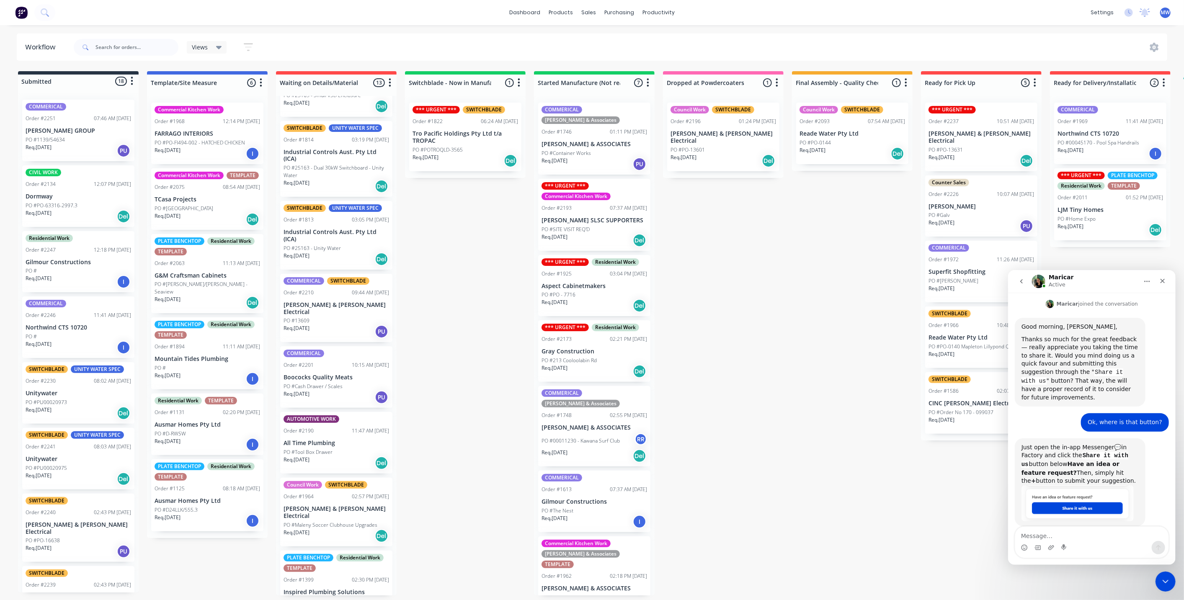
click at [1022, 281] on icon "go back" at bounding box center [1021, 281] width 7 height 7
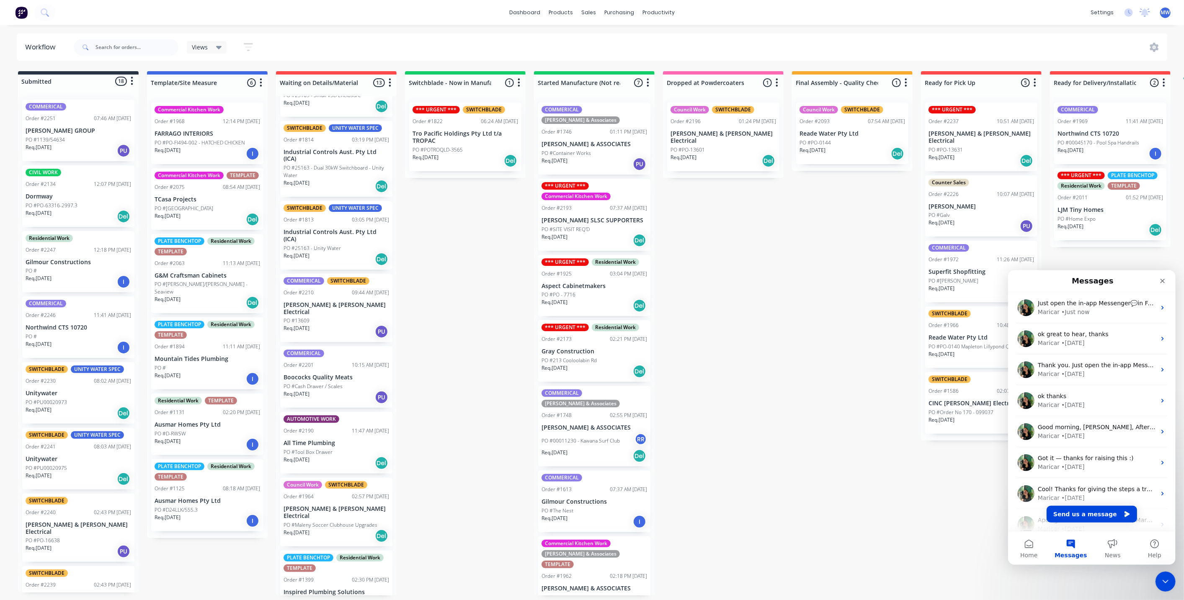
click at [1022, 281] on div "Messages" at bounding box center [1091, 280] width 157 height 15
click at [1166, 283] on div "Close" at bounding box center [1162, 280] width 15 height 15
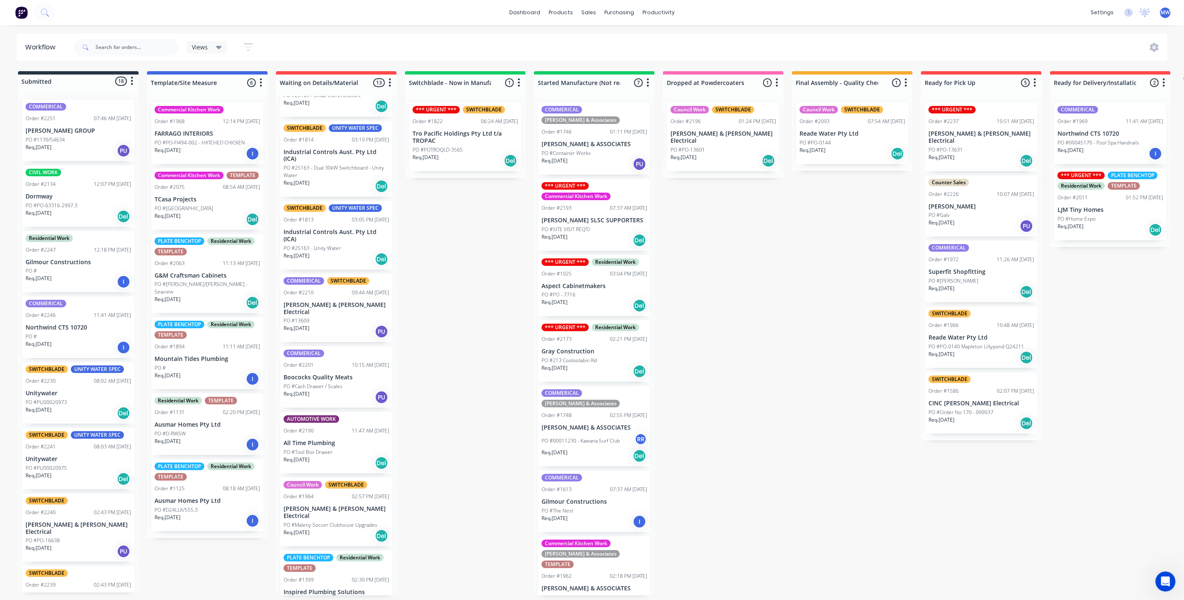
click at [1113, 466] on div "Submitted 18 Status colour #273444 hex #273444 Save Cancel Summaries Total orde…" at bounding box center [692, 333] width 1397 height 524
click at [1159, 588] on div "Open Intercom Messenger" at bounding box center [1165, 581] width 28 height 28
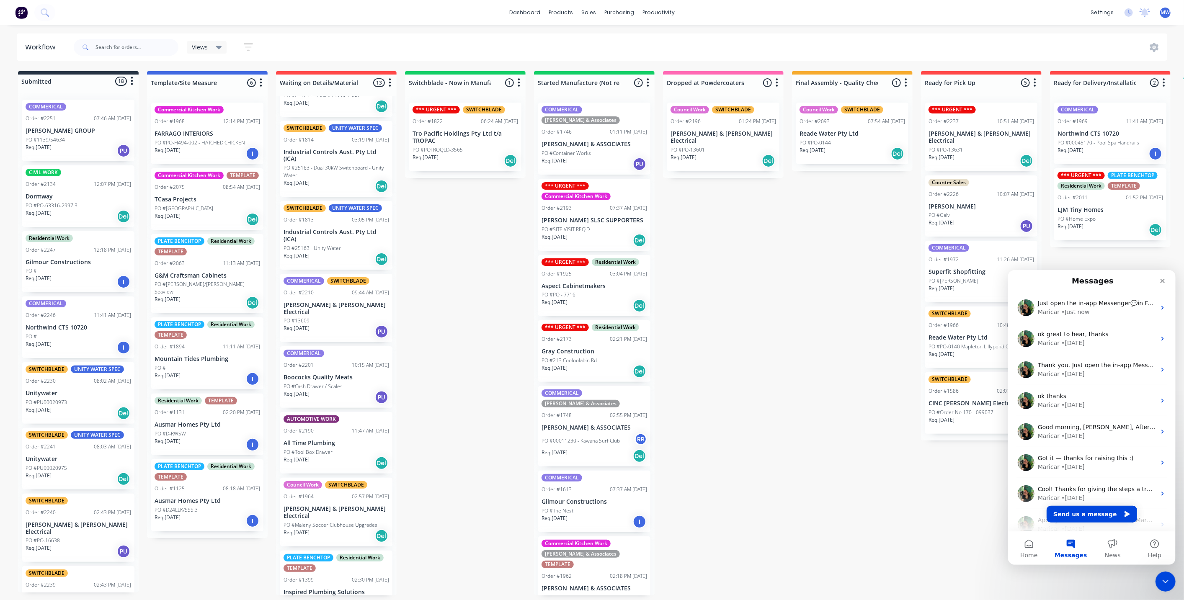
click at [926, 450] on div "Submitted 18 Status colour #273444 hex #273444 Save Cancel Summaries Total orde…" at bounding box center [692, 333] width 1397 height 524
click at [1026, 543] on button "Home" at bounding box center [1029, 548] width 42 height 34
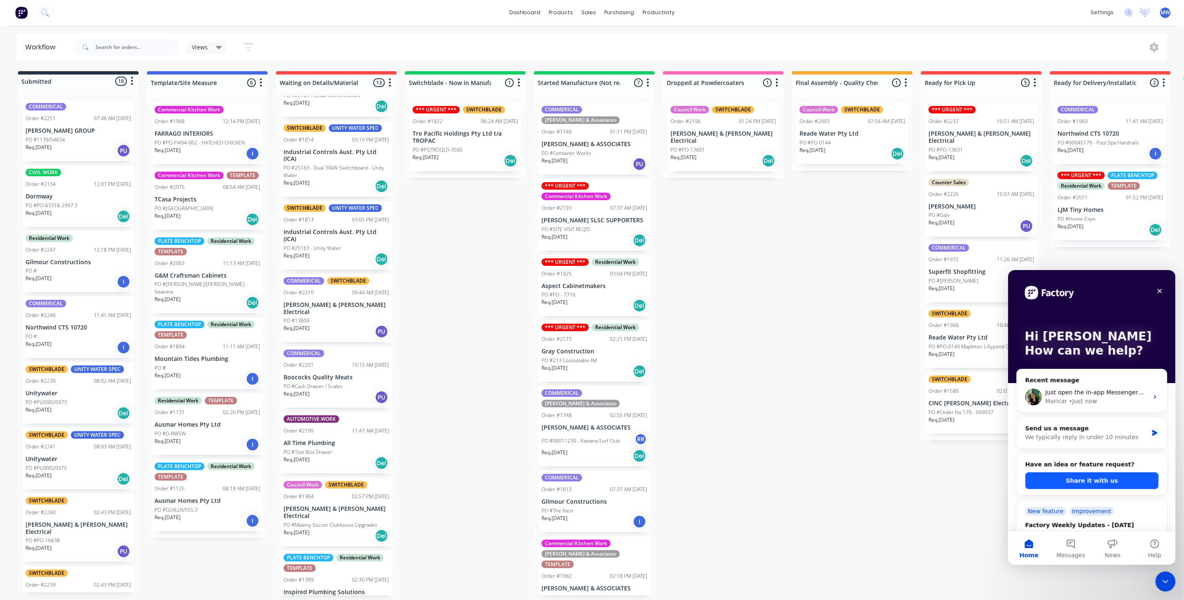
click at [1115, 472] on button "Share it with us" at bounding box center [1091, 480] width 133 height 17
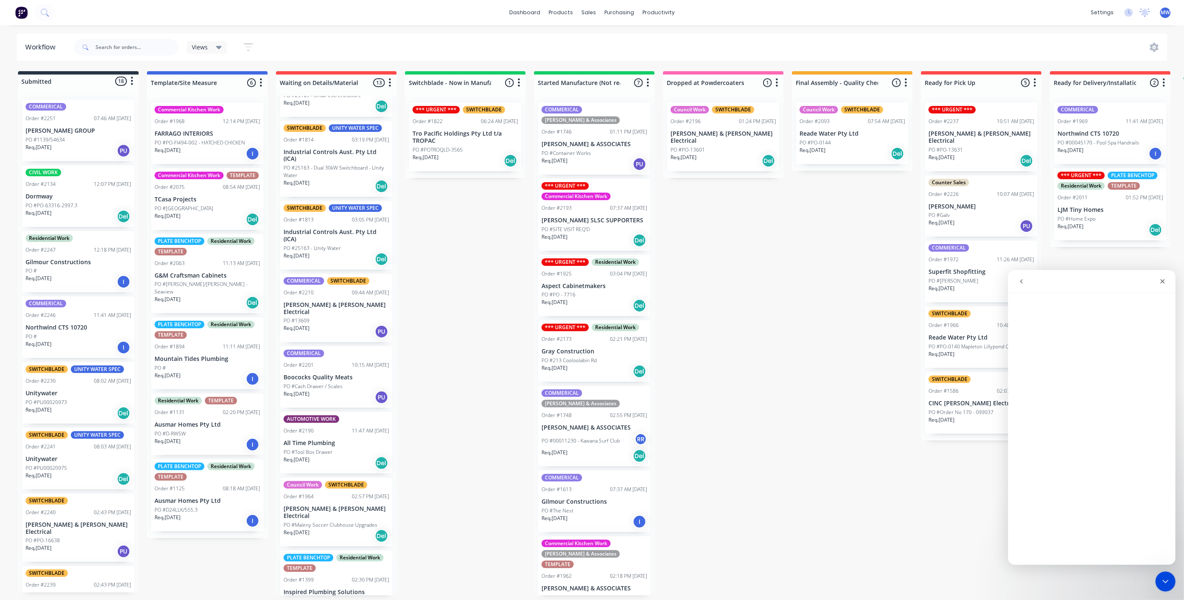
scroll to position [46, 0]
click at [1023, 281] on icon "go back" at bounding box center [1021, 281] width 7 height 7
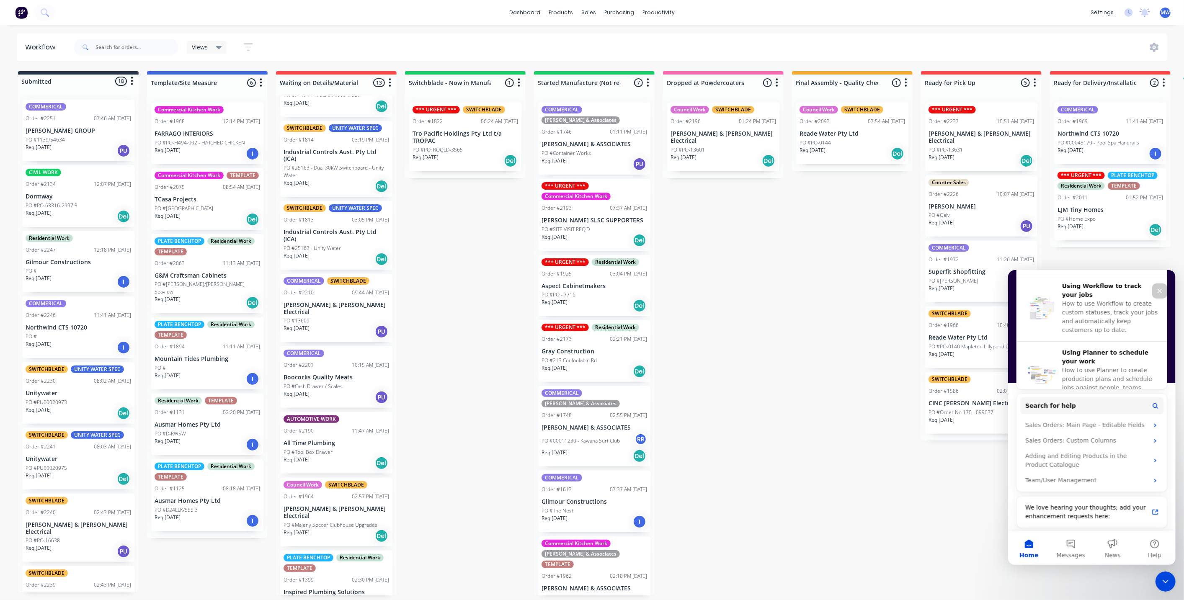
scroll to position [88, 0]
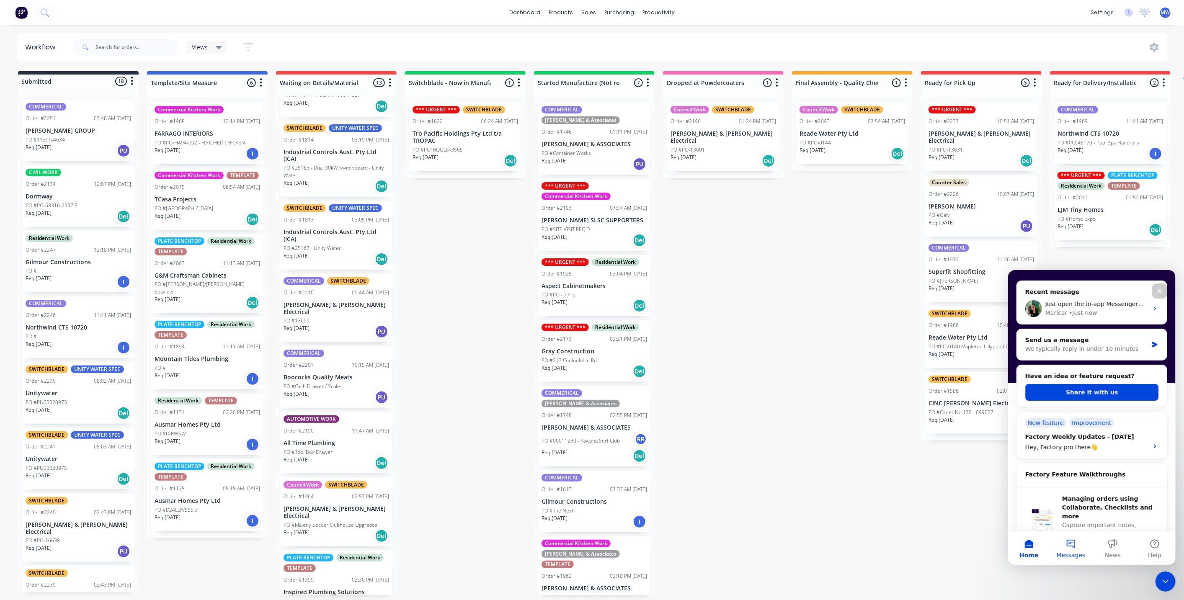
click at [1078, 537] on button "Messages" at bounding box center [1071, 548] width 42 height 34
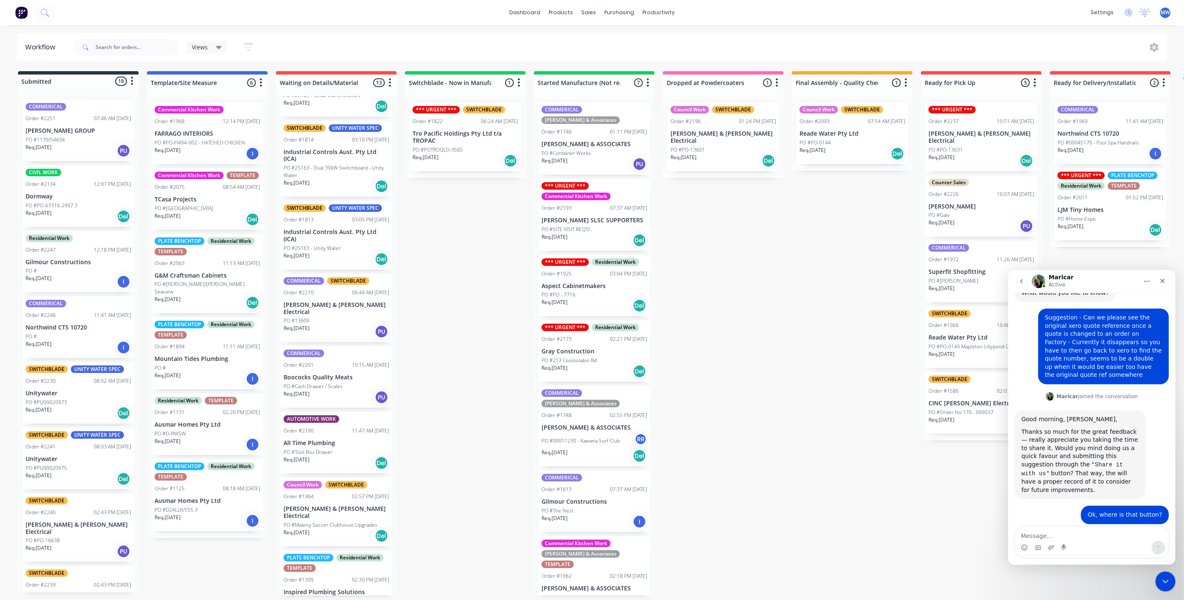
scroll to position [0, 0]
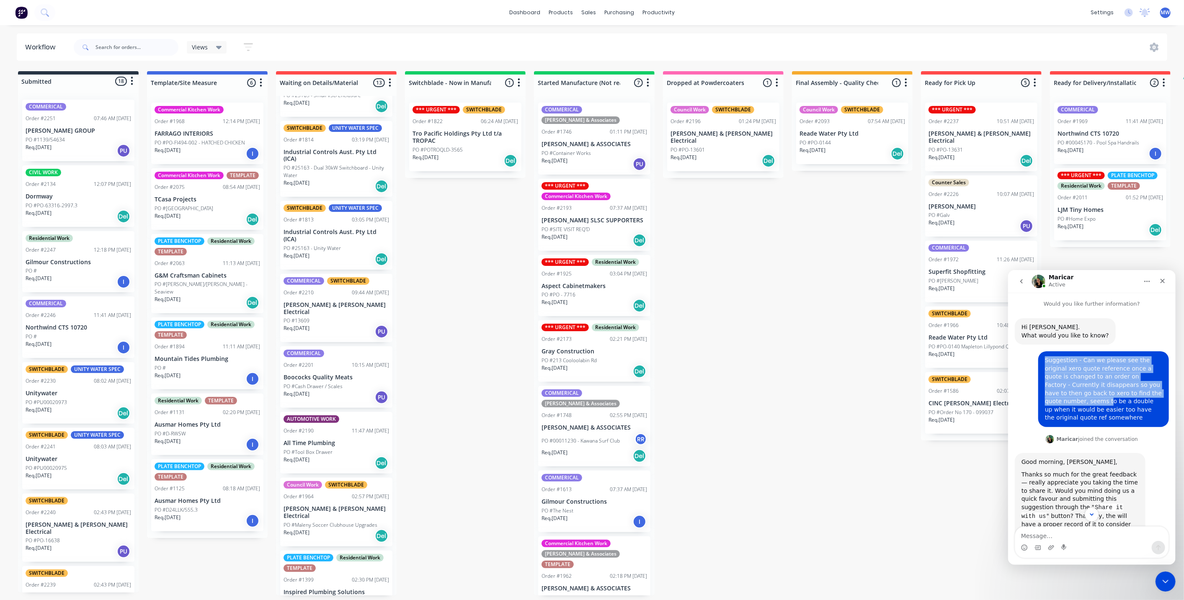
drag, startPoint x: 1040, startPoint y: 357, endPoint x: 1141, endPoint y: 395, distance: 107.6
click at [1141, 395] on div "Suggestion - Can we please see the original xero quote reference once a quote i…" at bounding box center [1103, 389] width 117 height 66
click at [1132, 401] on div "Suggestion - Can we please see the original xero quote reference once a quote i…" at bounding box center [1103, 389] width 117 height 66
drag, startPoint x: 1132, startPoint y: 401, endPoint x: 1139, endPoint y: 377, distance: 24.5
click at [1139, 377] on div "Suggestion - Can we please see the original xero quote reference once a quote i…" at bounding box center [1103, 389] width 117 height 66
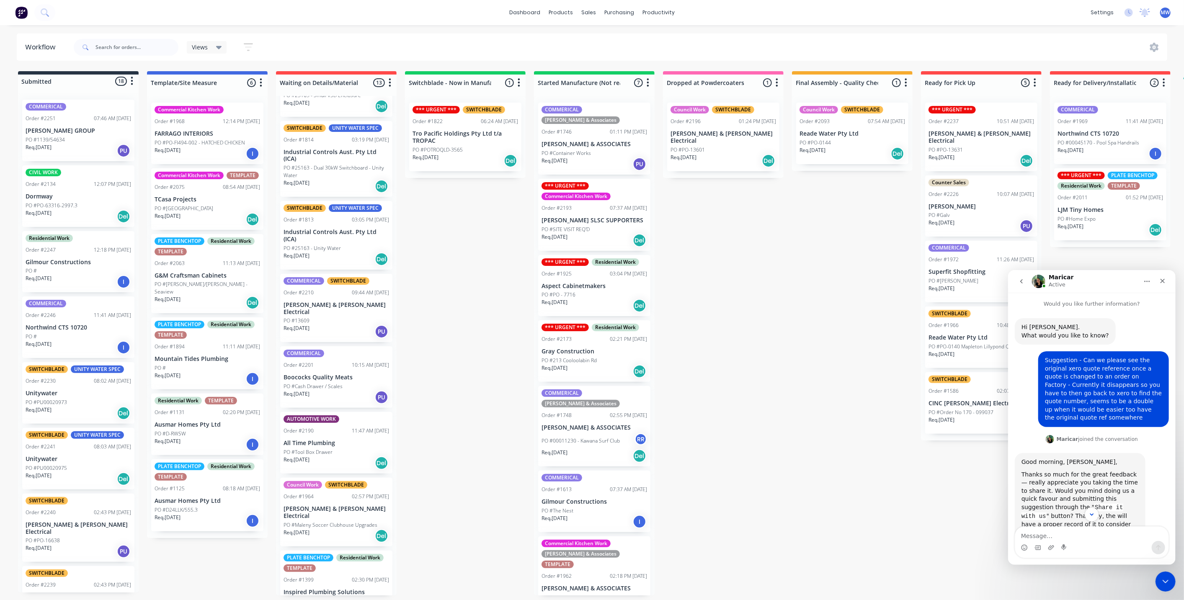
click at [1123, 377] on div "Suggestion - Can we please see the original xero quote reference once a quote i…" at bounding box center [1103, 389] width 117 height 66
drag, startPoint x: 1041, startPoint y: 360, endPoint x: 1142, endPoint y: 420, distance: 118.1
click at [1142, 420] on div "Suggestion - Can we please see the original xero quote reference once a quote i…" at bounding box center [1092, 392] width 154 height 83
click at [1117, 390] on div "Suggestion - Can we please see the original xero quote reference once a quote i…" at bounding box center [1103, 389] width 117 height 66
drag, startPoint x: 1117, startPoint y: 390, endPoint x: 1149, endPoint y: 404, distance: 35.4
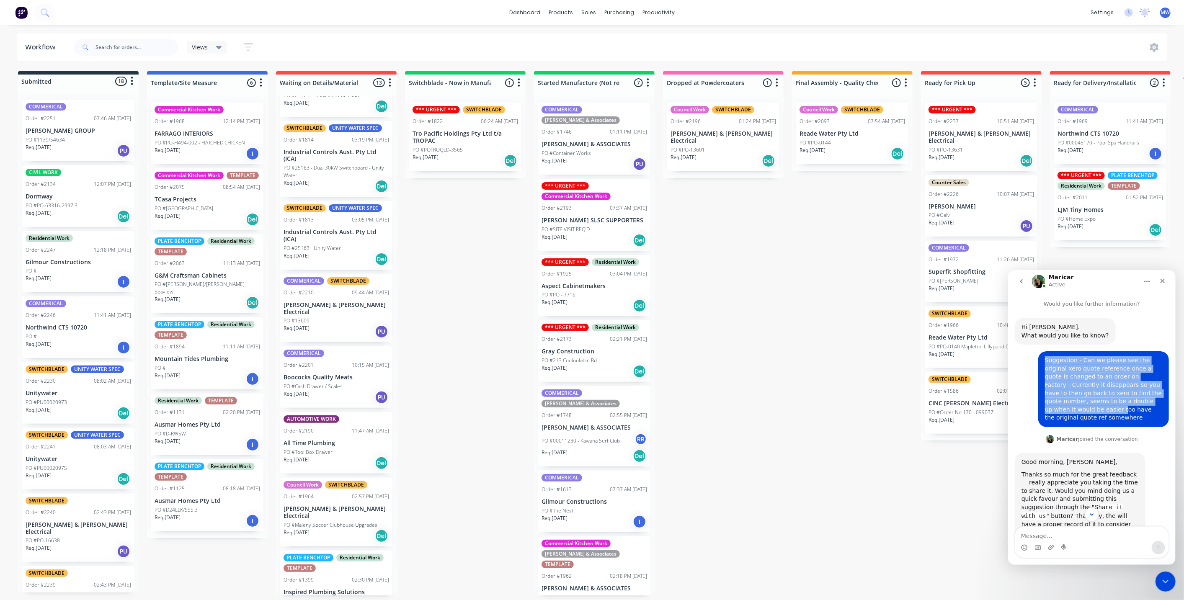
click at [1137, 402] on div "Suggestion - Can we please see the original xero quote reference once a quote i…" at bounding box center [1103, 389] width 117 height 66
drag, startPoint x: 1148, startPoint y: 409, endPoint x: 1042, endPoint y: 345, distance: 123.3
click at [1042, 345] on div "Hi Mark. What would you like to know? Factory • 3h ago Suggestion - Can we plea…" at bounding box center [1092, 499] width 154 height 362
click at [1059, 385] on div "Suggestion - Can we please see the original xero quote reference once a quote i…" at bounding box center [1103, 389] width 117 height 66
drag, startPoint x: 1048, startPoint y: 372, endPoint x: 1046, endPoint y: 365, distance: 7.3
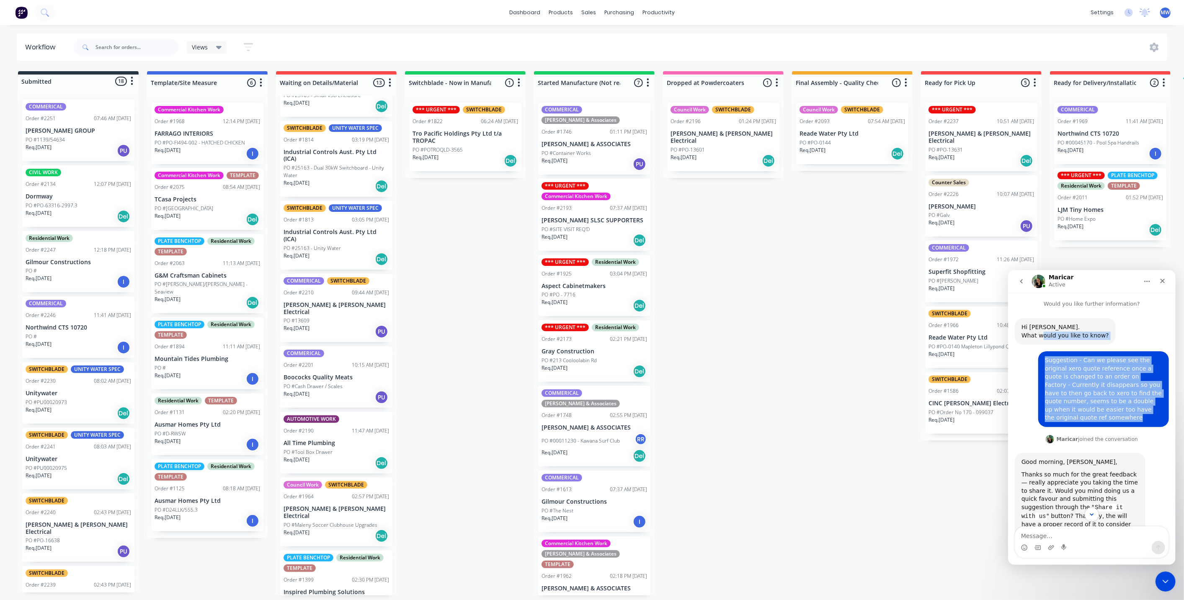
click at [1048, 372] on div "Suggestion - Can we please see the original xero quote reference once a quote i…" at bounding box center [1103, 389] width 117 height 66
click at [1097, 338] on div "What would you like to know?" at bounding box center [1065, 335] width 88 height 8
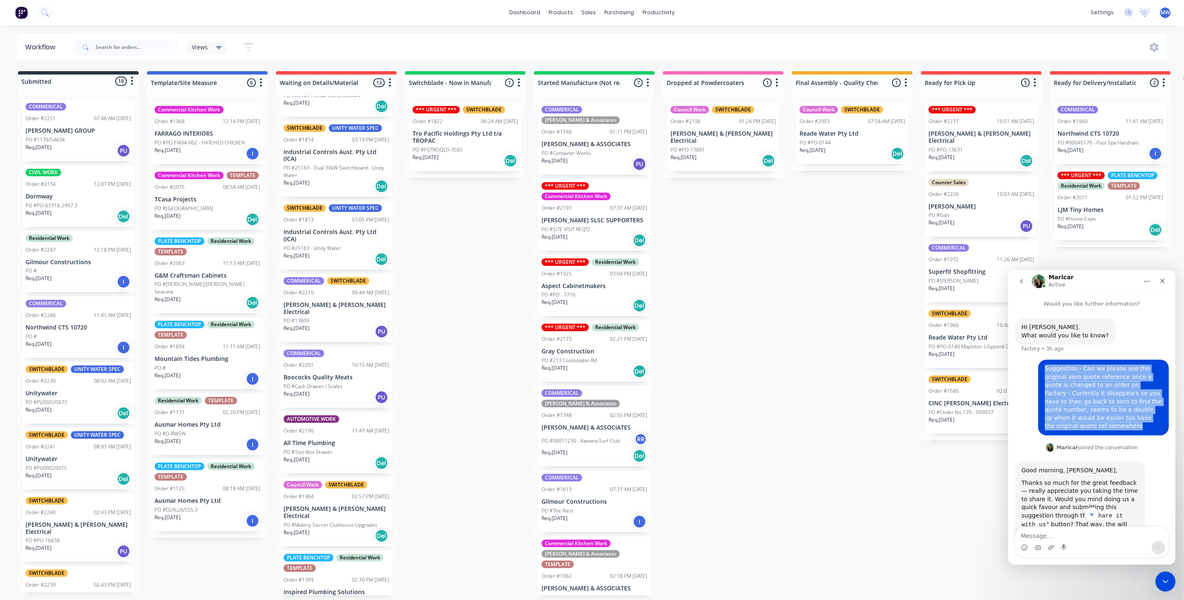
drag, startPoint x: 1040, startPoint y: 368, endPoint x: 1144, endPoint y: 418, distance: 115.4
click at [1144, 418] on div "Suggestion - Can we please see the original xero quote reference once a quote i…" at bounding box center [1103, 397] width 117 height 66
copy div "Suggestion - Can we please see the original xero quote reference once a quote i…"
click at [1023, 284] on icon "go back" at bounding box center [1021, 281] width 7 height 7
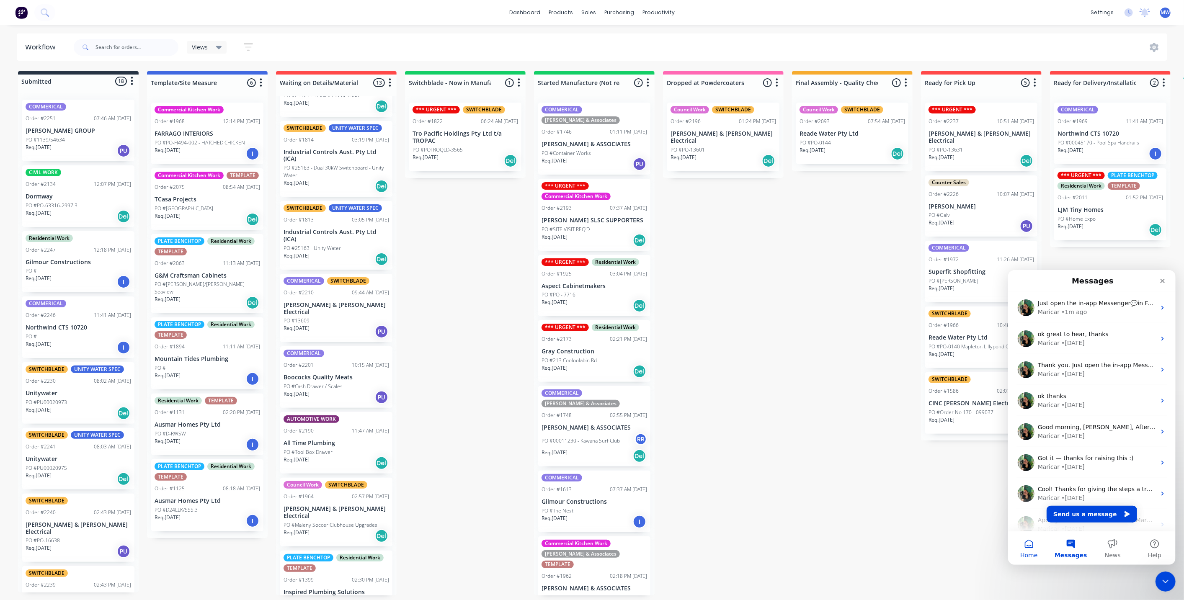
click at [1025, 547] on button "Home" at bounding box center [1029, 548] width 42 height 34
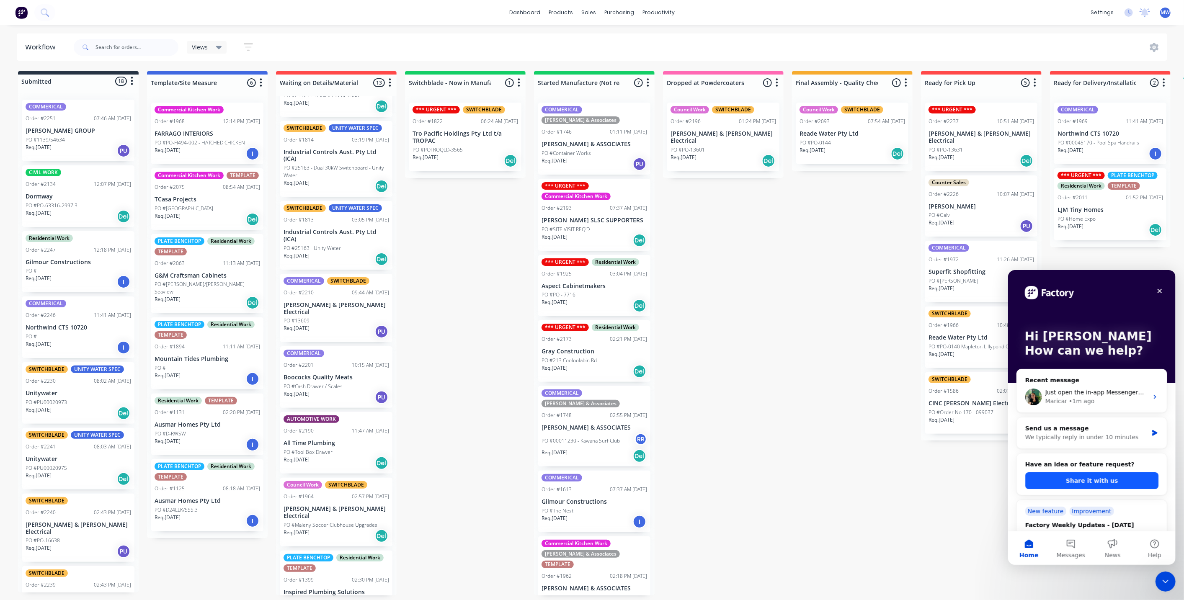
click at [1100, 482] on button "Share it with us" at bounding box center [1091, 480] width 133 height 17
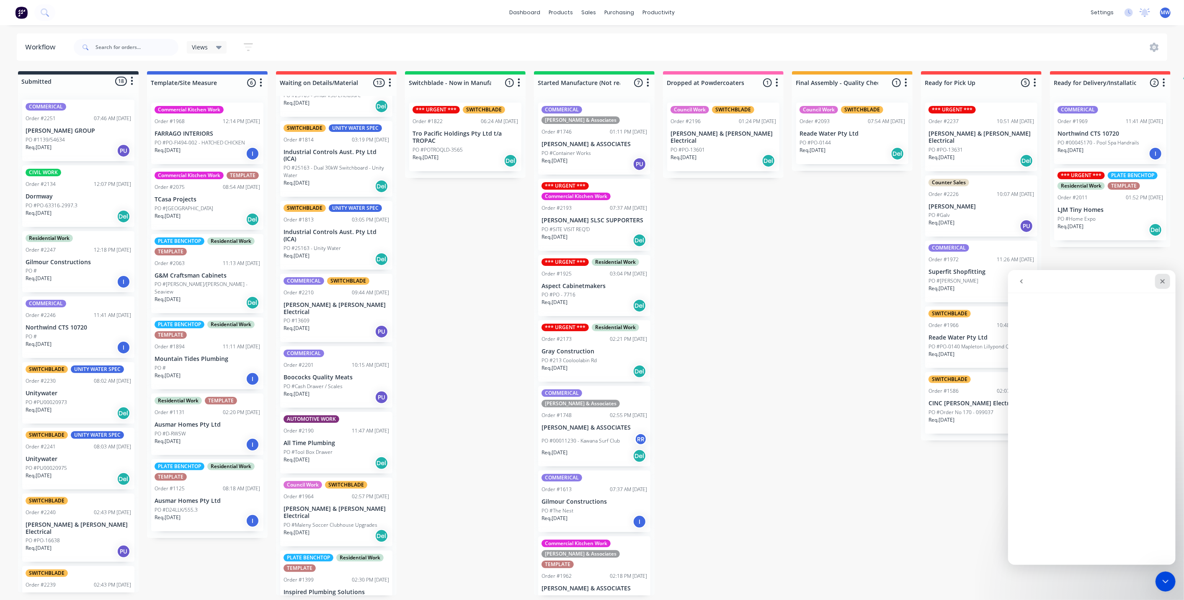
click at [1162, 282] on icon "Close" at bounding box center [1162, 281] width 7 height 7
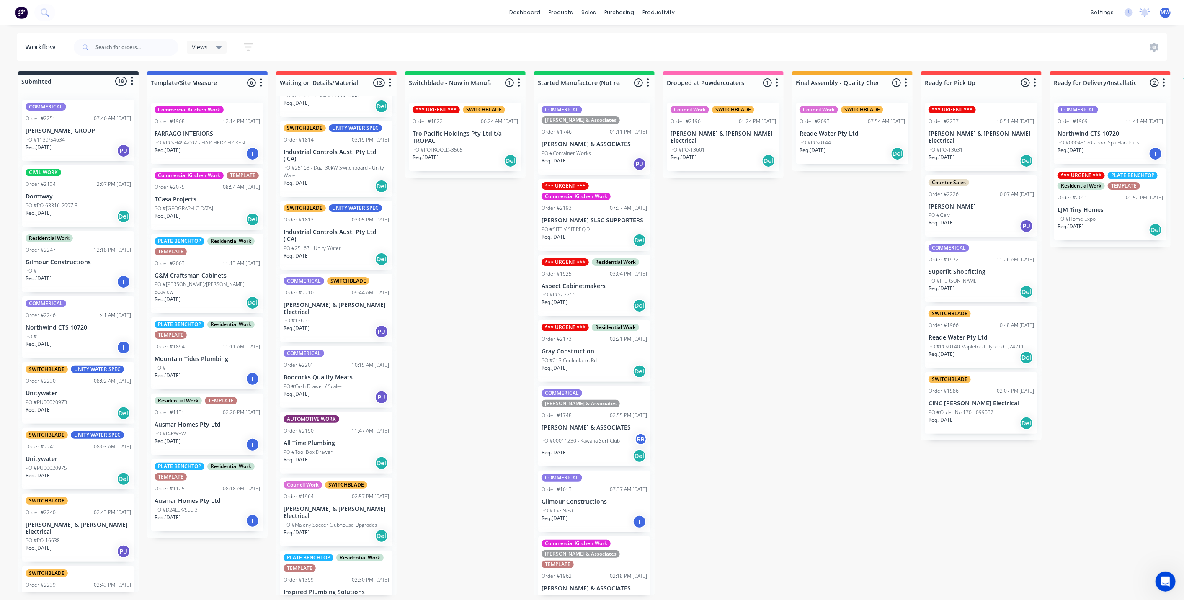
click at [842, 360] on div "Submitted 18 Status colour #273444 hex #273444 Save Cancel Summaries Total orde…" at bounding box center [692, 333] width 1397 height 524
click at [811, 347] on div "Submitted 18 Status colour #273444 hex #273444 Save Cancel Summaries Total orde…" at bounding box center [692, 333] width 1397 height 524
drag, startPoint x: 443, startPoint y: 241, endPoint x: 420, endPoint y: 227, distance: 26.9
click at [443, 242] on div "Submitted 18 Status colour #273444 hex #273444 Save Cancel Summaries Total orde…" at bounding box center [692, 333] width 1397 height 524
click at [475, 250] on div "Submitted 18 Status colour #273444 hex #273444 Save Cancel Summaries Total orde…" at bounding box center [692, 333] width 1397 height 524
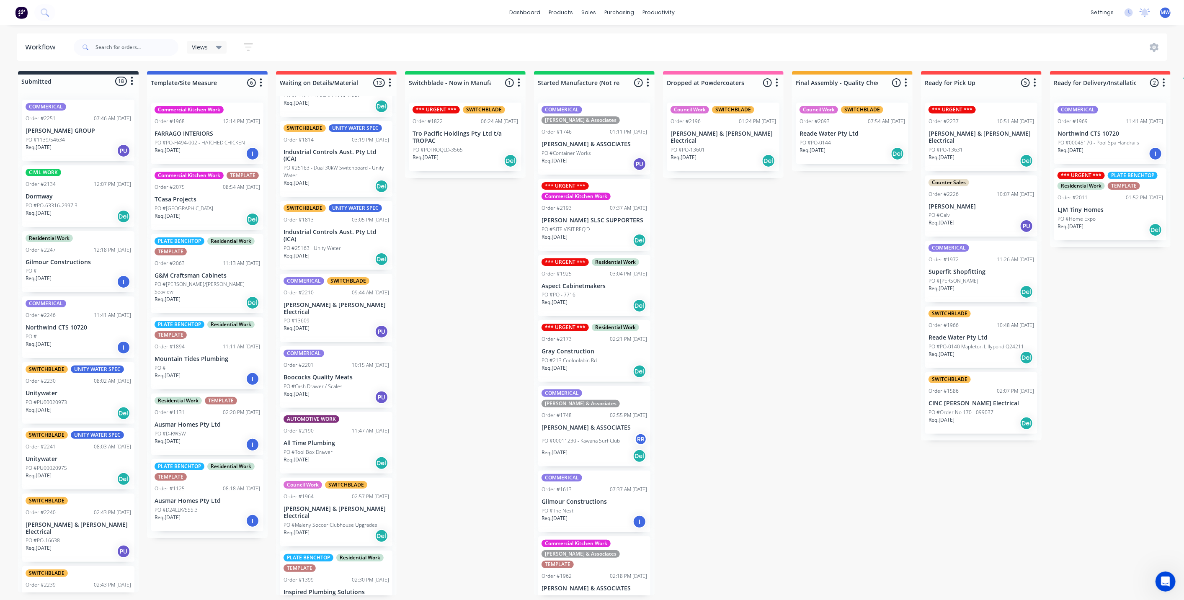
click at [736, 225] on div "Submitted 18 Status colour #273444 hex #273444 Save Cancel Summaries Total orde…" at bounding box center [692, 333] width 1397 height 524
click at [743, 287] on div "Submitted 18 Status colour #273444 hex #273444 Save Cancel Summaries Total orde…" at bounding box center [692, 333] width 1397 height 524
click at [742, 288] on div "Submitted 18 Status colour #273444 hex #273444 Save Cancel Summaries Total orde…" at bounding box center [692, 333] width 1397 height 524
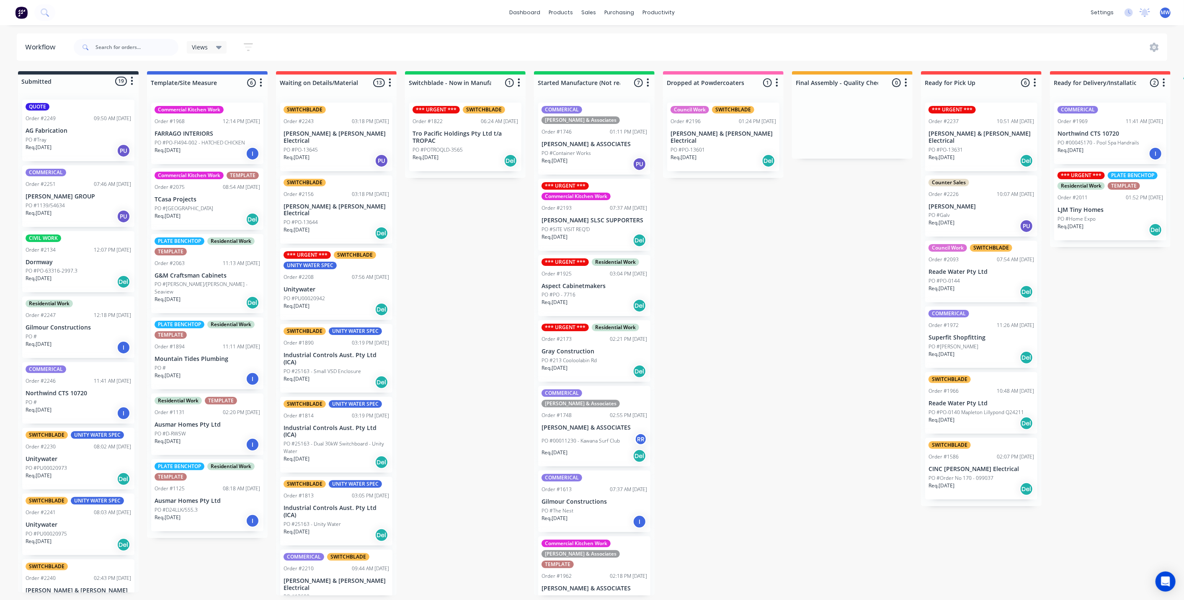
drag, startPoint x: 474, startPoint y: 265, endPoint x: 371, endPoint y: 57, distance: 231.5
click at [473, 263] on div "Submitted 19 Status colour #273444 hex #273444 Save Cancel Summaries Total orde…" at bounding box center [692, 333] width 1397 height 524
click at [787, 255] on div "Submitted 19 Status colour #273444 hex #273444 Save Cancel Summaries Total orde…" at bounding box center [692, 333] width 1397 height 524
click at [482, 254] on div "Submitted 19 Status colour #273444 hex #273444 Save Cancel Summaries Total orde…" at bounding box center [692, 333] width 1397 height 524
click at [452, 231] on div "Submitted 19 Status colour #273444 hex #273444 Save Cancel Summaries Total orde…" at bounding box center [692, 333] width 1397 height 524
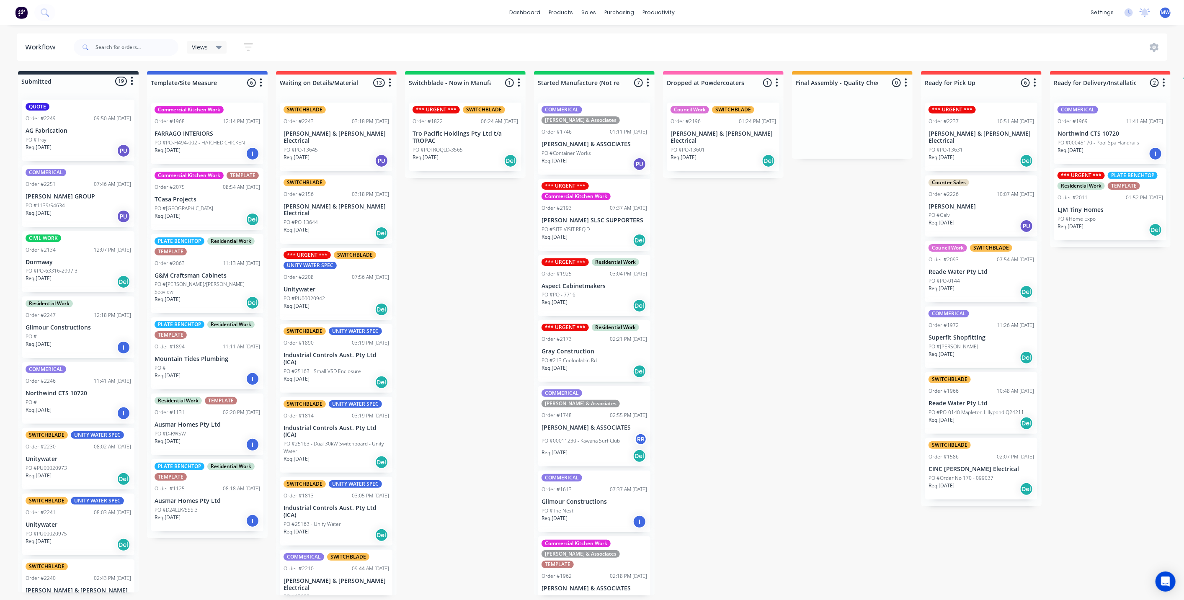
click at [457, 186] on div "Submitted 19 Status colour #273444 hex #273444 Save Cancel Summaries Total orde…" at bounding box center [692, 333] width 1397 height 524
click at [442, 139] on p "Tro Pacific Holdings Pty Ltd t/a TROPAC" at bounding box center [466, 137] width 106 height 14
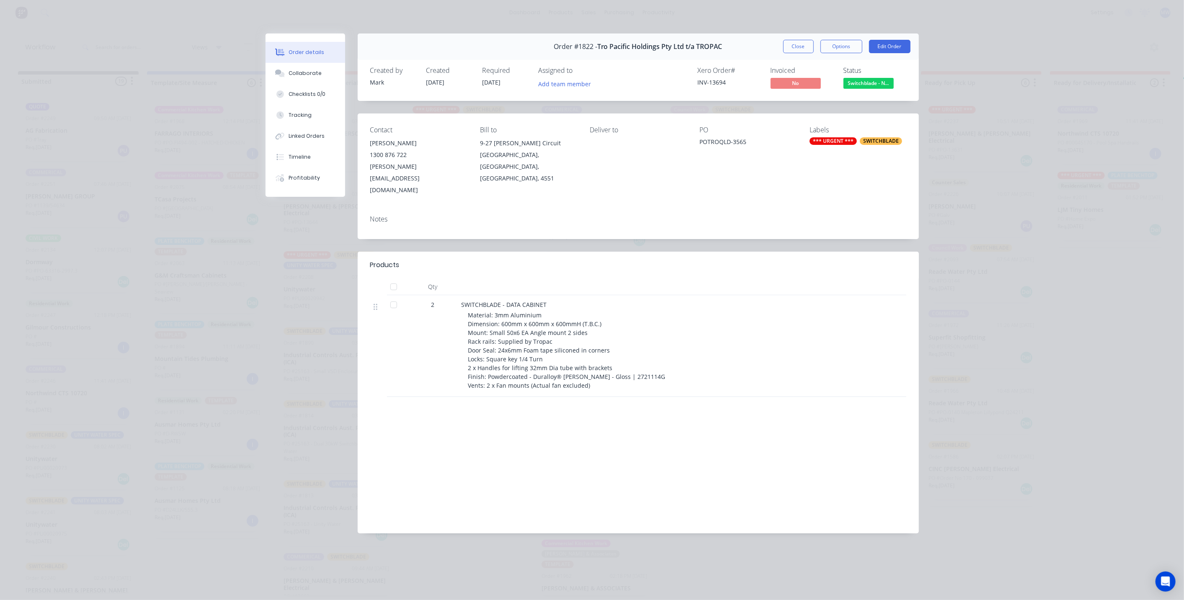
click at [803, 47] on button "Close" at bounding box center [798, 46] width 31 height 13
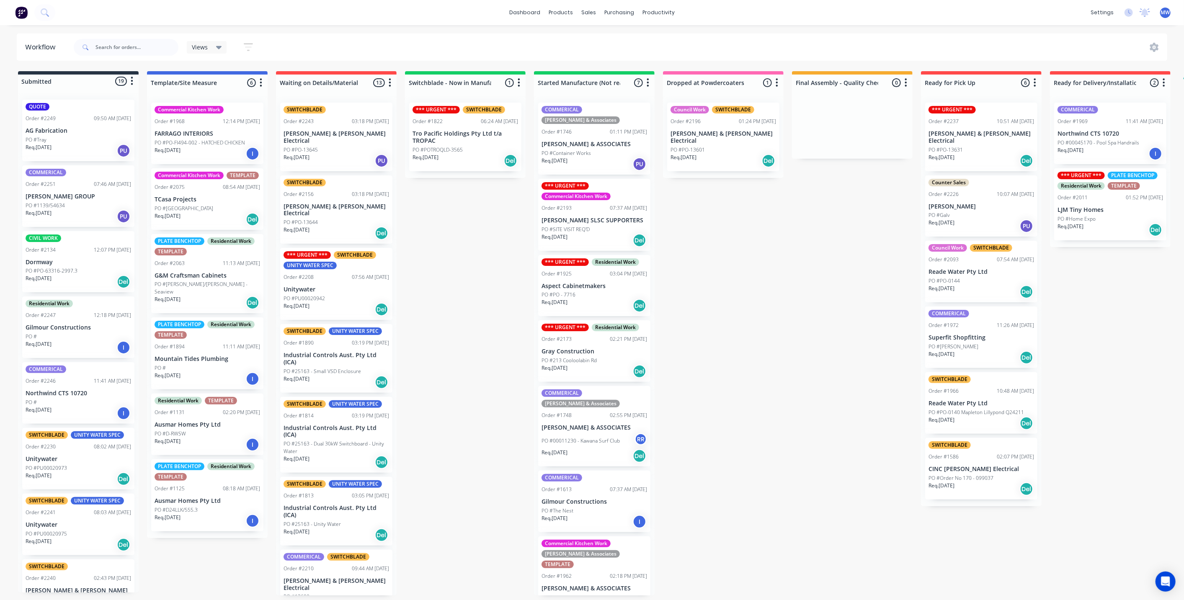
click at [742, 281] on div "Submitted 19 Status colour #273444 hex #273444 Save Cancel Summaries Total orde…" at bounding box center [692, 333] width 1397 height 524
click at [486, 258] on div "Submitted 19 Status colour #273444 hex #273444 Save Cancel Summaries Total orde…" at bounding box center [692, 333] width 1397 height 524
click at [813, 270] on div "Submitted 19 Status colour #273444 hex #273444 Save Cancel Summaries Total orde…" at bounding box center [692, 333] width 1397 height 524
click at [438, 252] on div "Submitted 19 Status colour #273444 hex #273444 Save Cancel Summaries Total orde…" at bounding box center [692, 333] width 1397 height 524
click at [76, 272] on p "PO #PO-63316-2997.3" at bounding box center [52, 271] width 52 height 8
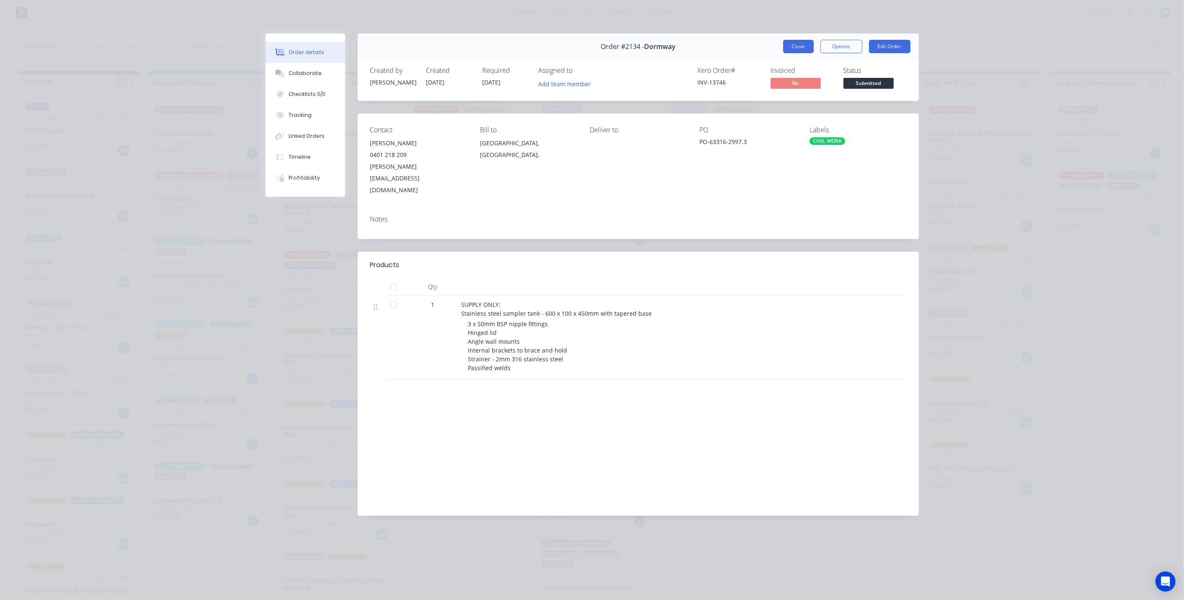
click at [806, 45] on button "Close" at bounding box center [798, 46] width 31 height 13
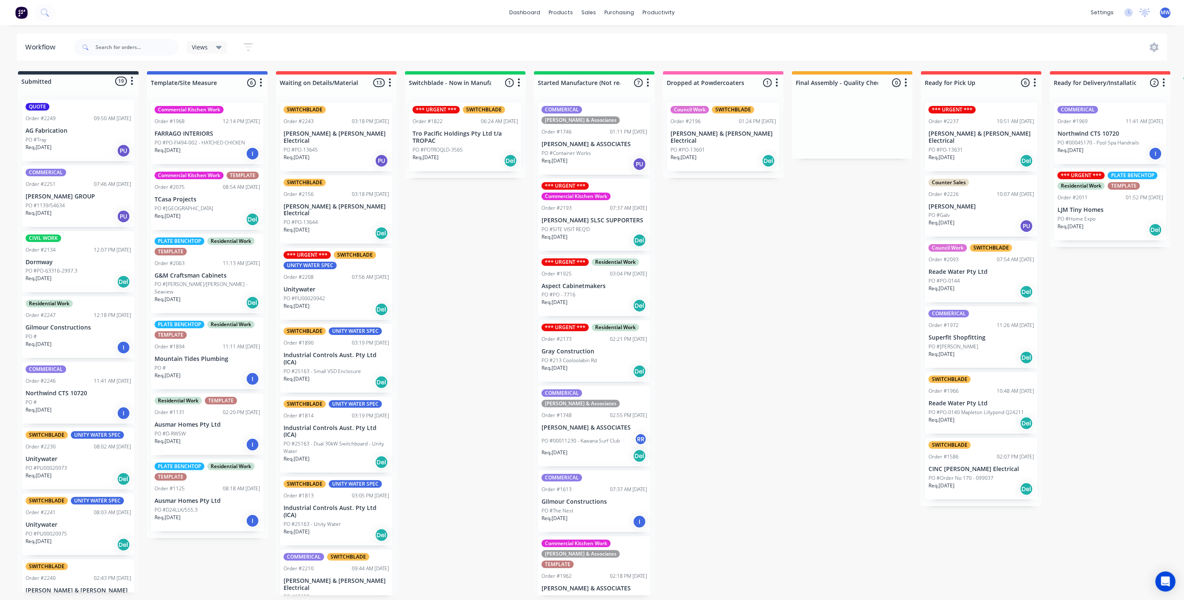
click at [776, 316] on div "Submitted 19 Status colour #273444 hex #273444 Save Cancel Summaries Total orde…" at bounding box center [692, 333] width 1397 height 524
click at [473, 293] on div "Submitted 19 Status colour #273444 hex #273444 Save Cancel Summaries Total orde…" at bounding box center [692, 333] width 1397 height 524
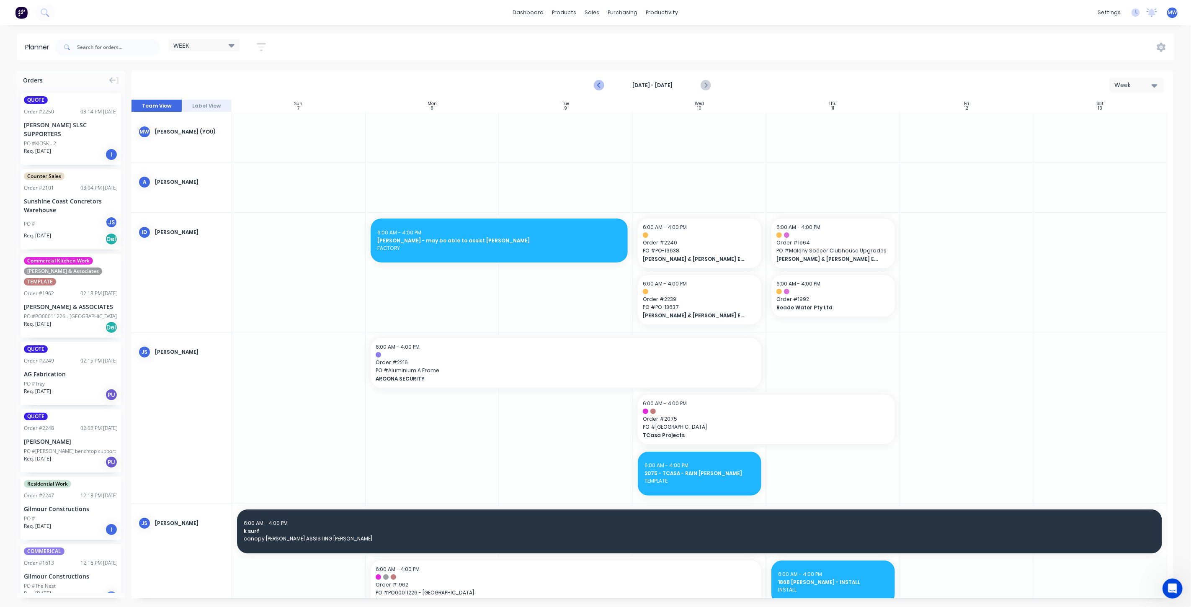
click at [602, 84] on icon "Previous page" at bounding box center [599, 85] width 10 height 10
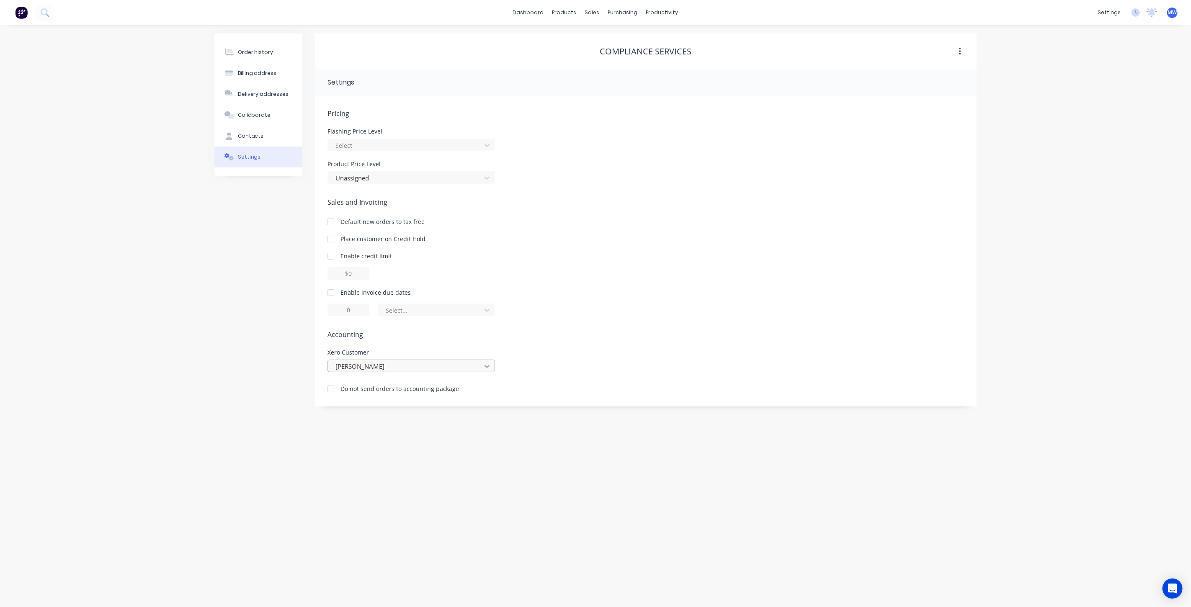
click at [484, 369] on icon at bounding box center [487, 366] width 8 height 8
type input "compl"
click at [237, 390] on div "Order history Billing address Delivery addresses Collaborate Contacts Settings" at bounding box center [258, 220] width 88 height 373
click at [1114, 272] on div "Order history Billing address Delivery addresses Collaborate Contacts Settings …" at bounding box center [595, 316] width 1191 height 582
click at [1112, 14] on div "settings" at bounding box center [1109, 12] width 31 height 13
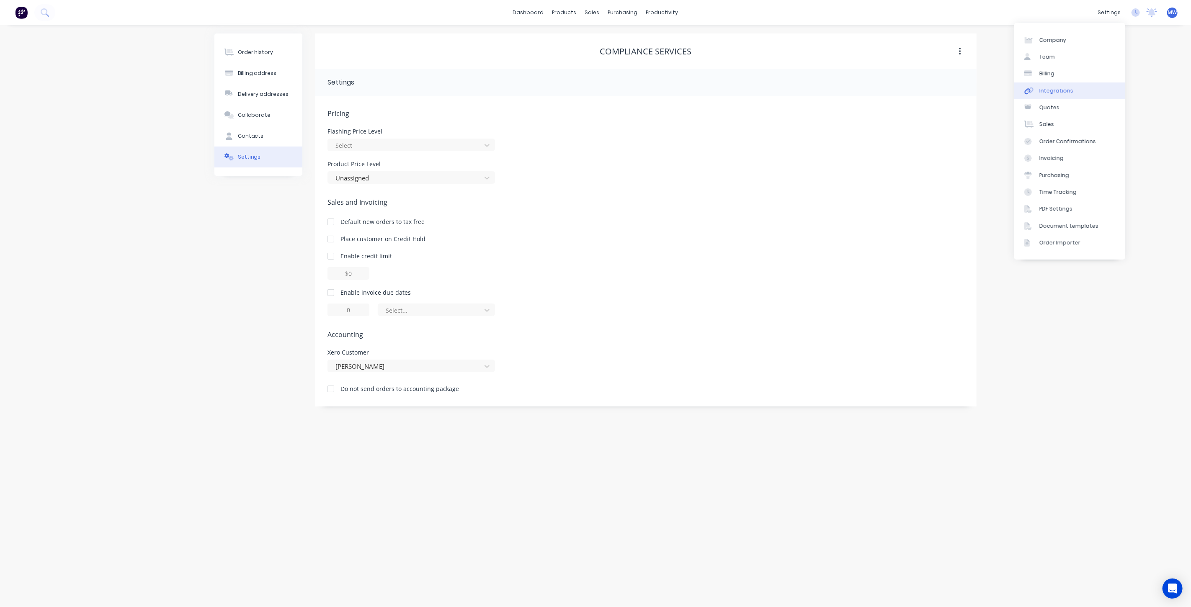
click at [1078, 90] on link "Integrations" at bounding box center [1070, 91] width 111 height 17
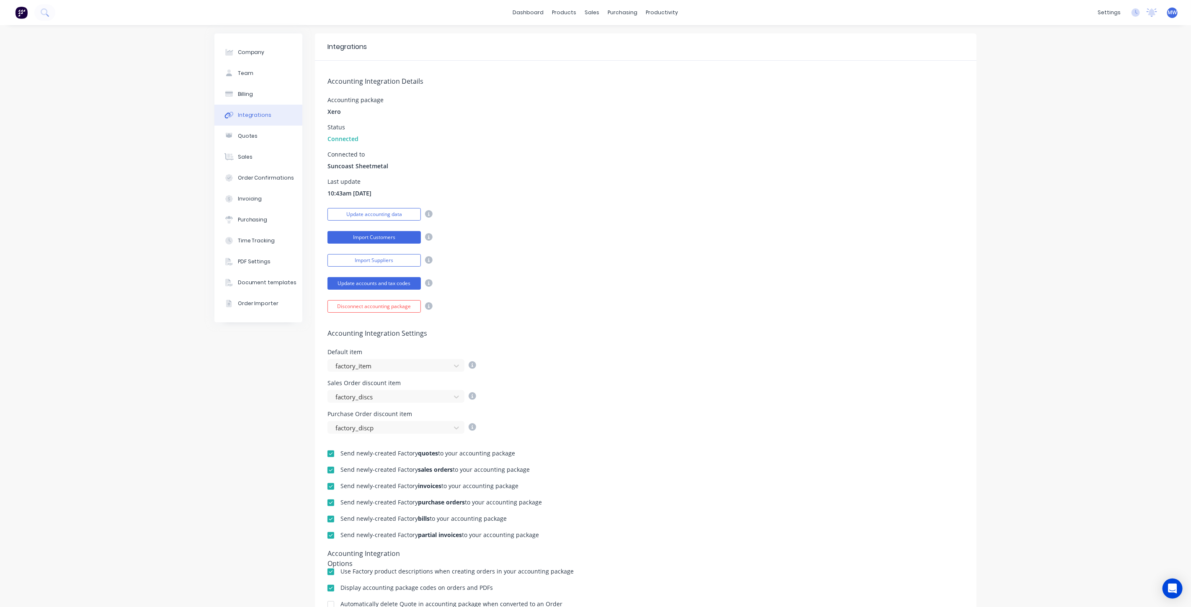
click at [383, 239] on button "Import Customers" at bounding box center [374, 237] width 93 height 13
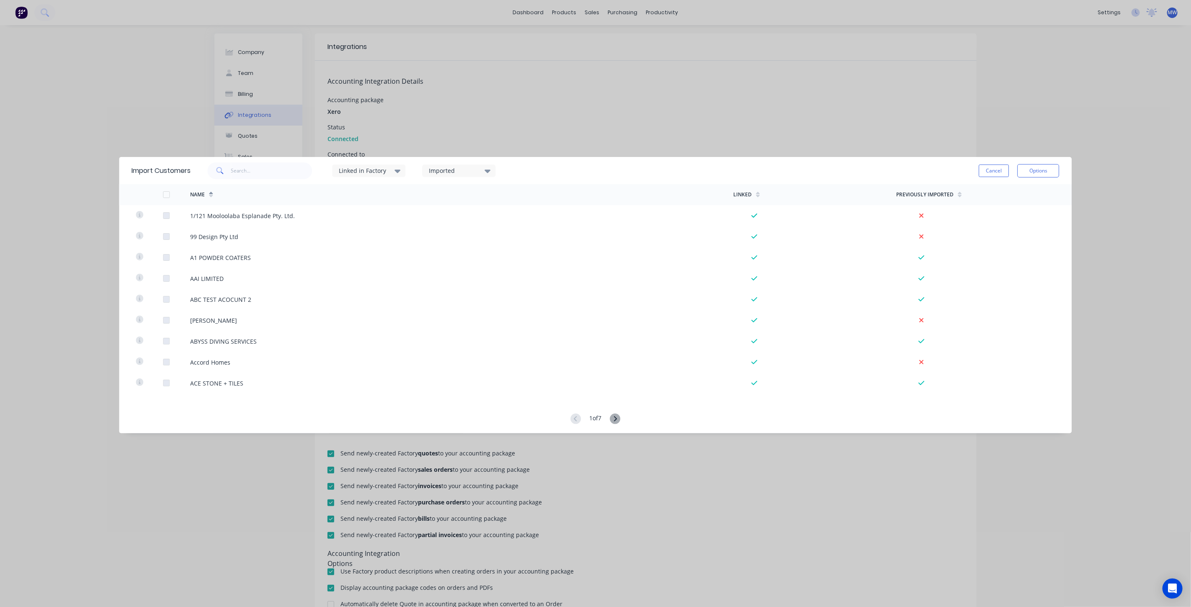
click at [385, 171] on div "Linked in Factory" at bounding box center [365, 170] width 53 height 9
click at [553, 101] on div "Import Customers Linked in Factory Imported Cancel Options Name Linked Previous…" at bounding box center [595, 303] width 1191 height 607
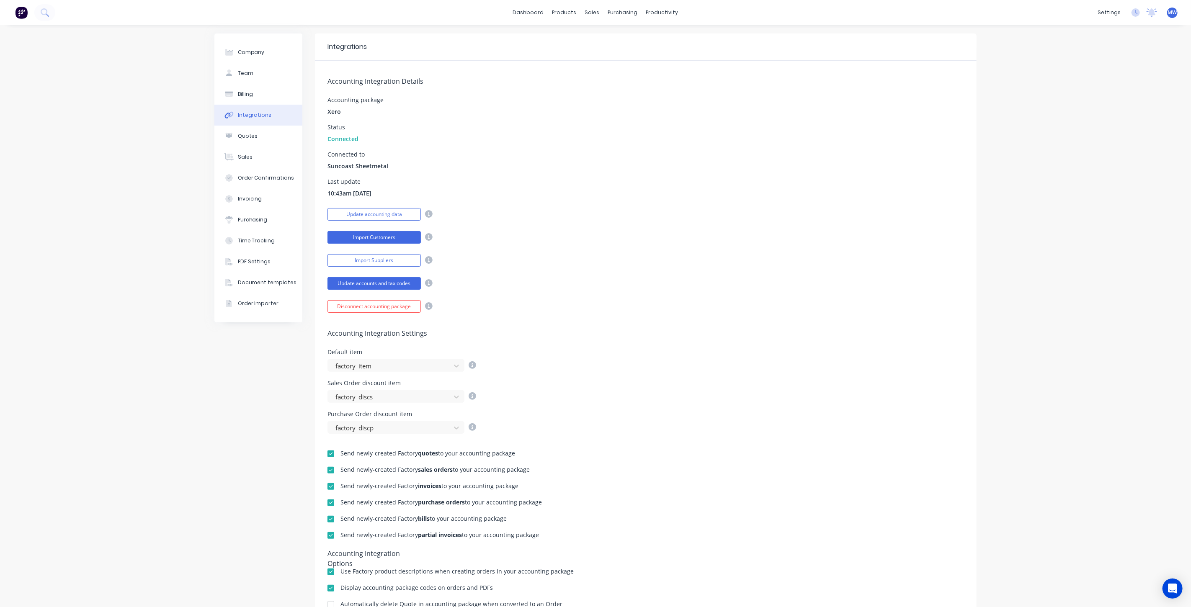
click at [382, 239] on button "Import Customers" at bounding box center [374, 237] width 93 height 13
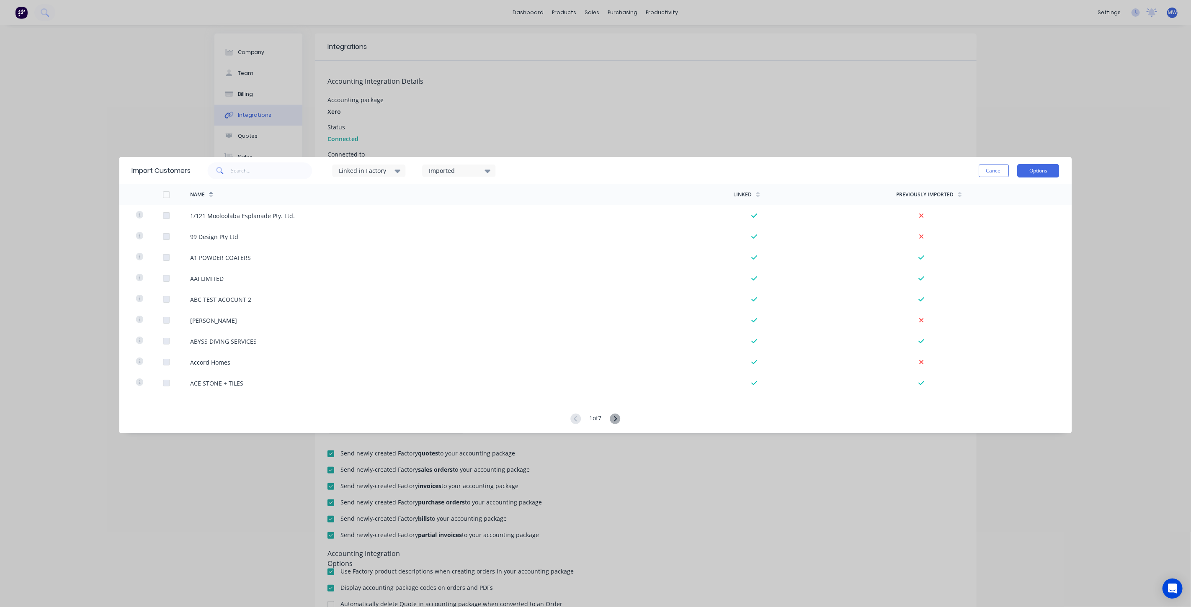
click at [1058, 170] on button "Options" at bounding box center [1039, 170] width 42 height 13
click at [1048, 210] on div "Import all customers" at bounding box center [1020, 213] width 65 height 12
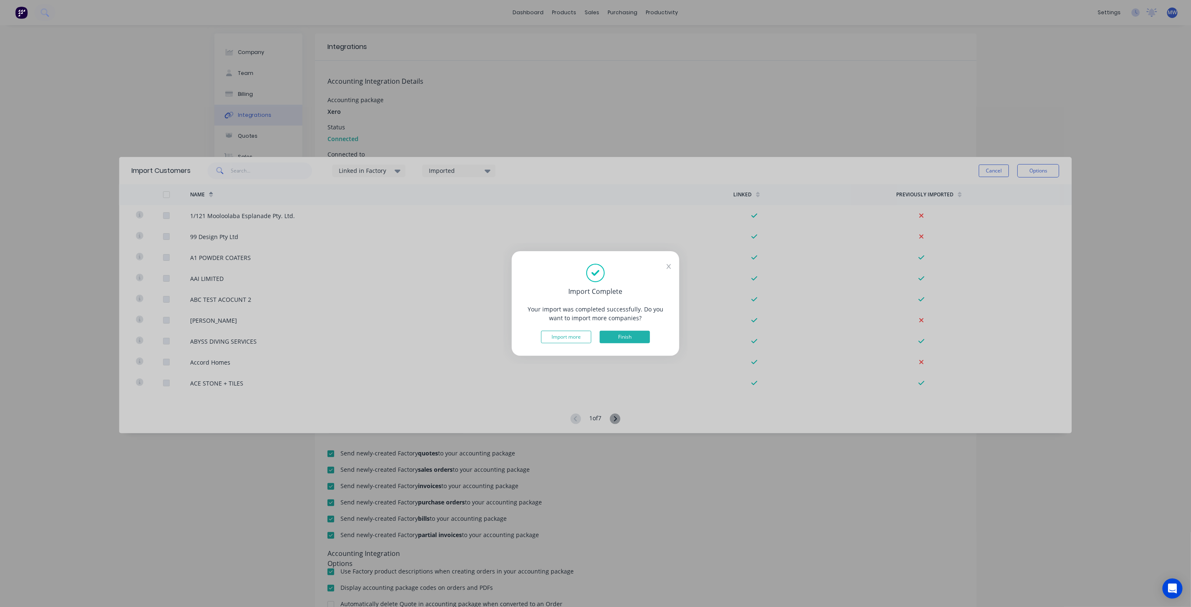
click at [635, 336] on button "Finish" at bounding box center [625, 337] width 50 height 13
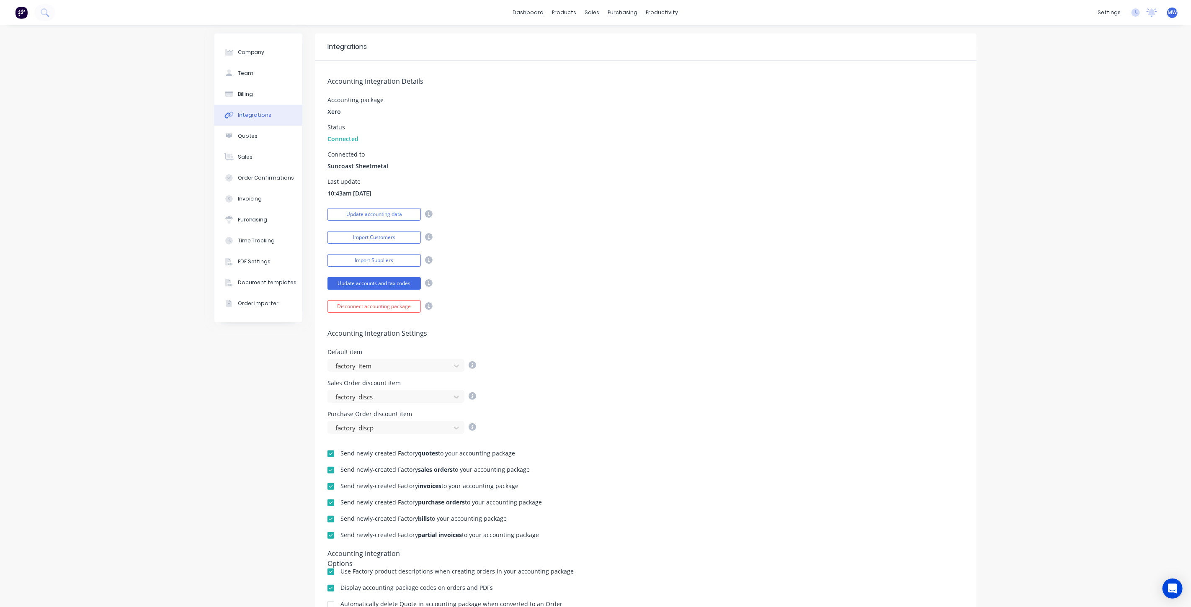
click at [92, 19] on div "dashboard products sales purchasing productivity dashboard products Product Cat…" at bounding box center [595, 12] width 1191 height 25
click at [605, 41] on div "Sales Orders" at bounding box center [620, 40] width 34 height 8
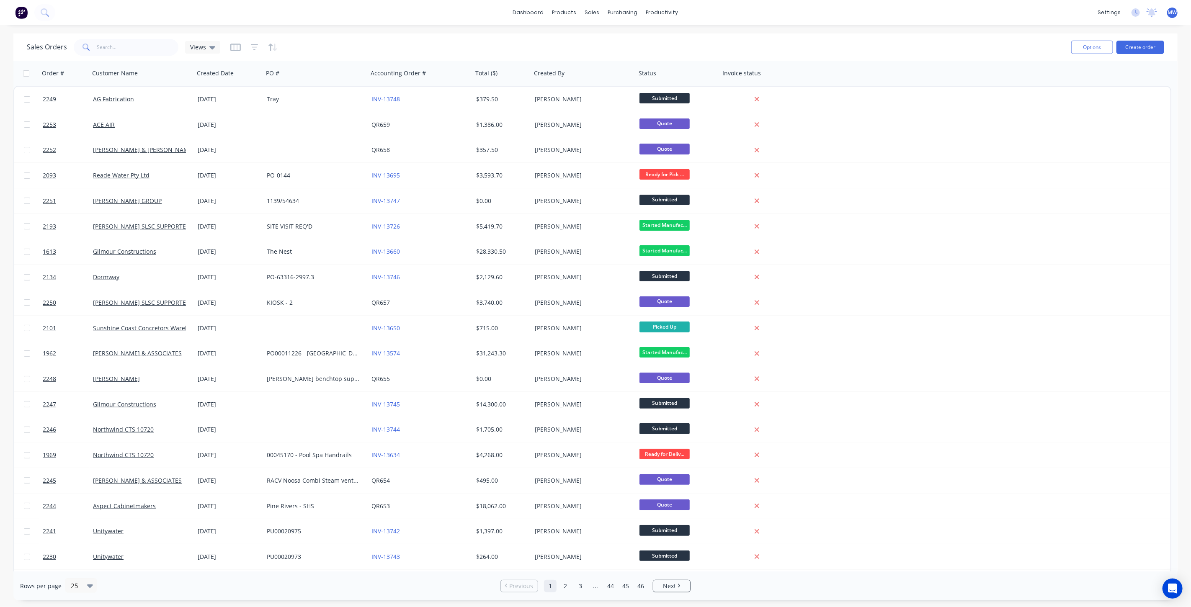
drag, startPoint x: 941, startPoint y: 34, endPoint x: 909, endPoint y: 33, distance: 31.8
click at [942, 36] on div "Sales Orders Views Options Create order" at bounding box center [595, 47] width 1164 height 27
click at [1137, 47] on button "Create order" at bounding box center [1141, 47] width 48 height 13
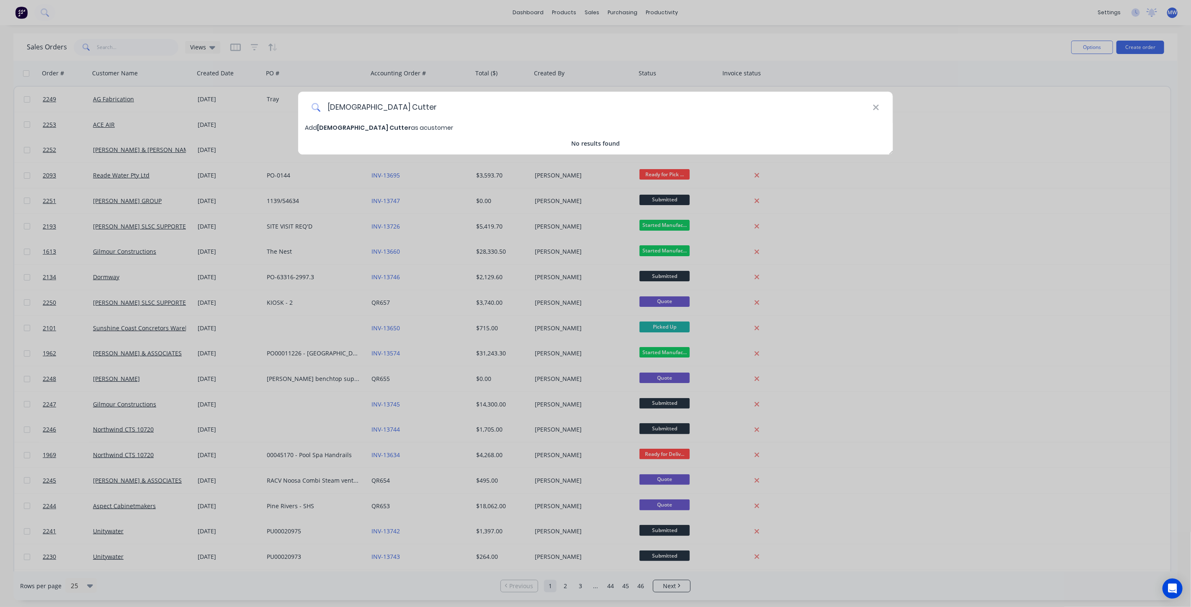
click at [342, 107] on input "Matrk Cutter" at bounding box center [597, 107] width 552 height 31
click at [407, 110] on input "Mark Cutter" at bounding box center [597, 107] width 552 height 31
type input "Mark Cutter"
click at [338, 130] on span "Mark Cutter" at bounding box center [342, 128] width 50 height 8
select select "AU"
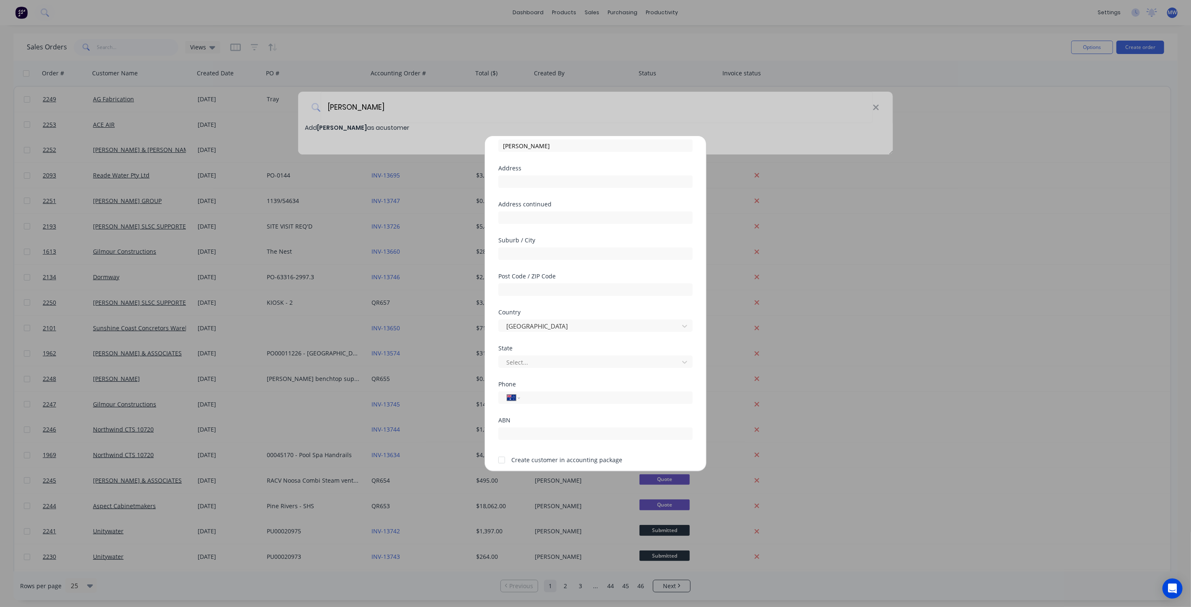
scroll to position [73, 0]
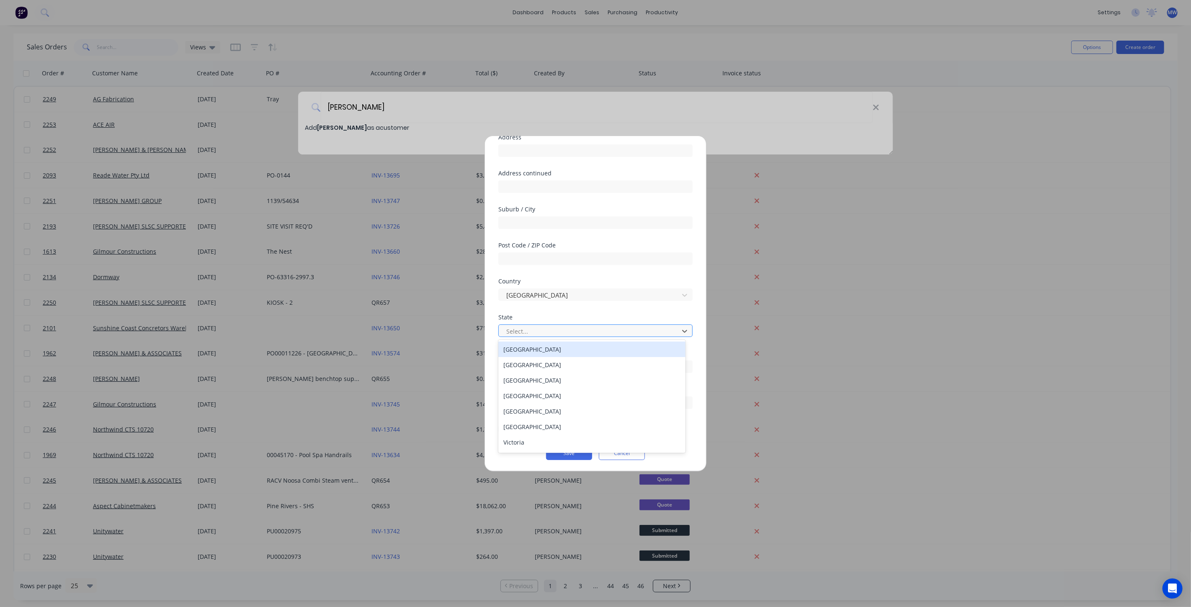
click at [594, 335] on div at bounding box center [590, 331] width 169 height 10
click at [563, 396] on div "Queensland" at bounding box center [591, 395] width 187 height 15
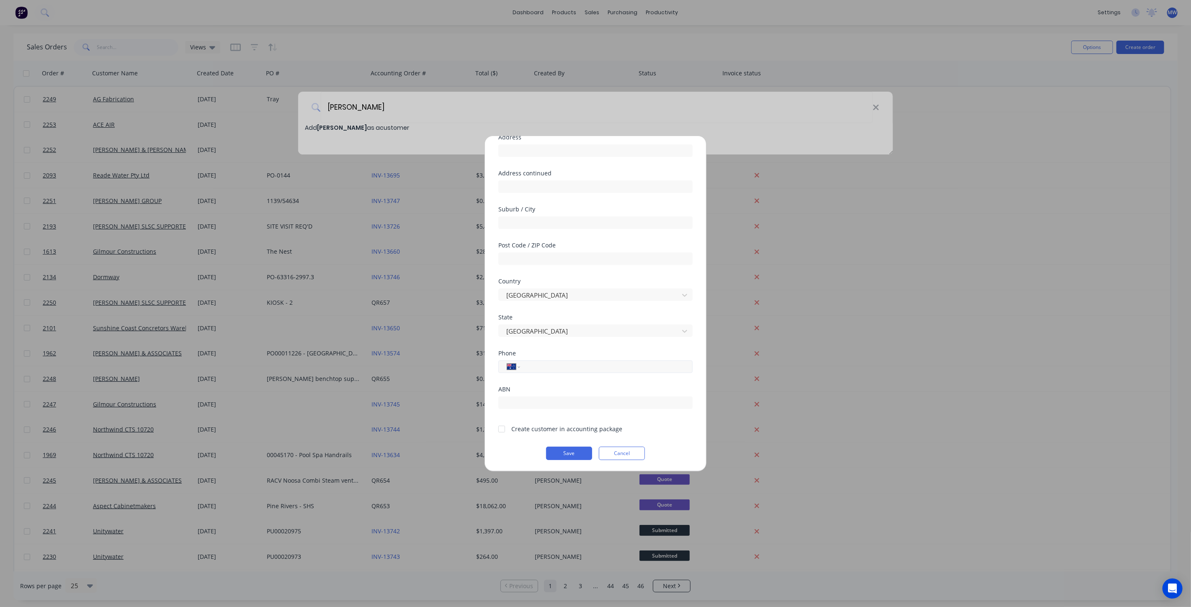
click at [559, 370] on input "tel" at bounding box center [605, 367] width 158 height 10
type input "0408 196 255"
click at [501, 427] on div at bounding box center [501, 429] width 17 height 17
click at [566, 453] on button "Save" at bounding box center [569, 453] width 46 height 13
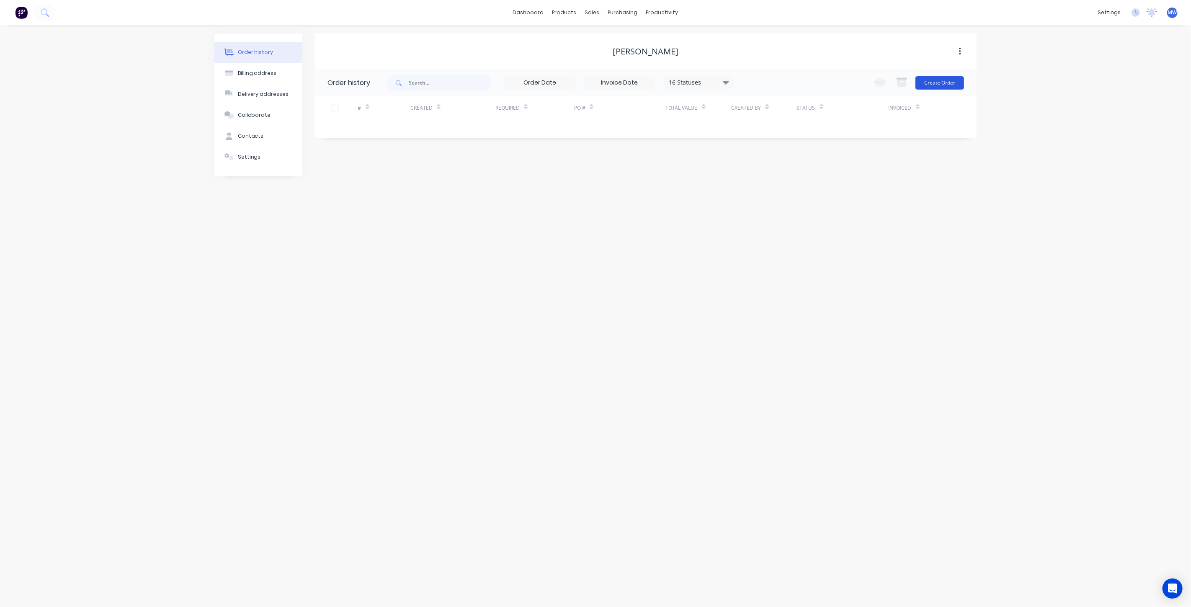
click at [945, 81] on button "Create Order" at bounding box center [940, 82] width 49 height 13
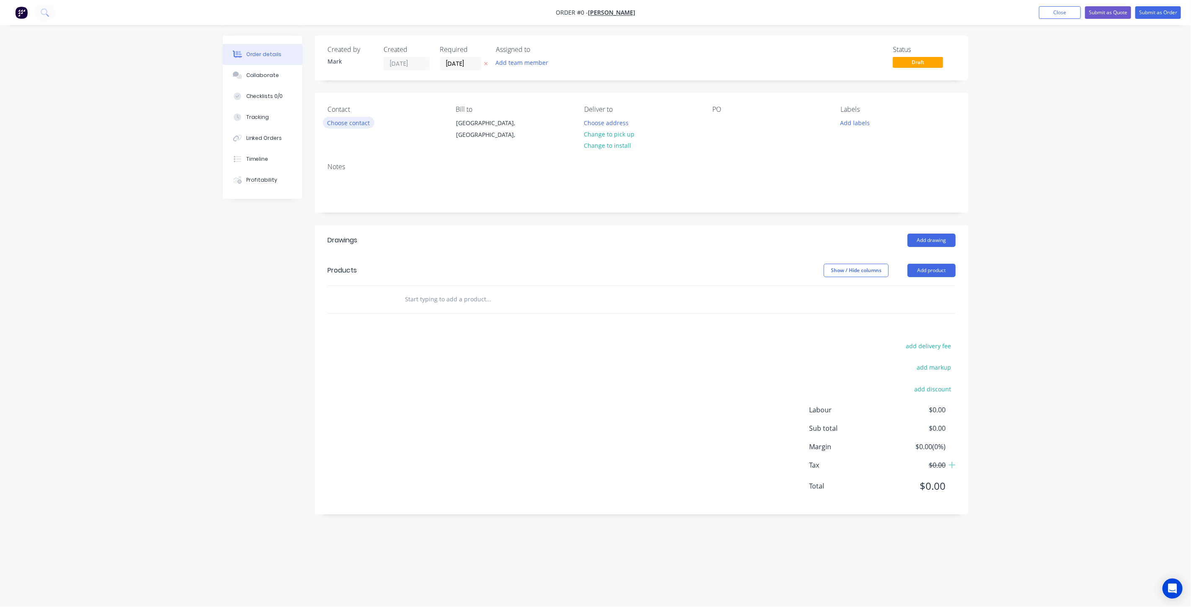
click at [342, 122] on button "Choose contact" at bounding box center [349, 122] width 52 height 11
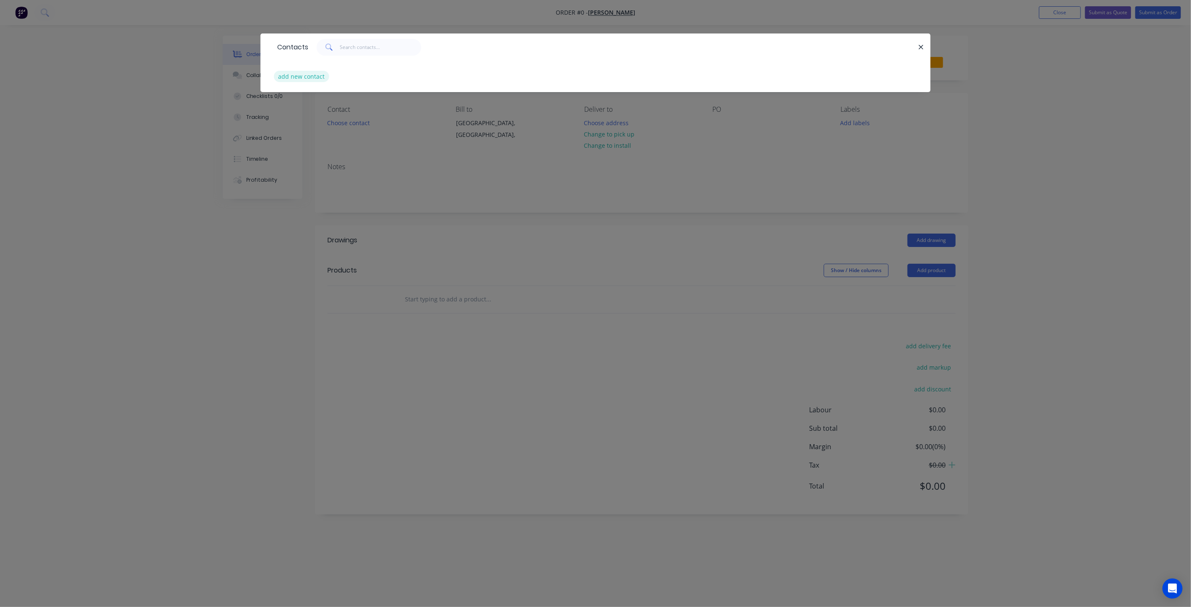
click at [314, 76] on button "add new contact" at bounding box center [301, 76] width 55 height 11
select select "AU"
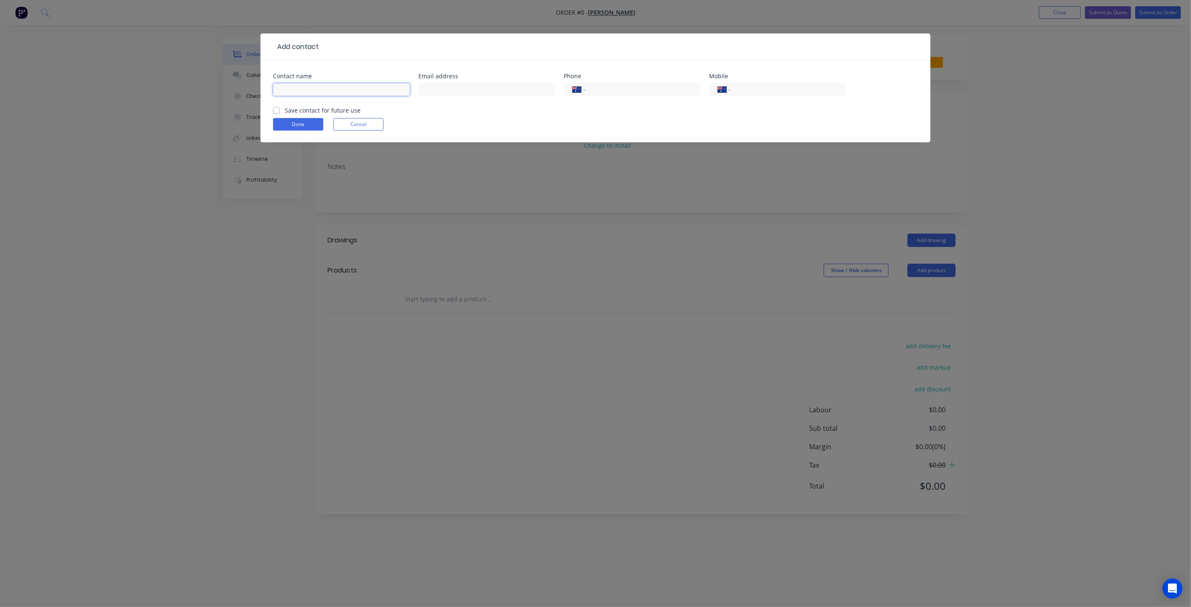
click at [317, 90] on input "text" at bounding box center [341, 89] width 137 height 13
type input "Mark Cutter"
click at [443, 92] on input "text" at bounding box center [486, 89] width 137 height 13
type input "mcrctccc@gmail.com"
click at [741, 94] on input "tel" at bounding box center [787, 90] width 101 height 10
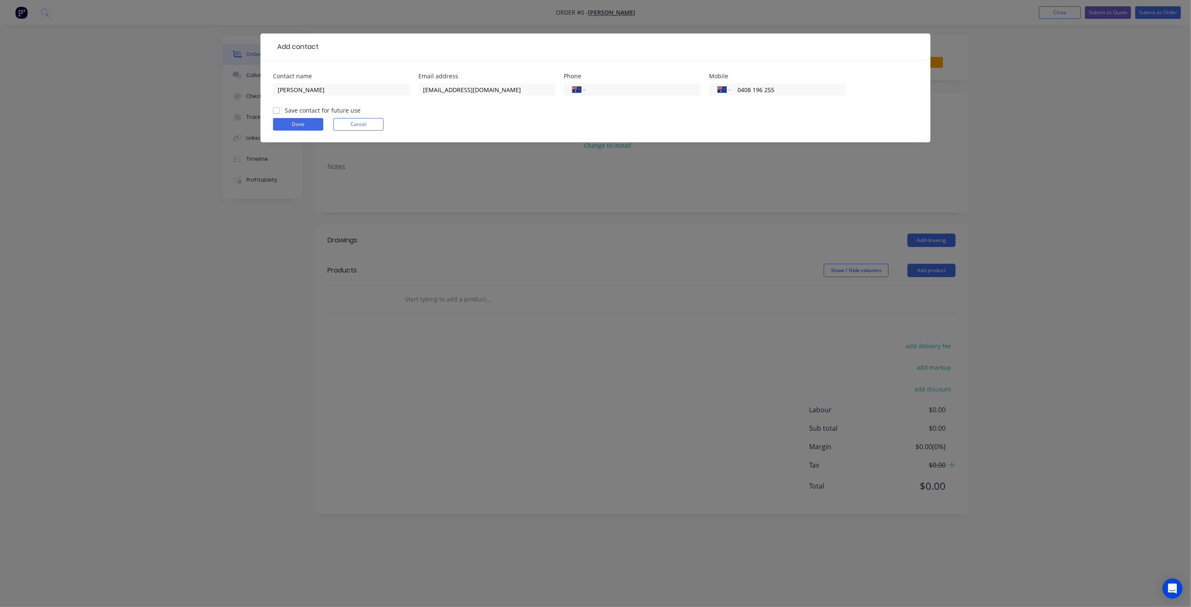
type input "0408 196 255"
click at [285, 111] on label "Save contact for future use" at bounding box center [323, 110] width 76 height 9
click at [275, 111] on input "Save contact for future use" at bounding box center [276, 110] width 7 height 8
checkbox input "true"
click at [284, 119] on button "Done" at bounding box center [298, 124] width 50 height 13
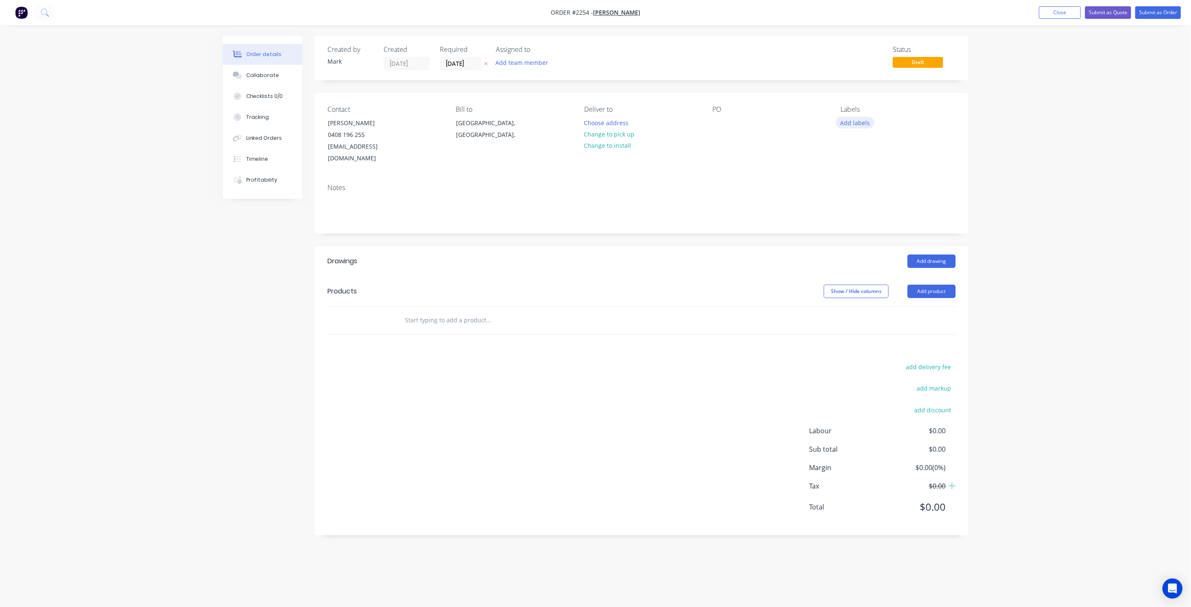
click at [851, 120] on button "Add labels" at bounding box center [855, 122] width 39 height 11
click at [857, 234] on div at bounding box center [856, 233] width 17 height 17
click at [546, 312] on input "text" at bounding box center [489, 320] width 168 height 17
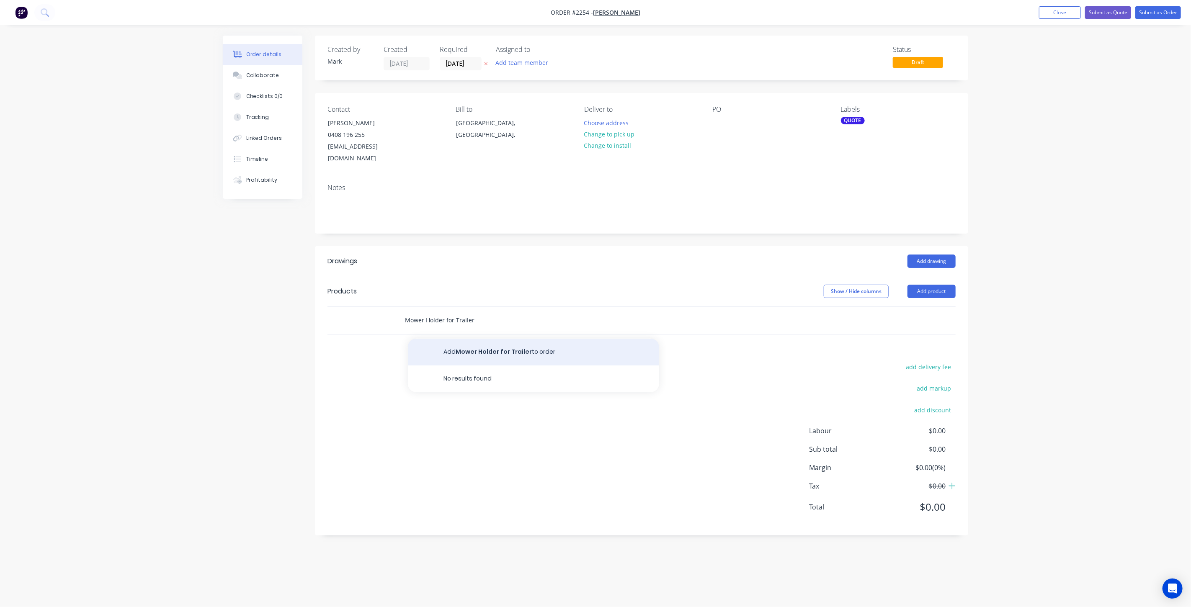
type input "Mower Holder for Trailer"
click at [487, 339] on button "Add Mower Holder for Trailer to order" at bounding box center [533, 352] width 251 height 27
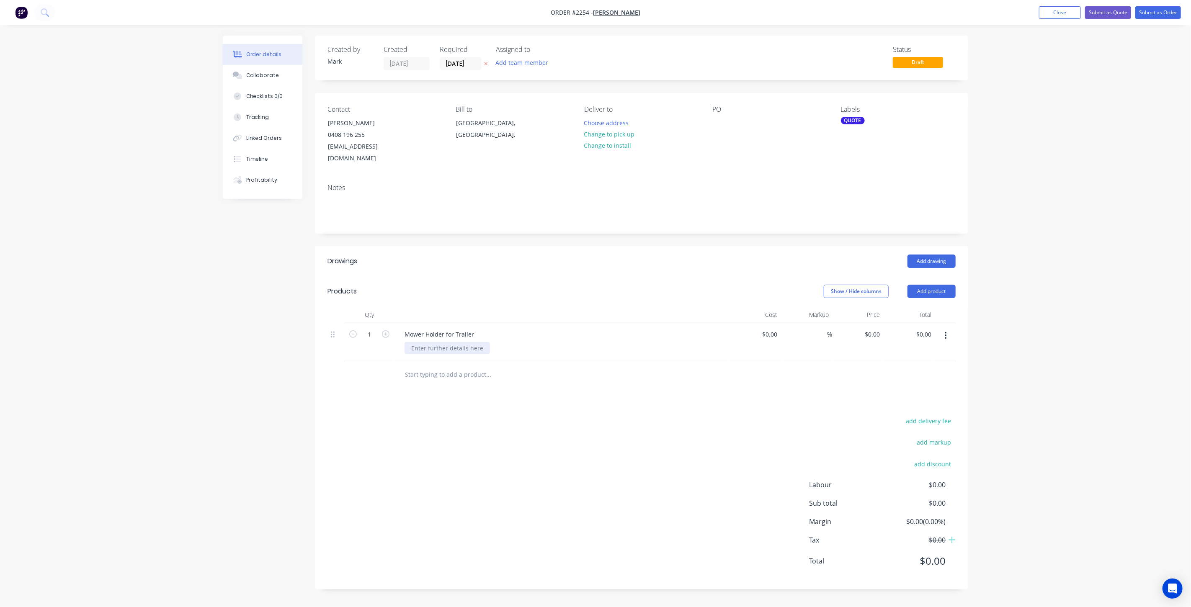
click at [429, 342] on div at bounding box center [447, 348] width 85 height 12
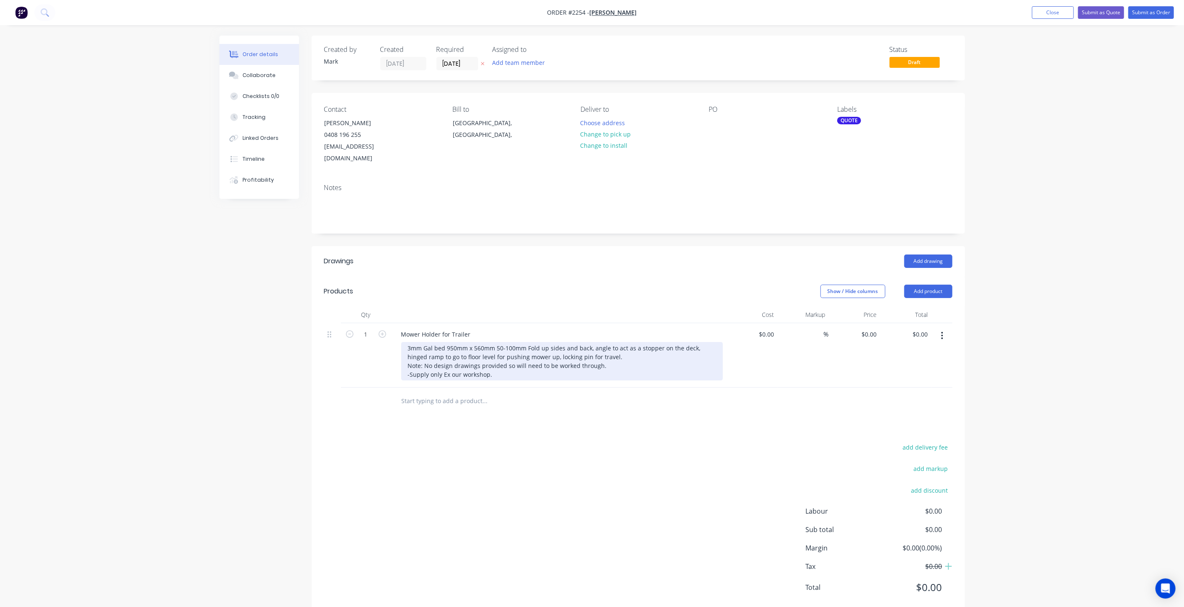
click at [517, 363] on div "3mm Gal bed 950mm x 560mm 50-100mm Fold up sides and back, angle to act as a st…" at bounding box center [562, 361] width 322 height 39
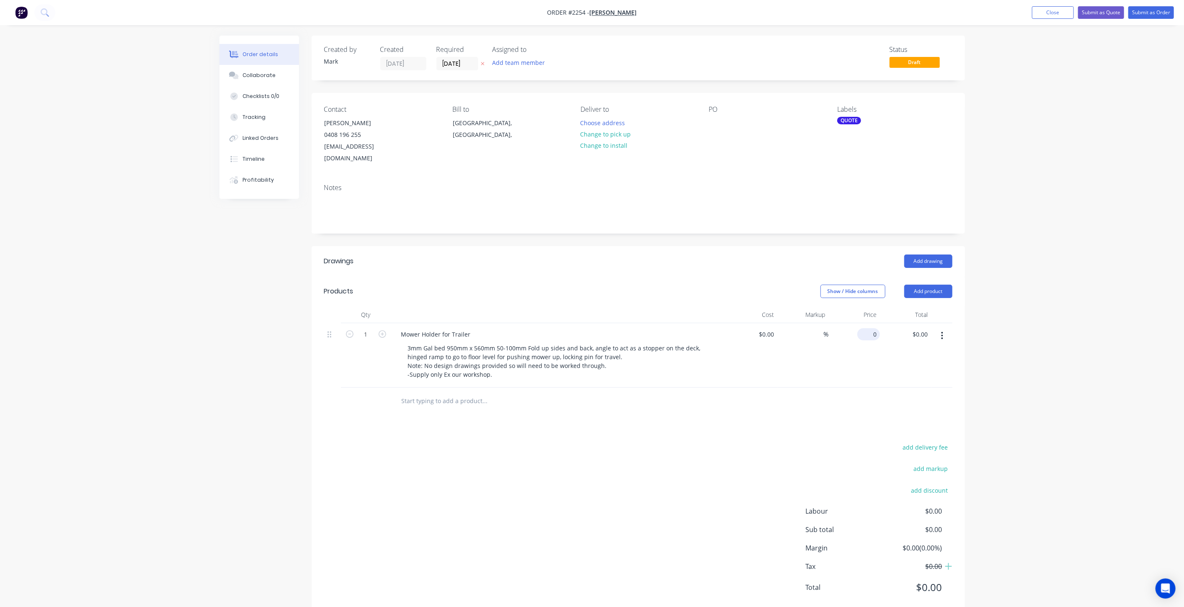
click at [873, 328] on input "0" at bounding box center [870, 334] width 19 height 12
type input "$1,780.00"
click at [1051, 315] on div "Order details Collaborate Checklists 0/0 Tracking Linked Orders Timeline Profit…" at bounding box center [592, 314] width 1184 height 629
click at [1034, 262] on div "Order details Collaborate Checklists 0/0 Tracking Linked Orders Timeline Profit…" at bounding box center [592, 314] width 1184 height 629
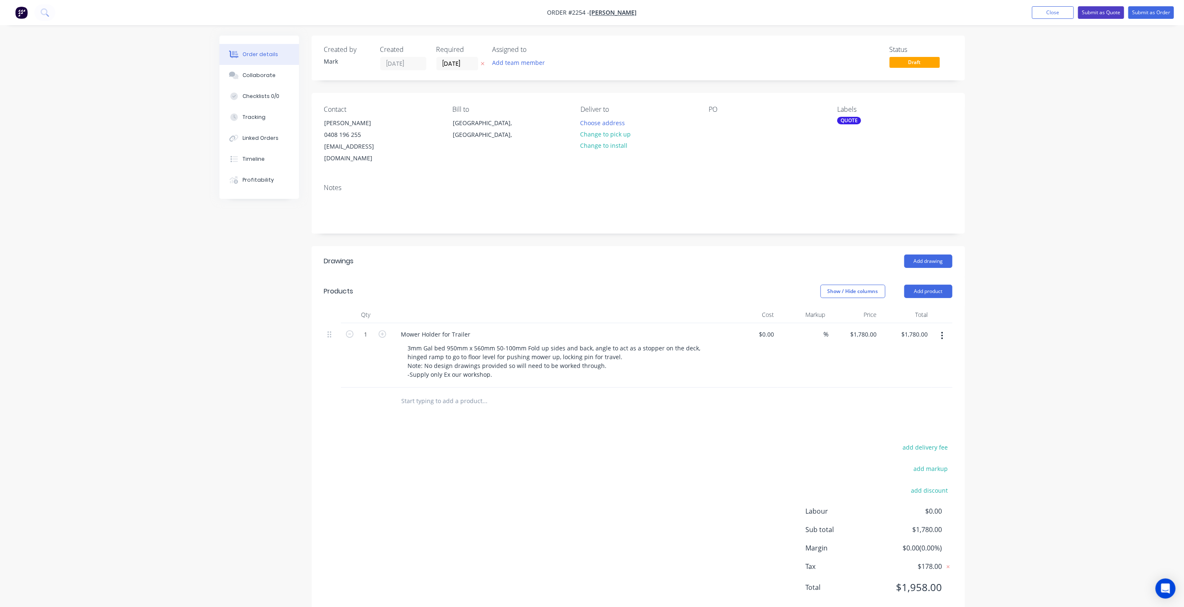
click at [1104, 14] on button "Submit as Quote" at bounding box center [1101, 12] width 46 height 13
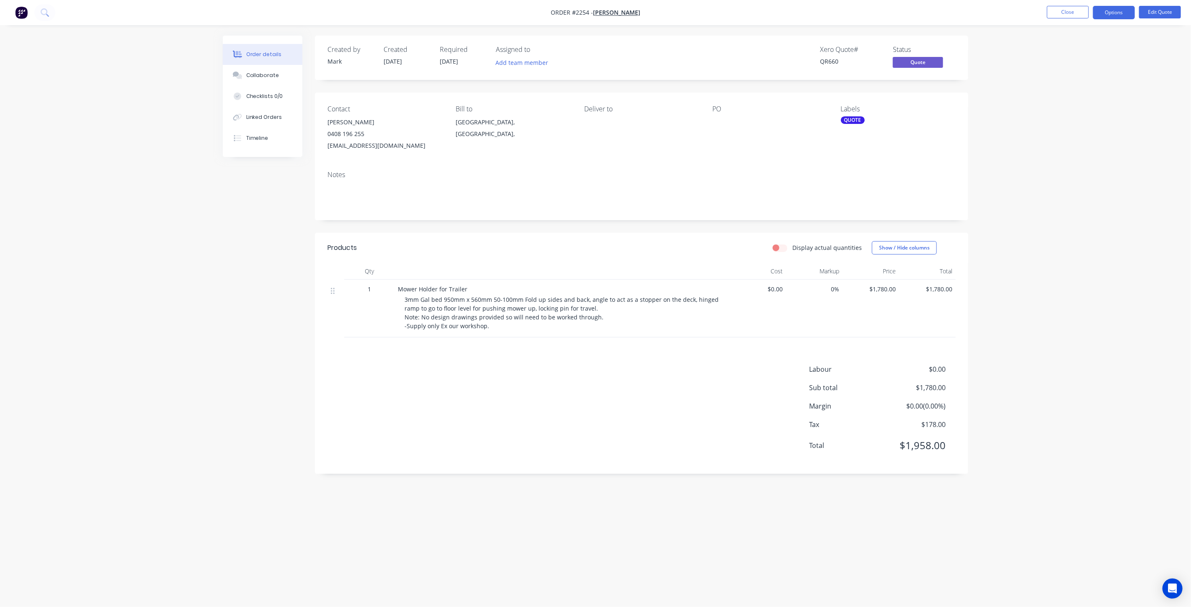
drag, startPoint x: 163, startPoint y: 253, endPoint x: 147, endPoint y: 33, distance: 220.4
click at [163, 252] on div "Order details Collaborate Checklists 0/0 Linked Orders Timeline Order details C…" at bounding box center [595, 303] width 1191 height 607
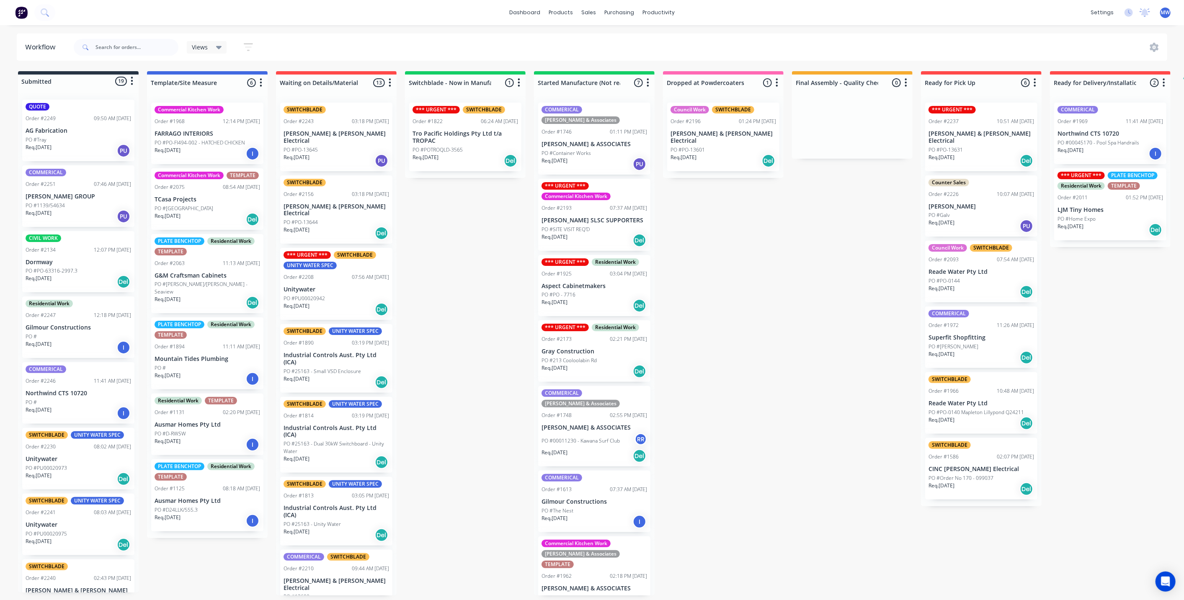
click at [451, 253] on div "Submitted 19 Status colour #273444 hex #273444 Save Cancel Summaries Total orde…" at bounding box center [692, 333] width 1397 height 524
click at [444, 241] on div "Submitted 19 Status colour #273444 hex #273444 Save Cancel Summaries Total orde…" at bounding box center [692, 333] width 1397 height 524
drag, startPoint x: 499, startPoint y: 294, endPoint x: 672, endPoint y: 291, distance: 173.4
click at [499, 293] on div "Submitted 19 Status colour #273444 hex #273444 Save Cancel Summaries Total orde…" at bounding box center [692, 333] width 1397 height 524
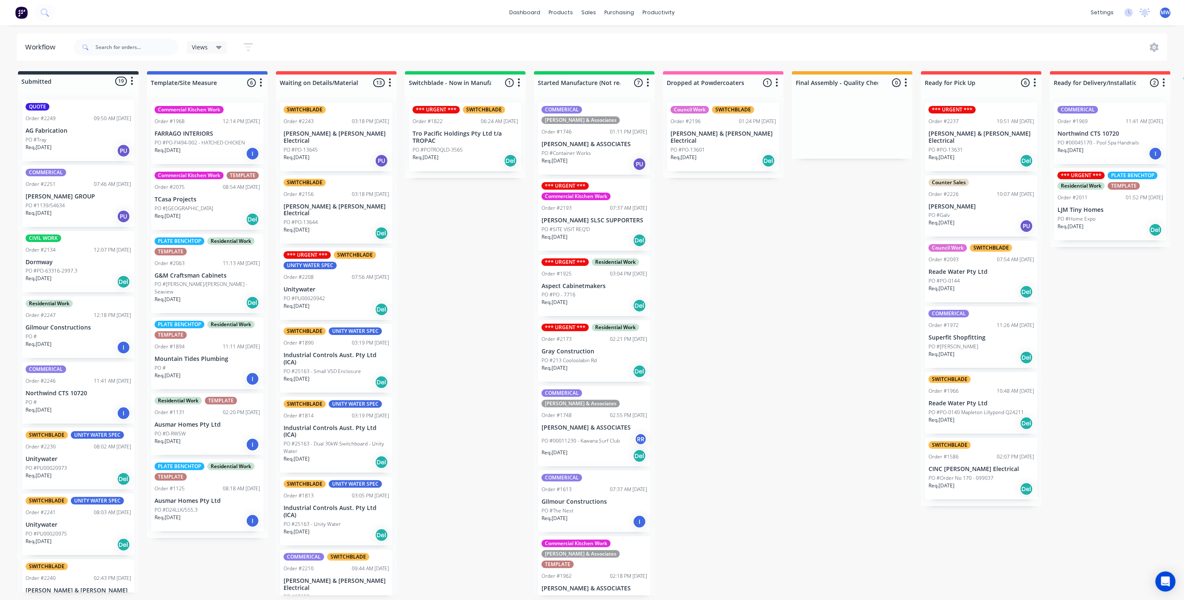
click at [997, 146] on div "PO #PO-13631" at bounding box center [982, 150] width 106 height 8
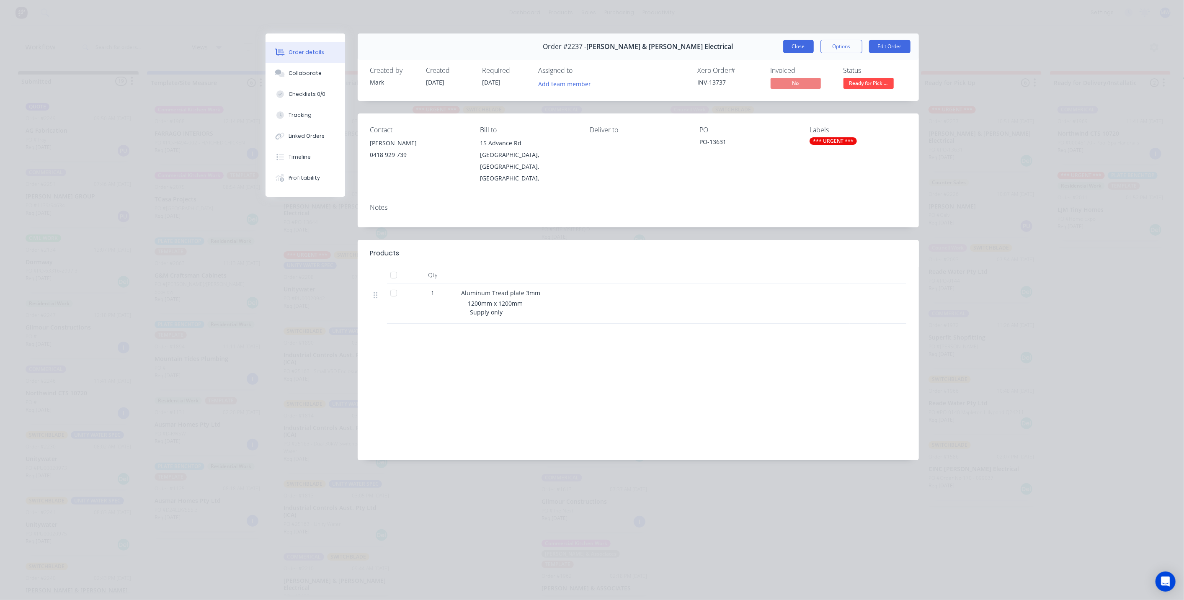
click at [800, 44] on button "Close" at bounding box center [798, 46] width 31 height 13
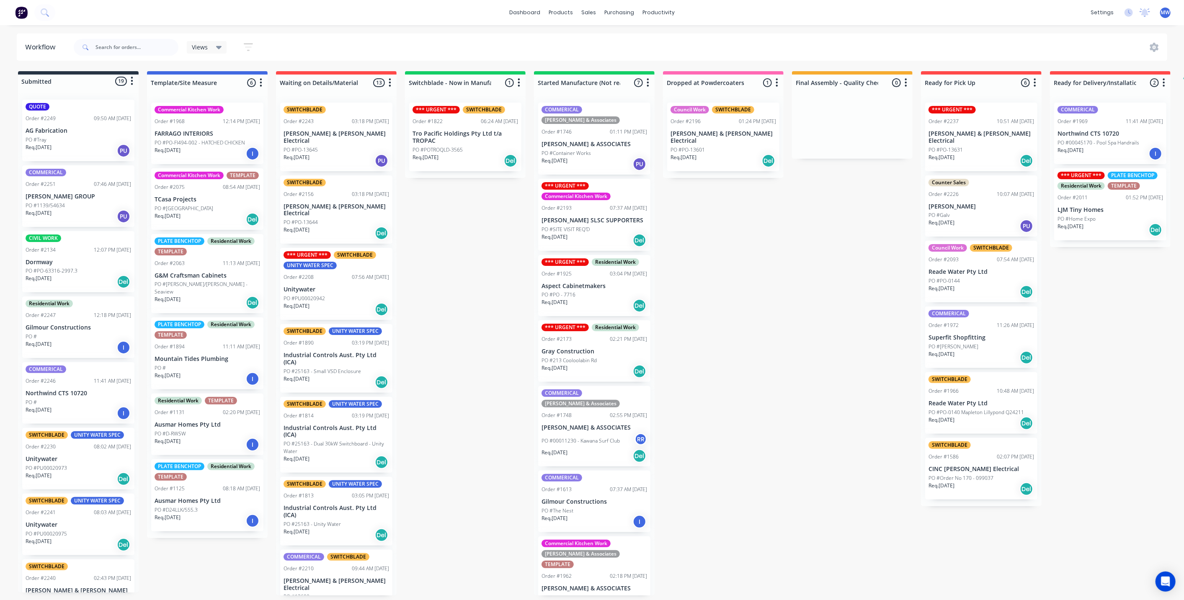
click at [885, 316] on div "Submitted 19 Status colour #273444 hex #273444 Save Cancel Summaries Total orde…" at bounding box center [692, 333] width 1397 height 524
click at [844, 374] on div "Submitted 19 Status colour #273444 hex #273444 Save Cancel Summaries Total orde…" at bounding box center [692, 333] width 1397 height 524
click at [456, 131] on p "Tro Pacific Holdings Pty Ltd t/a TROPAC" at bounding box center [466, 137] width 106 height 14
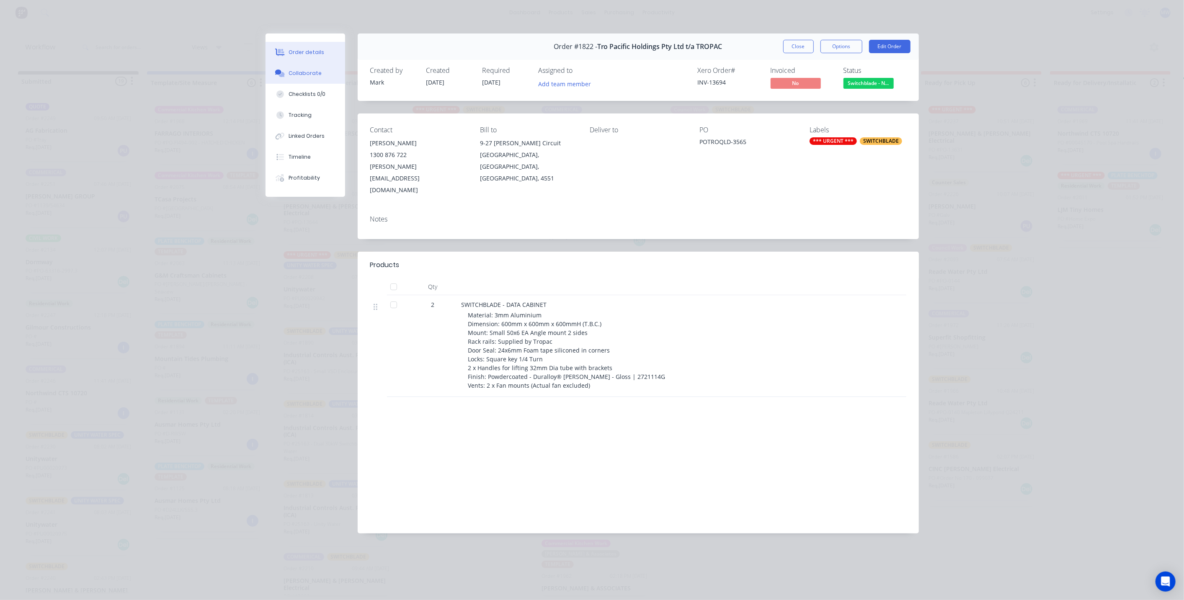
click at [313, 72] on div "Collaborate" at bounding box center [305, 74] width 33 height 8
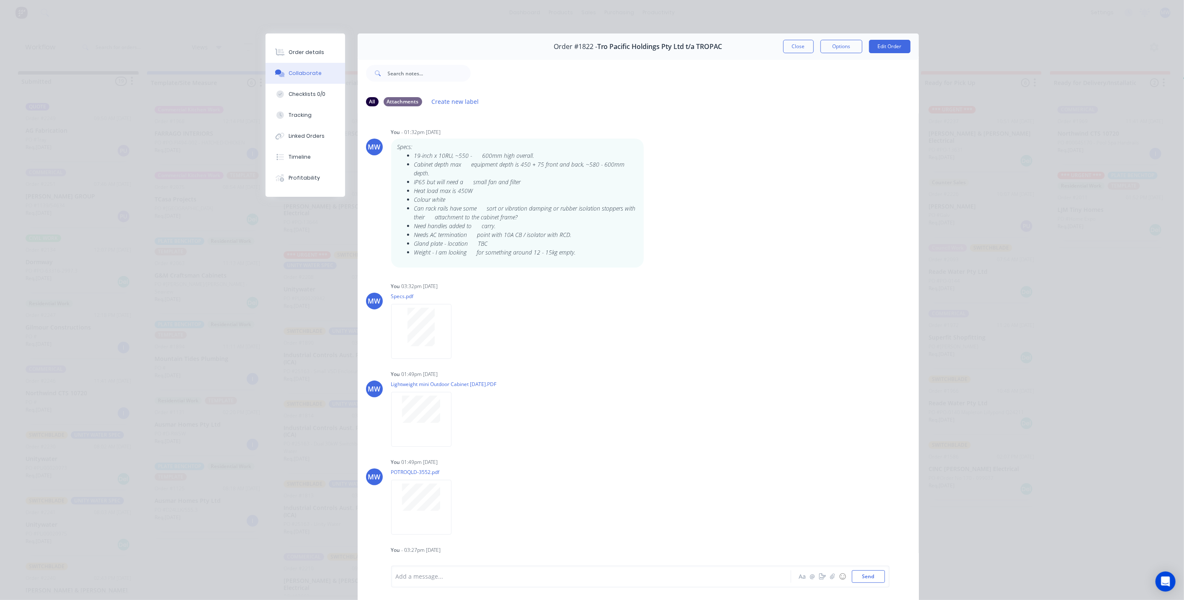
click at [500, 576] on div at bounding box center [579, 577] width 367 height 9
click at [857, 578] on button "Send" at bounding box center [868, 577] width 33 height 13
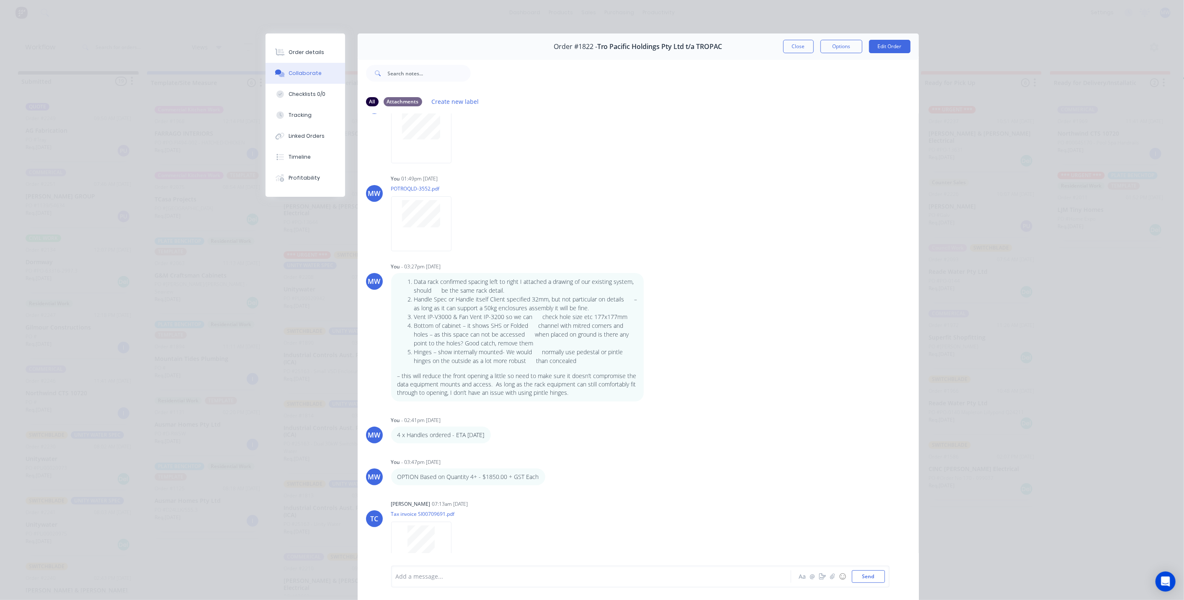
click at [796, 46] on button "Close" at bounding box center [798, 46] width 31 height 13
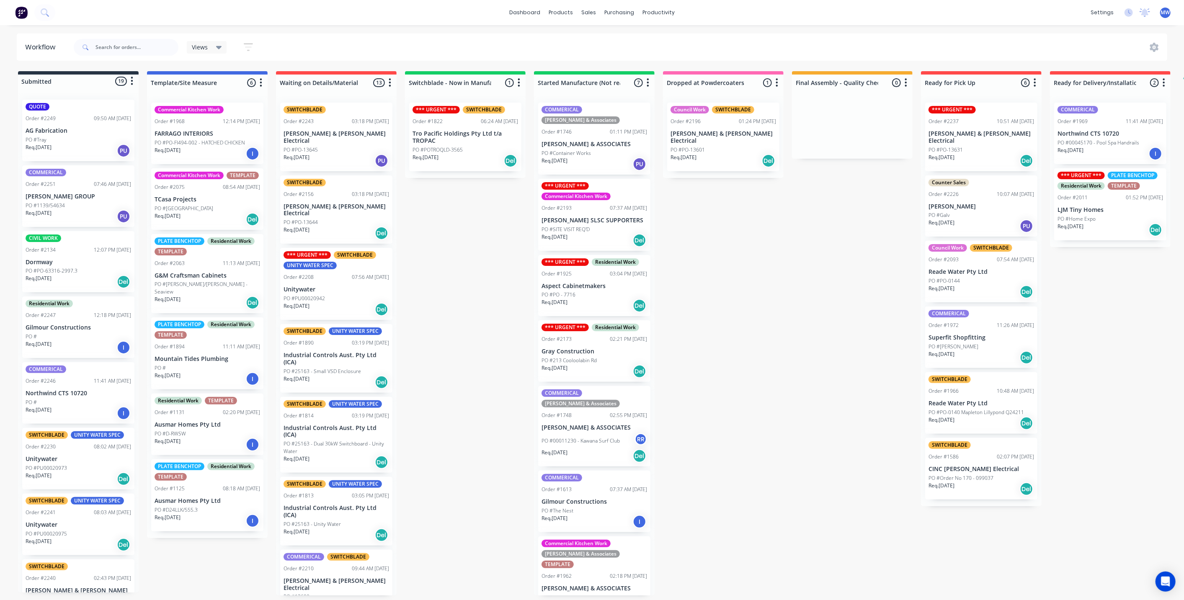
drag, startPoint x: 741, startPoint y: 337, endPoint x: 705, endPoint y: 332, distance: 36.4
click at [740, 336] on div "Submitted 19 Status colour #273444 hex #273444 Save Cancel Summaries Total orde…" at bounding box center [692, 333] width 1397 height 524
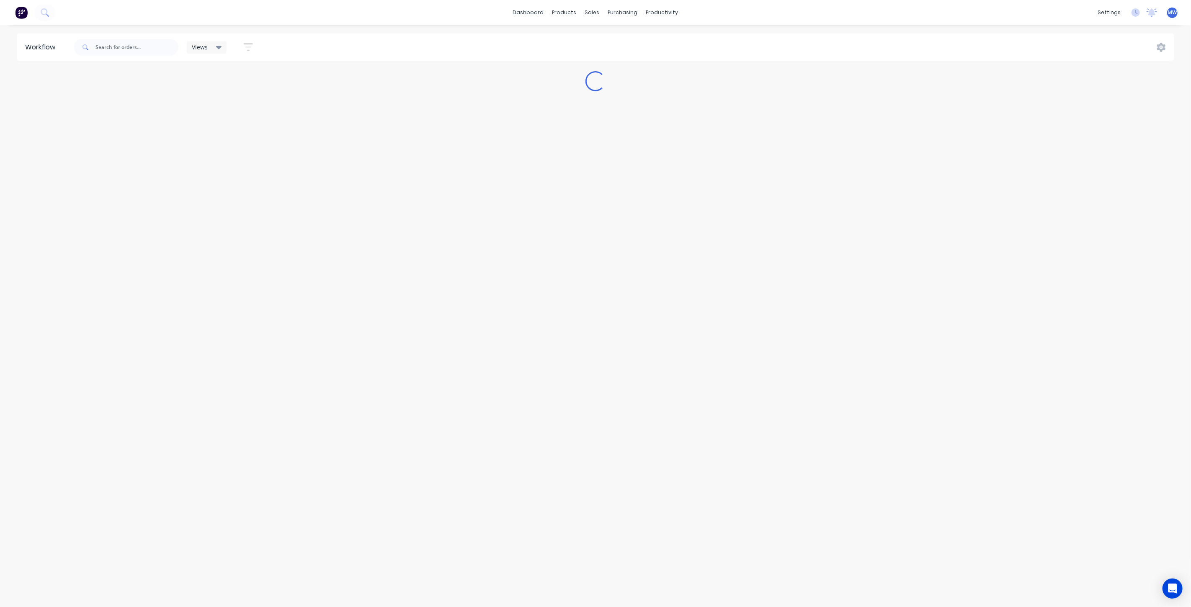
drag, startPoint x: 408, startPoint y: 38, endPoint x: 400, endPoint y: 37, distance: 8.0
click at [407, 37] on div "Views Save new view None (Default) edit SCSM - MAIN edit SUNCOAST MAIN VIEW edi…" at bounding box center [623, 47] width 1103 height 25
click at [397, 39] on div "Views Save new view None (Default) edit SCSM - MAIN edit SUNCOAST MAIN VIEW edi…" at bounding box center [623, 47] width 1103 height 25
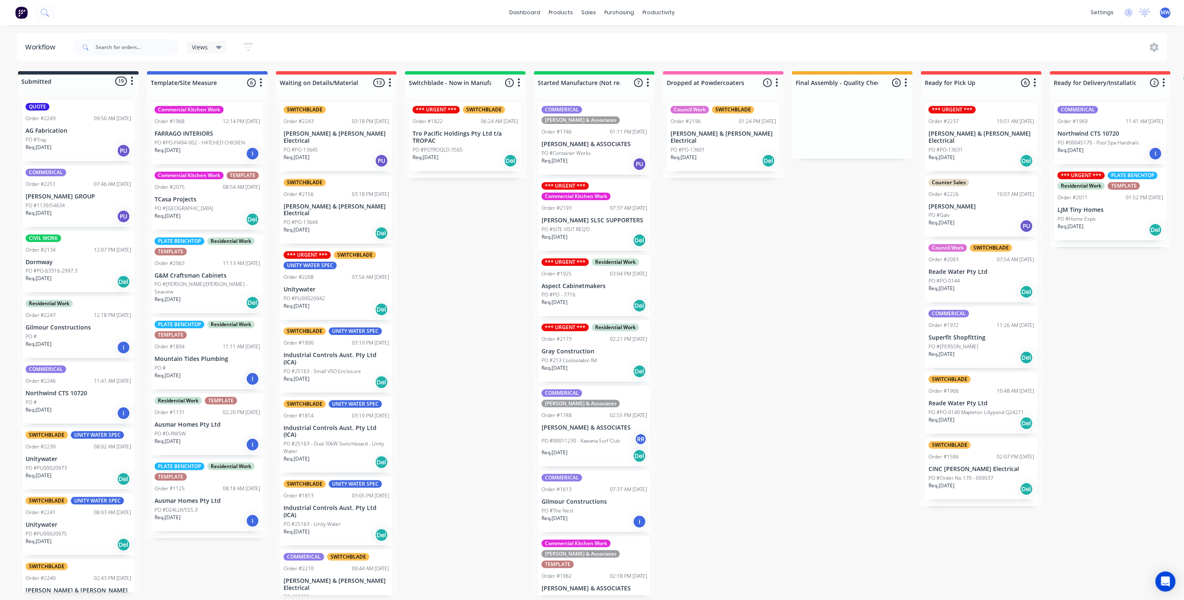
click at [471, 292] on div "Submitted 19 Status colour #273444 hex #273444 Save Cancel Summaries Total orde…" at bounding box center [692, 333] width 1397 height 524
click at [841, 290] on div "Submitted 19 Status colour #273444 hex #273444 Save Cancel Summaries Total orde…" at bounding box center [692, 333] width 1397 height 524
click at [759, 342] on div "Submitted 19 Status colour #273444 hex #273444 Save Cancel Summaries Total orde…" at bounding box center [692, 333] width 1397 height 524
click at [758, 343] on div "Submitted 19 Status colour #273444 hex #273444 Save Cancel Summaries Total orde…" at bounding box center [692, 333] width 1397 height 524
click at [1111, 310] on div "Submitted 19 Status colour #273444 hex #273444 Save Cancel Summaries Total orde…" at bounding box center [692, 333] width 1397 height 524
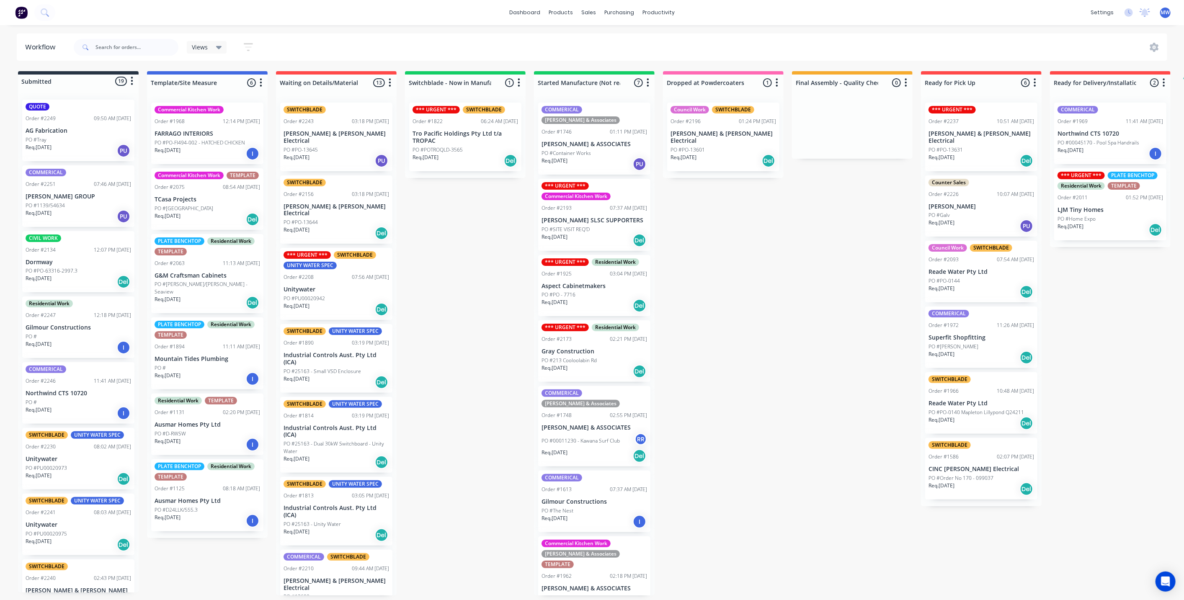
click at [774, 278] on div "Submitted 19 Status colour #273444 hex #273444 Save Cancel Summaries Total orde…" at bounding box center [692, 333] width 1397 height 524
drag, startPoint x: 772, startPoint y: 239, endPoint x: 742, endPoint y: 205, distance: 45.1
click at [772, 239] on div "Submitted 19 Status colour #273444 hex #273444 Save Cancel Summaries Total orde…" at bounding box center [692, 333] width 1397 height 524
click at [760, 278] on div "Submitted 19 Status colour #273444 hex #273444 Save Cancel Summaries Total orde…" at bounding box center [692, 333] width 1397 height 524
click at [837, 249] on div "Submitted 19 Status colour #273444 hex #273444 Save Cancel Summaries Total orde…" at bounding box center [692, 333] width 1397 height 524
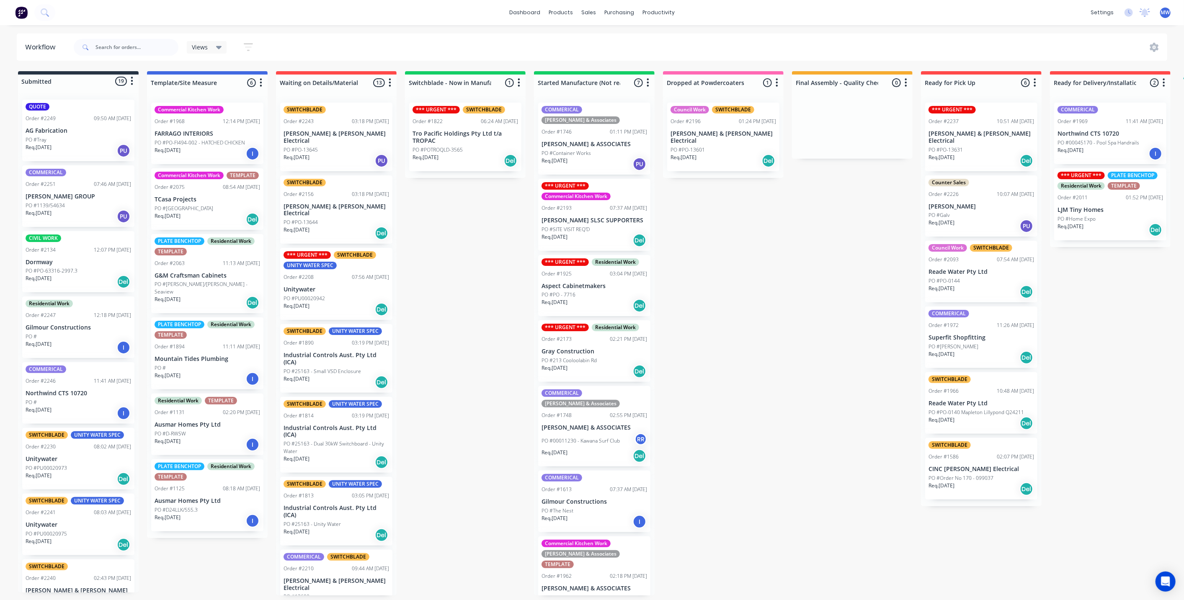
drag, startPoint x: 762, startPoint y: 257, endPoint x: 768, endPoint y: 256, distance: 6.7
click at [763, 257] on div "Submitted 19 Status colour #273444 hex #273444 Save Cancel Summaries Total orde…" at bounding box center [692, 333] width 1397 height 524
click at [843, 254] on div "Submitted 19 Status colour #273444 hex #273444 Save Cancel Summaries Total orde…" at bounding box center [692, 333] width 1397 height 524
click at [751, 284] on div "Submitted 19 Status colour #273444 hex #273444 Save Cancel Summaries Total orde…" at bounding box center [692, 333] width 1397 height 524
drag, startPoint x: 749, startPoint y: 285, endPoint x: 750, endPoint y: 276, distance: 9.2
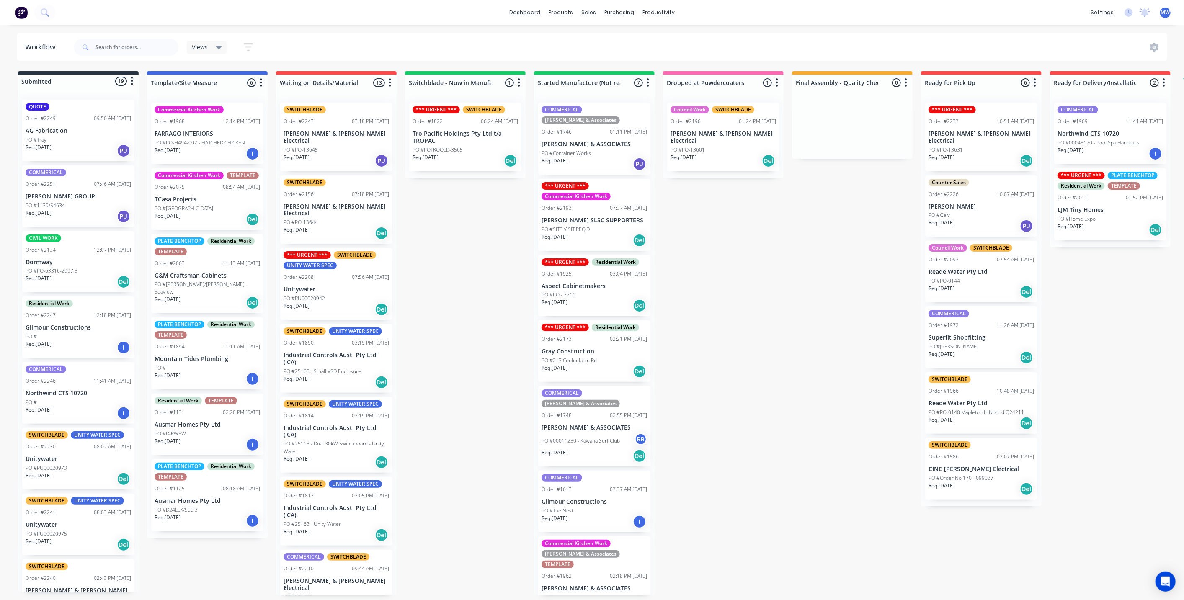
click at [749, 282] on div "Submitted 19 Status colour #273444 hex #273444 Save Cancel Summaries Total orde…" at bounding box center [692, 333] width 1397 height 524
drag, startPoint x: 749, startPoint y: 274, endPoint x: 748, endPoint y: 262, distance: 12.6
click at [748, 263] on div "Submitted 19 Status colour #273444 hex #273444 Save Cancel Summaries Total orde…" at bounding box center [692, 333] width 1397 height 524
click at [447, 258] on div "Submitted 19 Status colour #273444 hex #273444 Save Cancel Summaries Total orde…" at bounding box center [692, 333] width 1397 height 524
click at [769, 264] on div "Submitted 19 Status colour #273444 hex #273444 Save Cancel Summaries Total orde…" at bounding box center [692, 333] width 1397 height 524
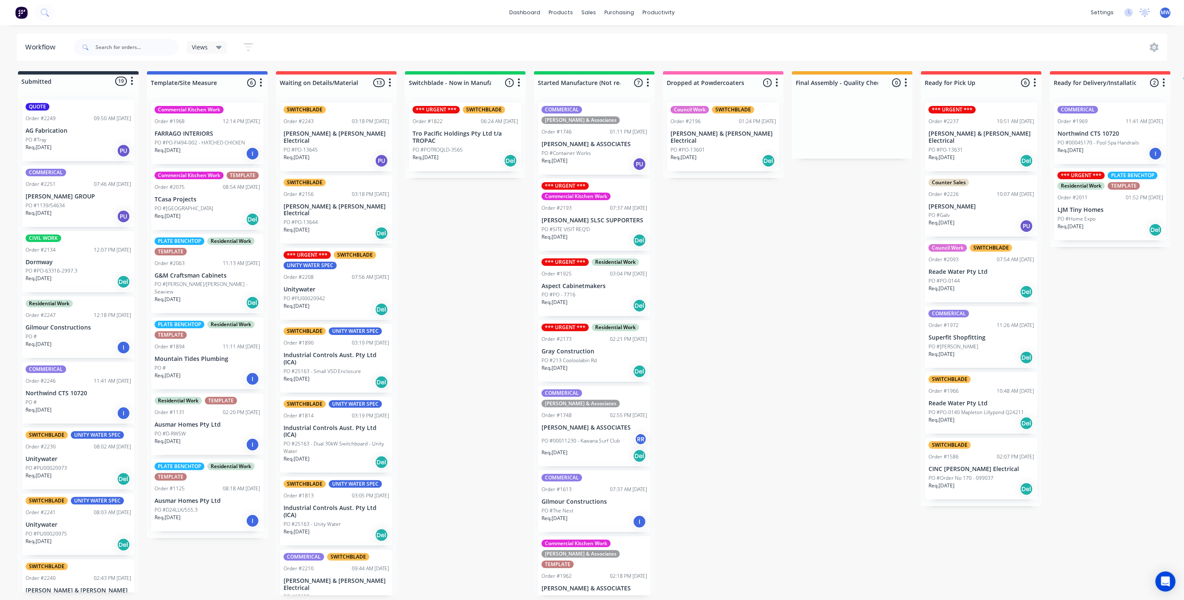
click at [769, 266] on div "Submitted 19 Status colour #273444 hex #273444 Save Cancel Summaries Total orde…" at bounding box center [692, 333] width 1397 height 524
drag, startPoint x: 769, startPoint y: 266, endPoint x: 779, endPoint y: 264, distance: 9.9
click at [769, 266] on div "Submitted 19 Status colour #273444 hex #273444 Save Cancel Summaries Total orde…" at bounding box center [692, 333] width 1397 height 524
click at [1144, 314] on div "Submitted 19 Status colour #273444 hex #273444 Save Cancel Summaries Total orde…" at bounding box center [692, 333] width 1397 height 524
click at [759, 253] on div "Submitted 19 Status colour #273444 hex #273444 Save Cancel Summaries Total orde…" at bounding box center [692, 333] width 1397 height 524
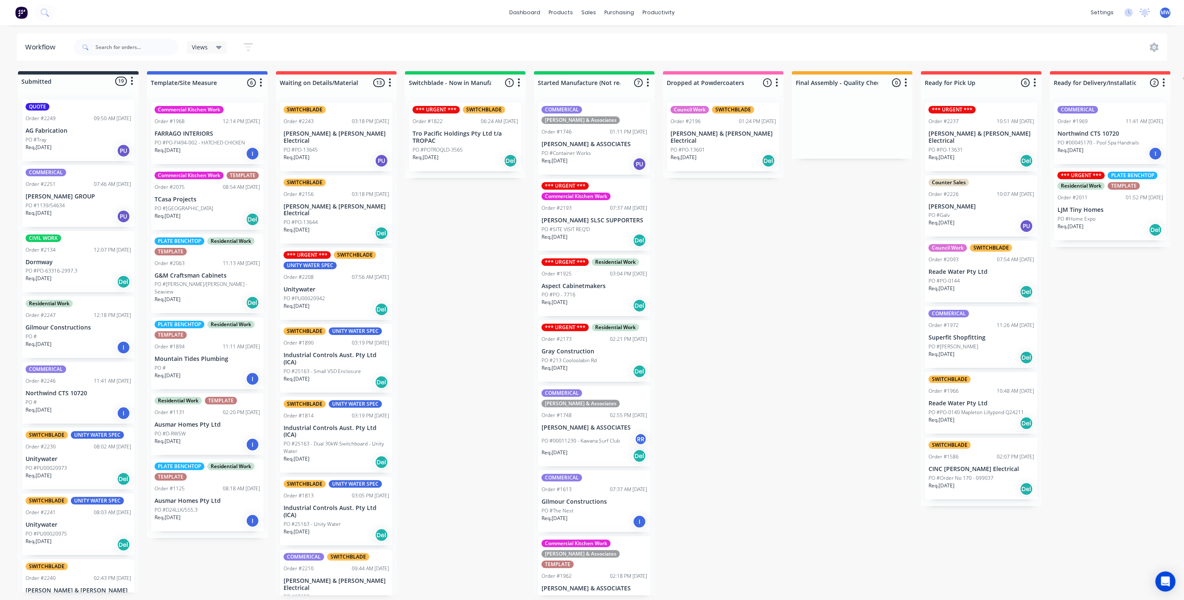
click at [466, 391] on div "Submitted 19 Status colour #273444 hex #273444 Save Cancel Summaries Total orde…" at bounding box center [692, 333] width 1397 height 524
click at [482, 257] on div "Submitted 19 Status colour #273444 hex #273444 Save Cancel Summaries Total orde…" at bounding box center [692, 333] width 1397 height 524
